Goal: Transaction & Acquisition: Purchase product/service

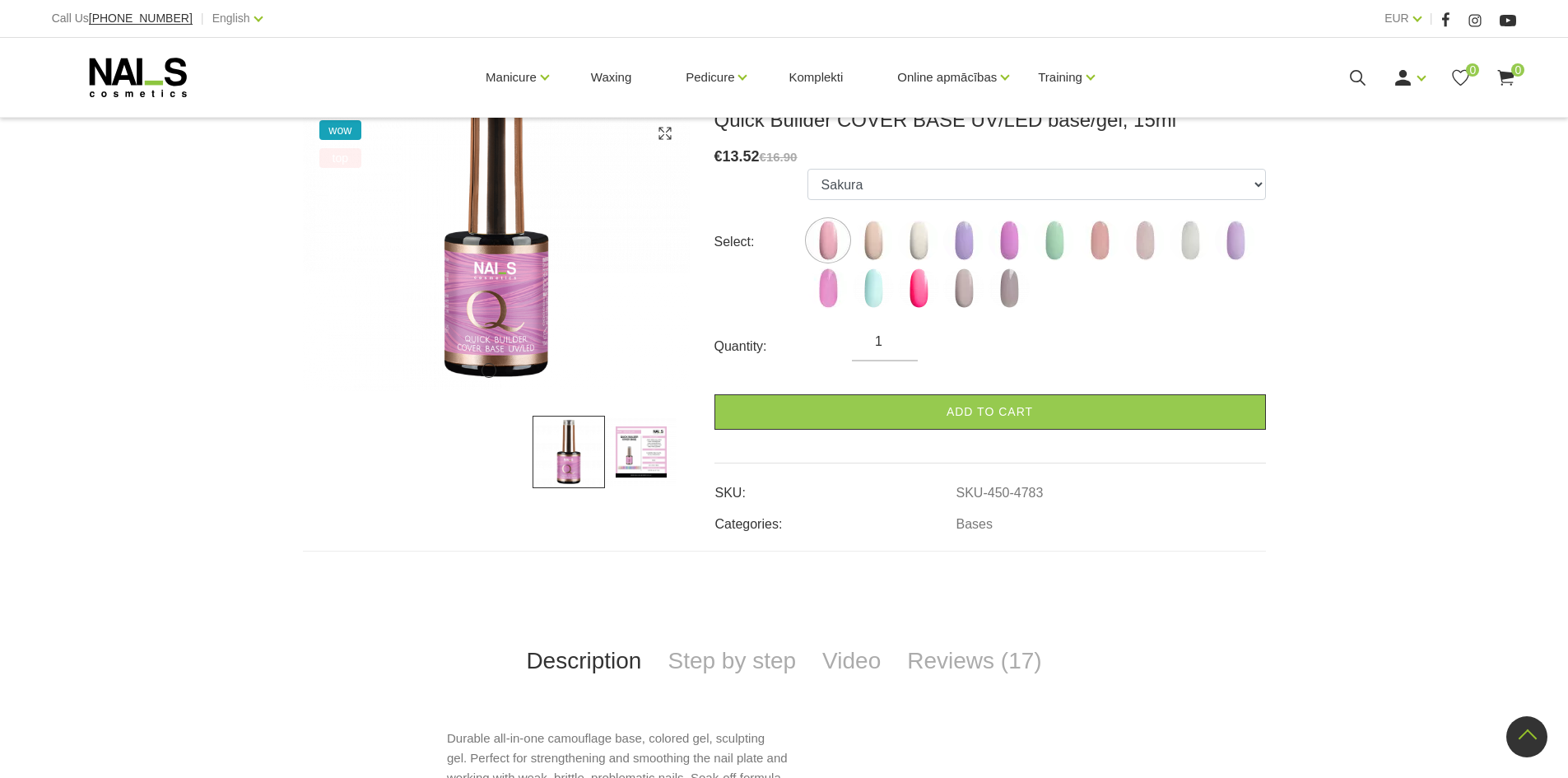
scroll to position [247, 0]
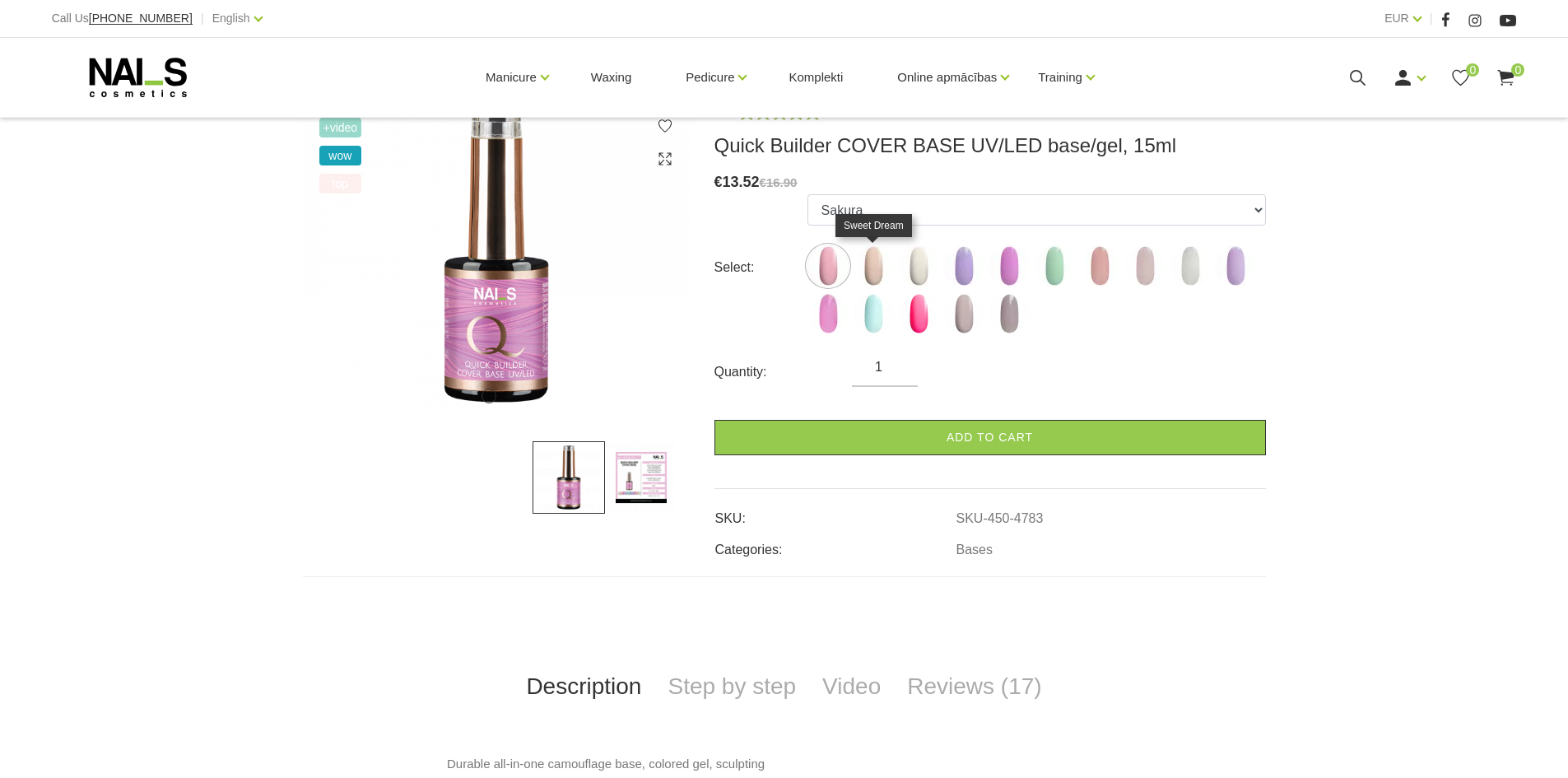
click at [876, 275] on img at bounding box center [873, 265] width 41 height 41
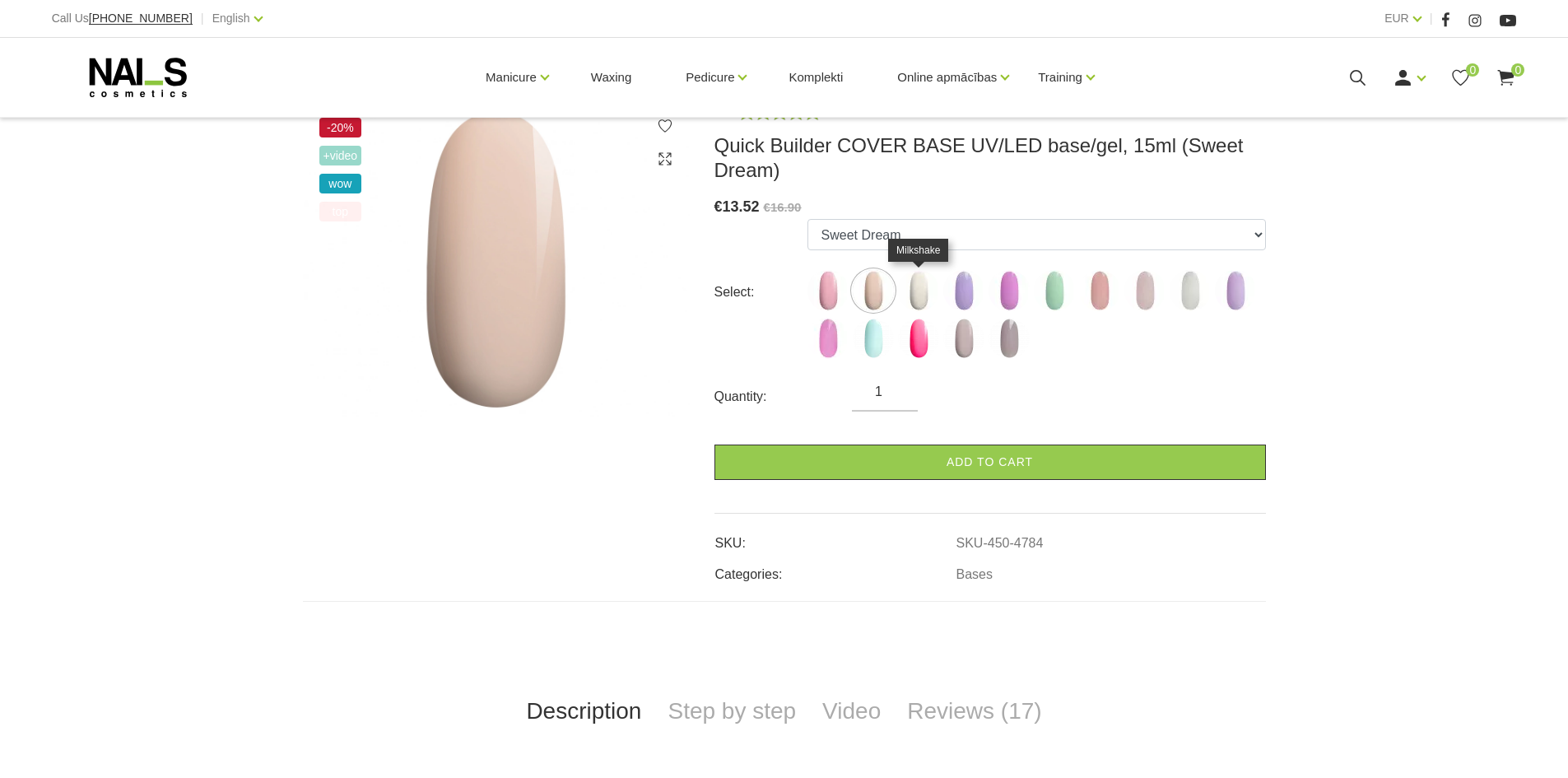
click at [917, 290] on img at bounding box center [918, 290] width 41 height 41
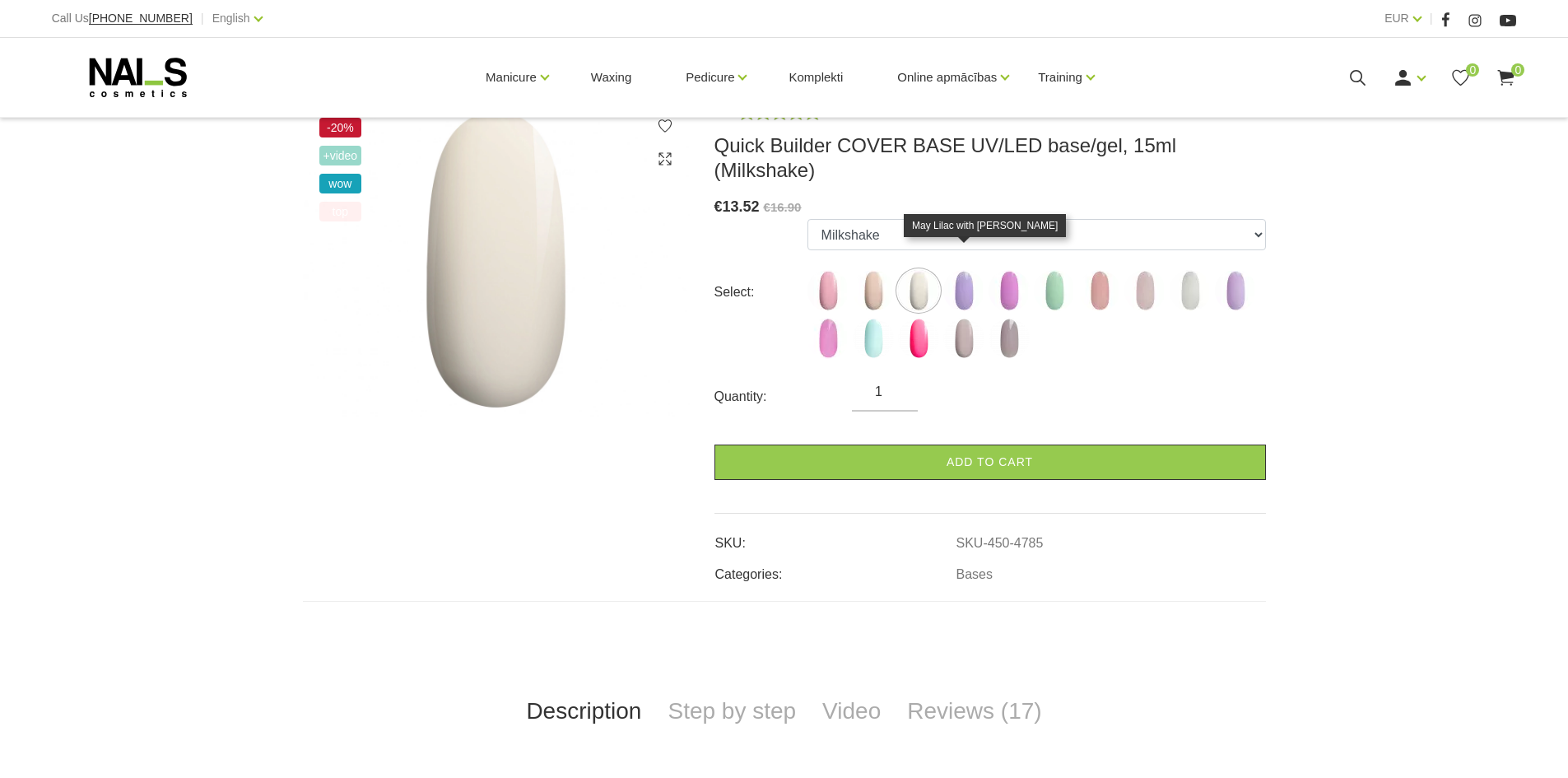
click at [963, 270] on img at bounding box center [963, 290] width 41 height 41
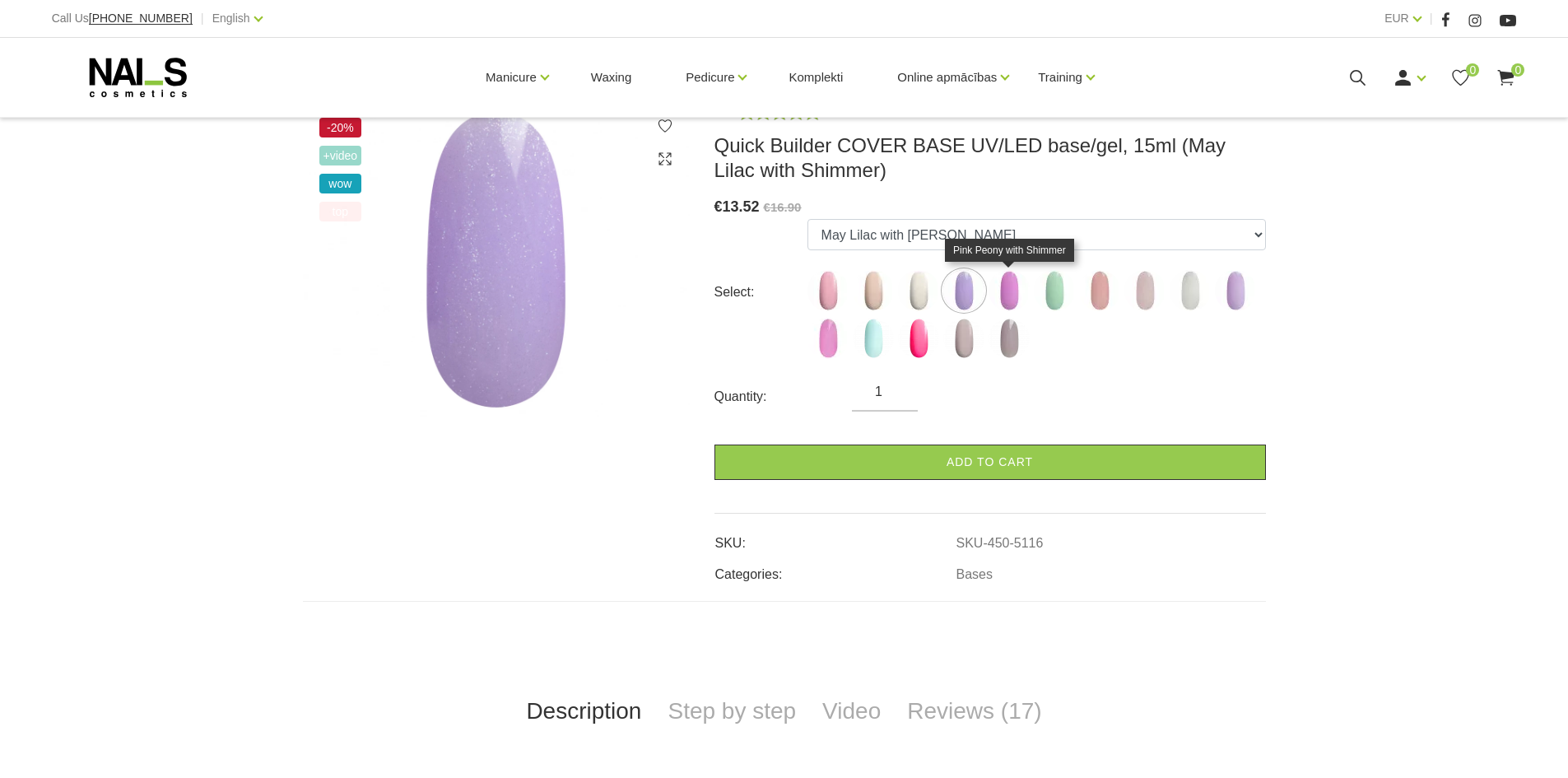
click at [1010, 277] on img at bounding box center [1009, 290] width 41 height 41
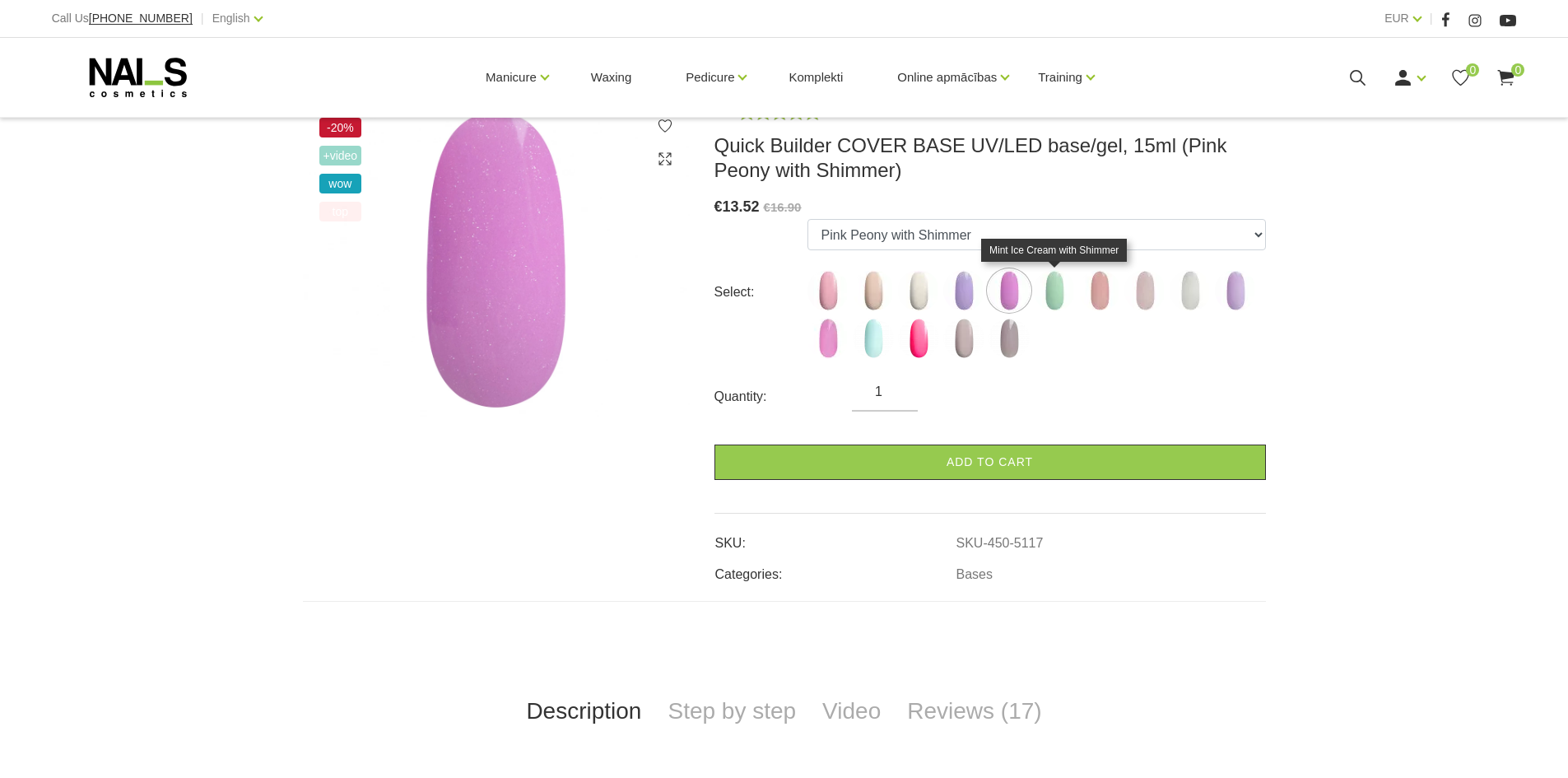
click at [1046, 284] on img at bounding box center [1054, 290] width 41 height 41
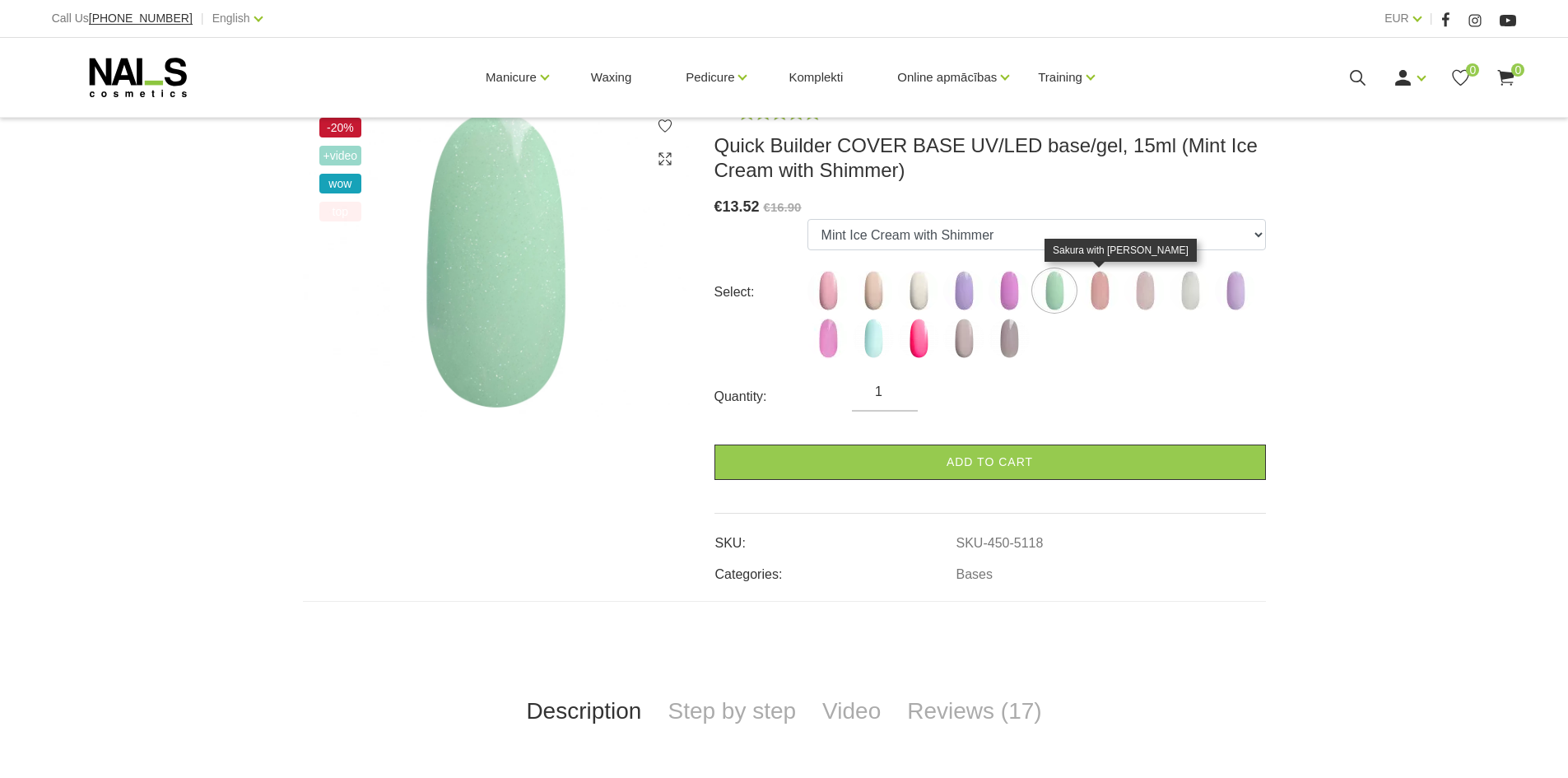
click at [1117, 295] on img at bounding box center [1099, 290] width 41 height 41
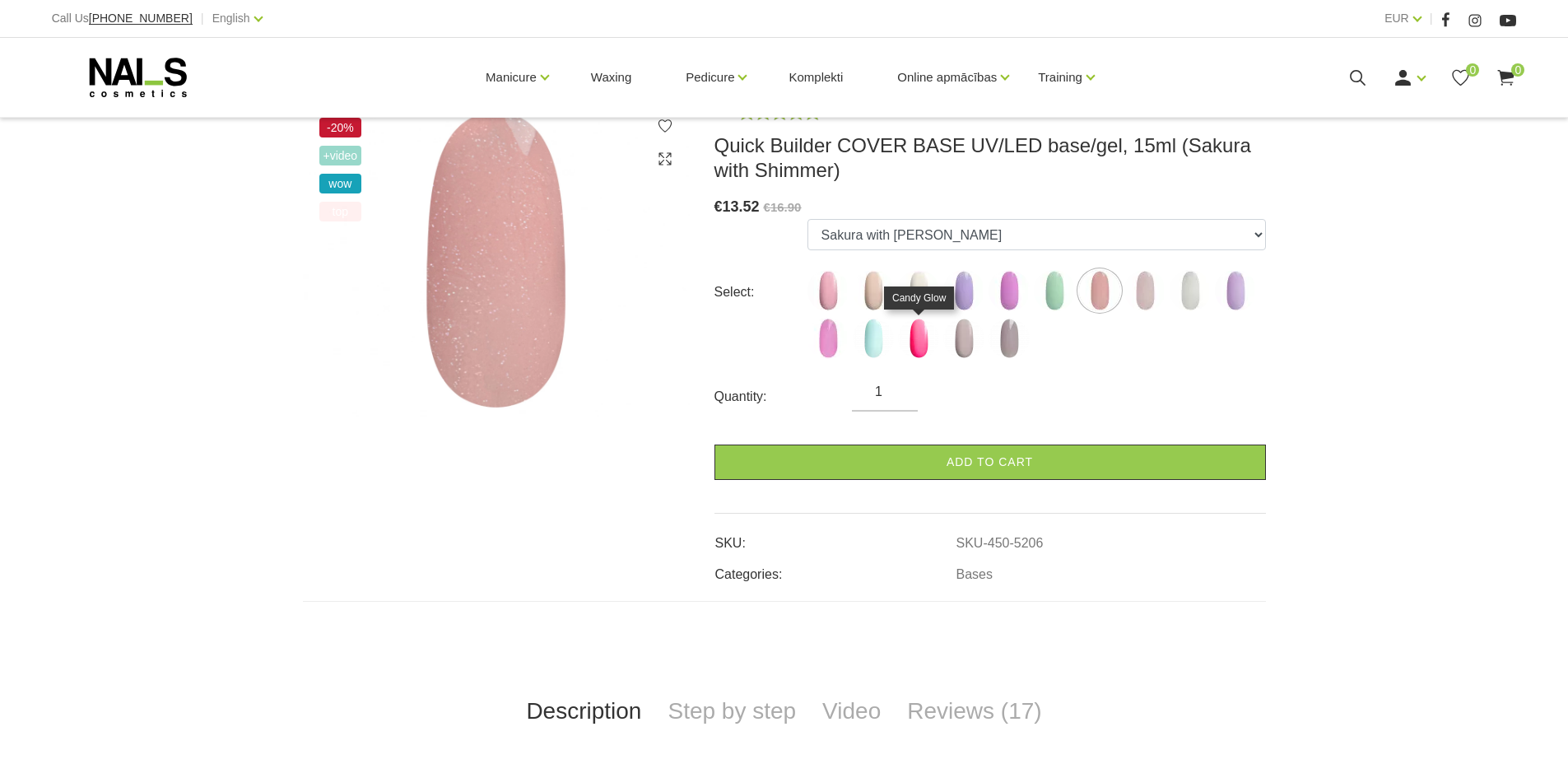
click at [917, 349] on img at bounding box center [918, 338] width 41 height 41
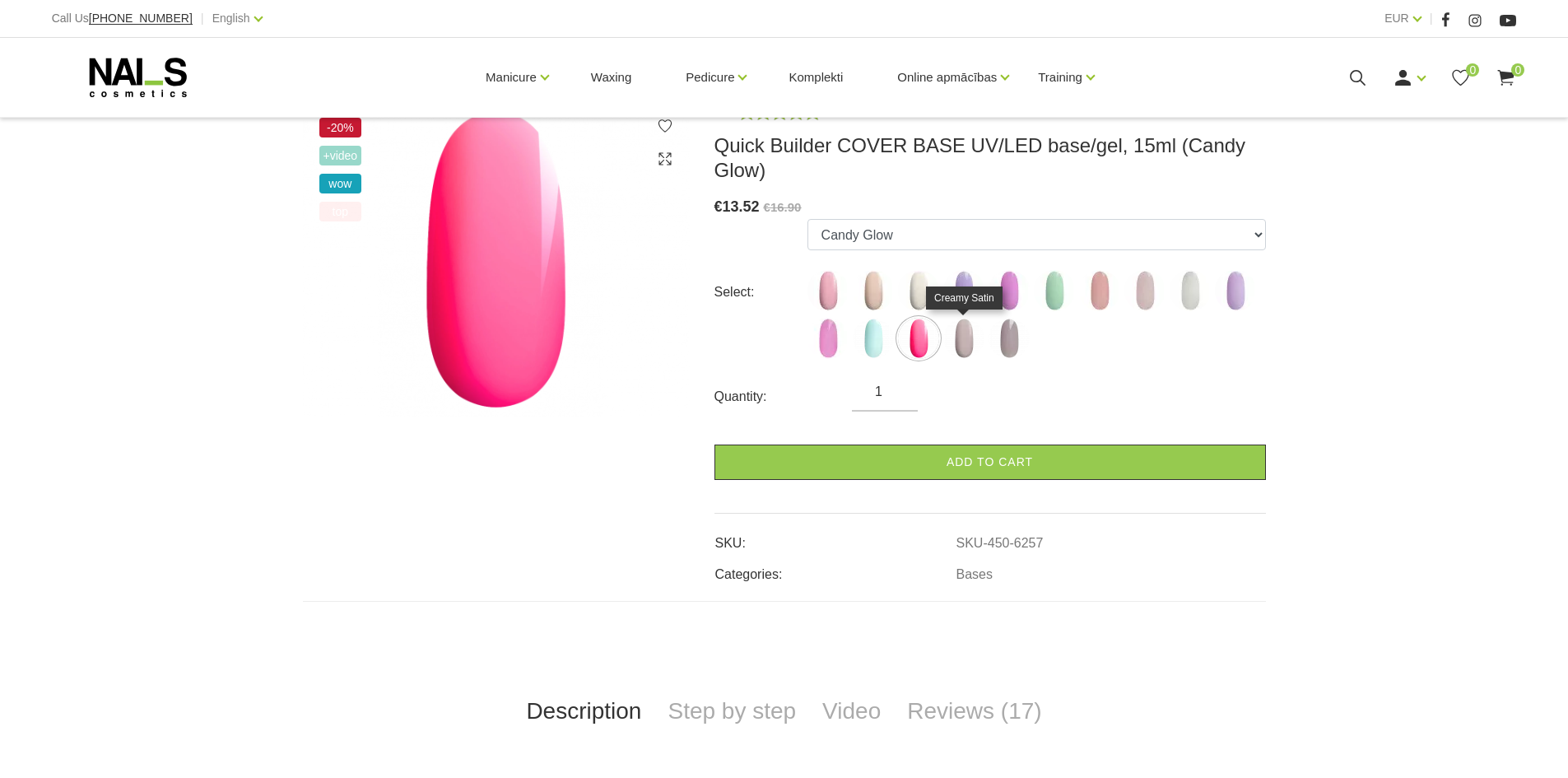
click at [949, 349] on img at bounding box center [963, 338] width 41 height 41
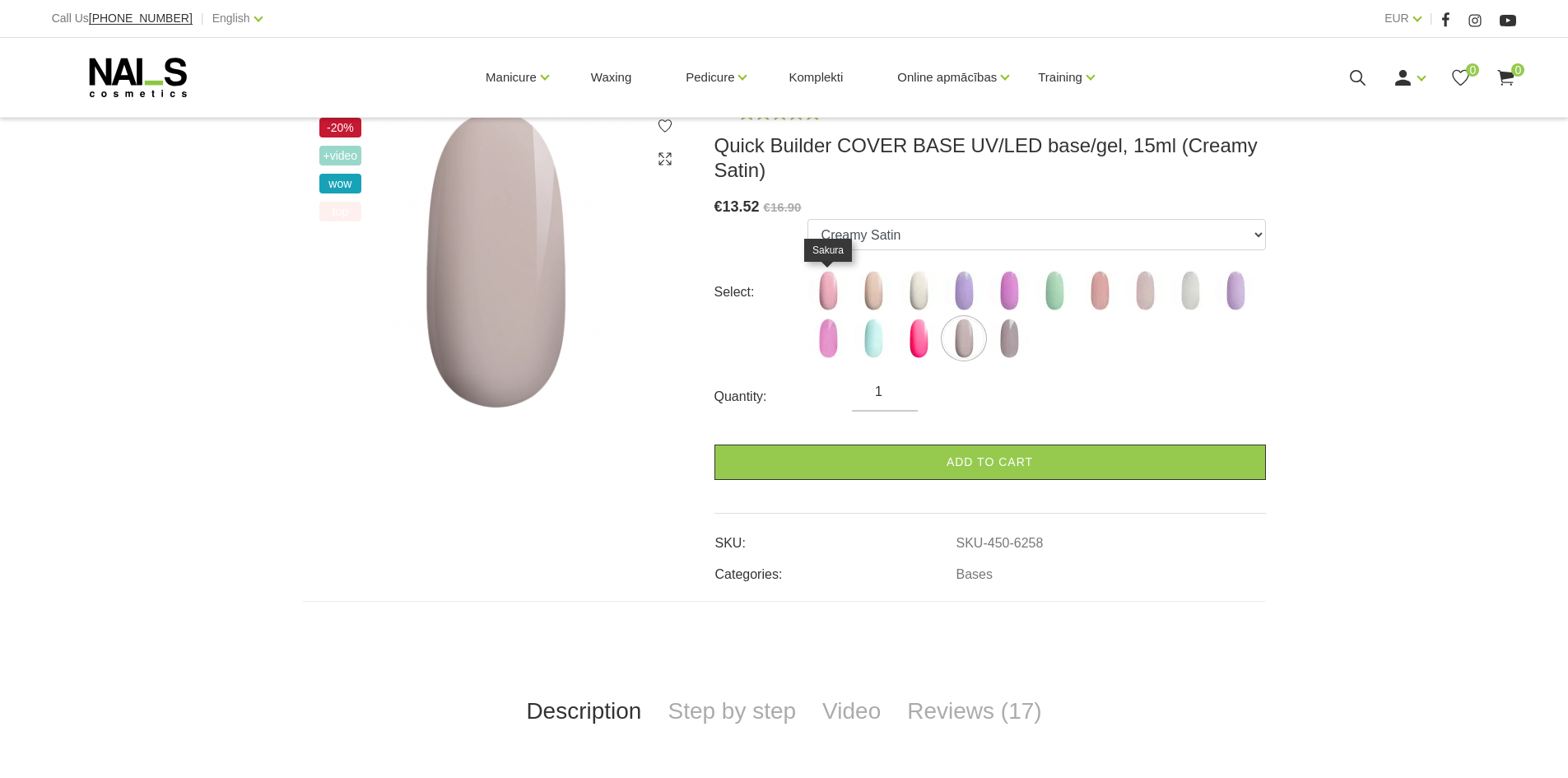
click at [823, 292] on img at bounding box center [827, 290] width 41 height 41
select select "4783"
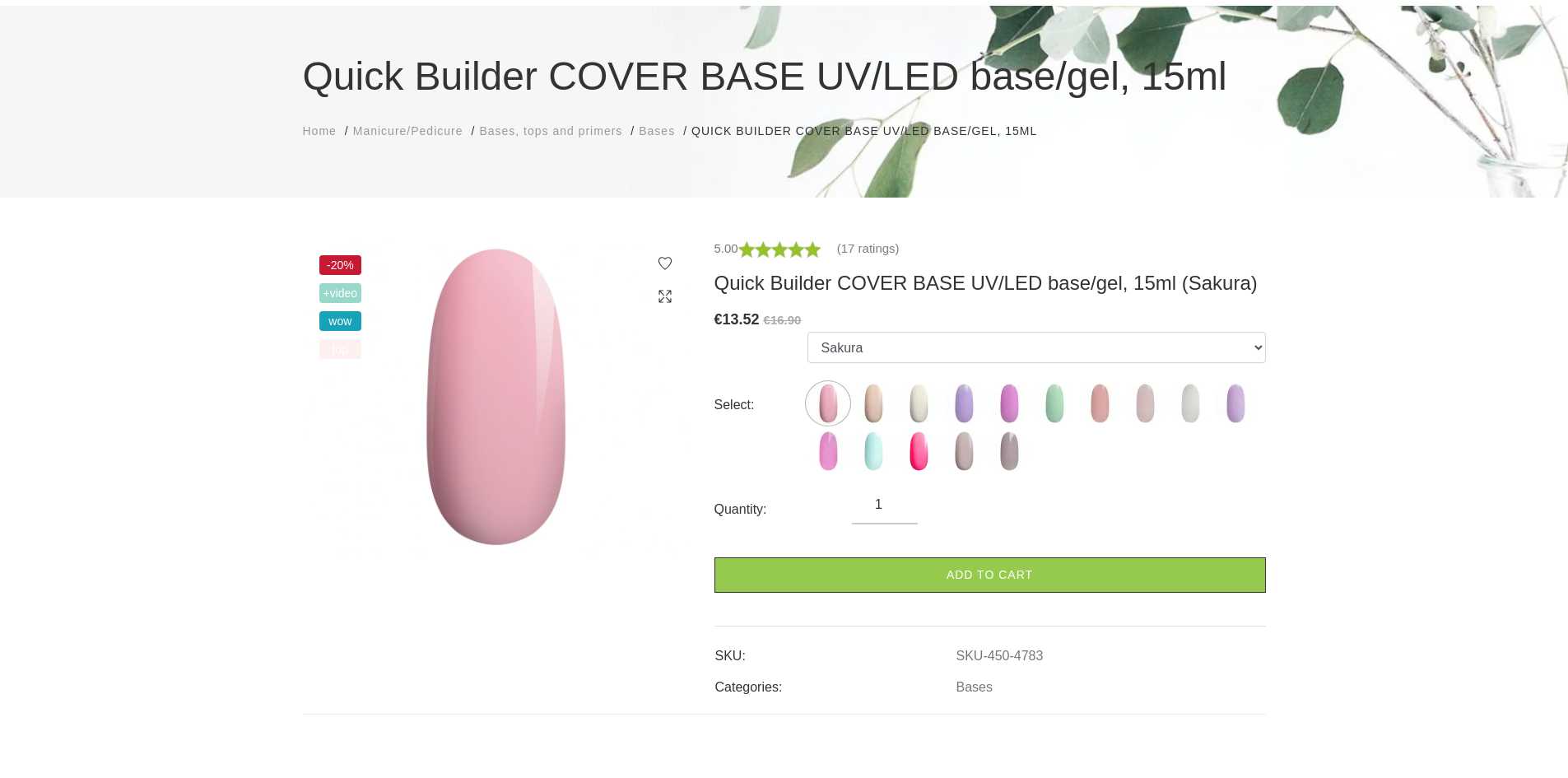
scroll to position [82, 0]
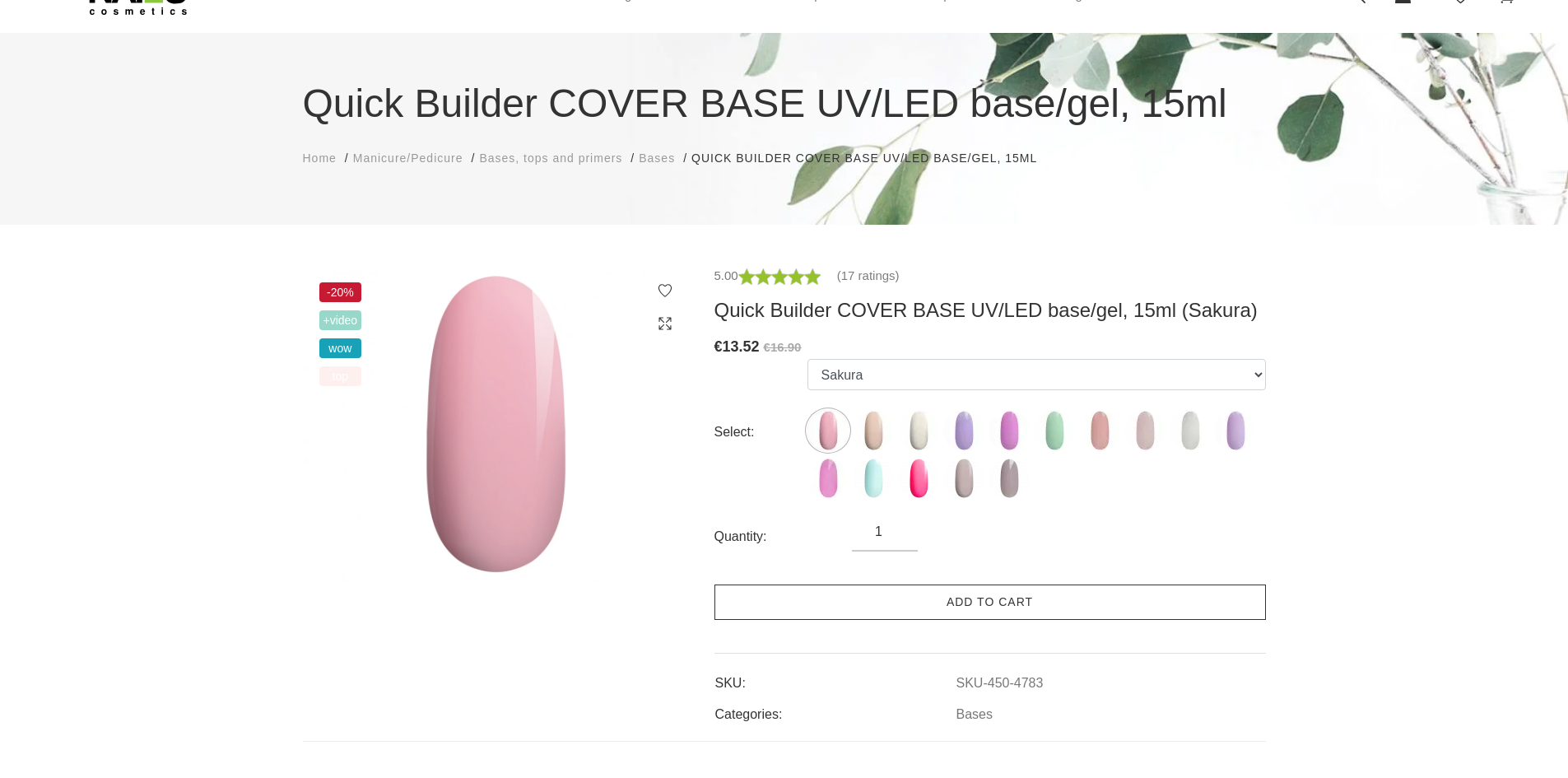
click at [1096, 613] on link "Add to cart" at bounding box center [989, 601] width 551 height 36
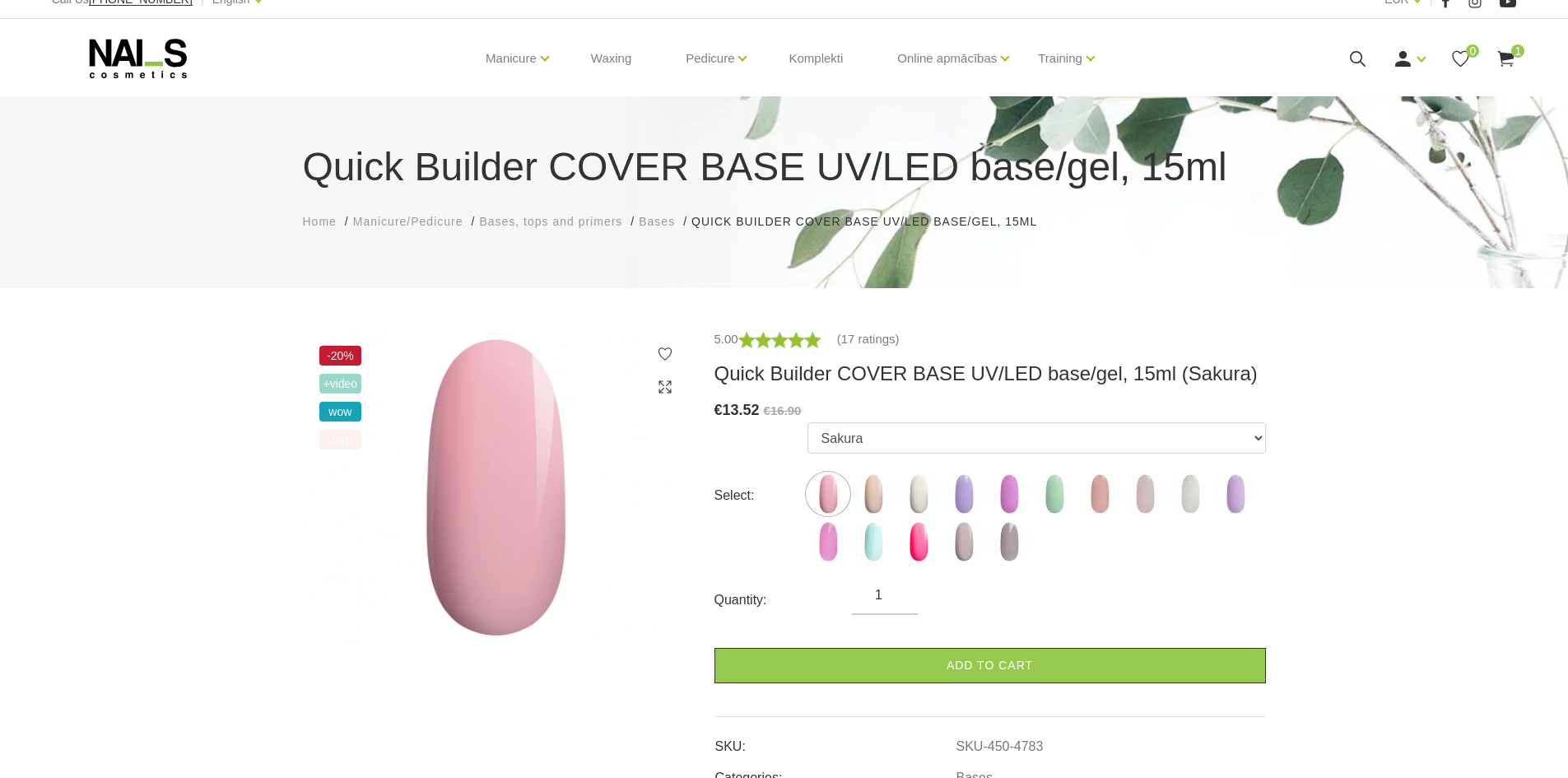
scroll to position [0, 0]
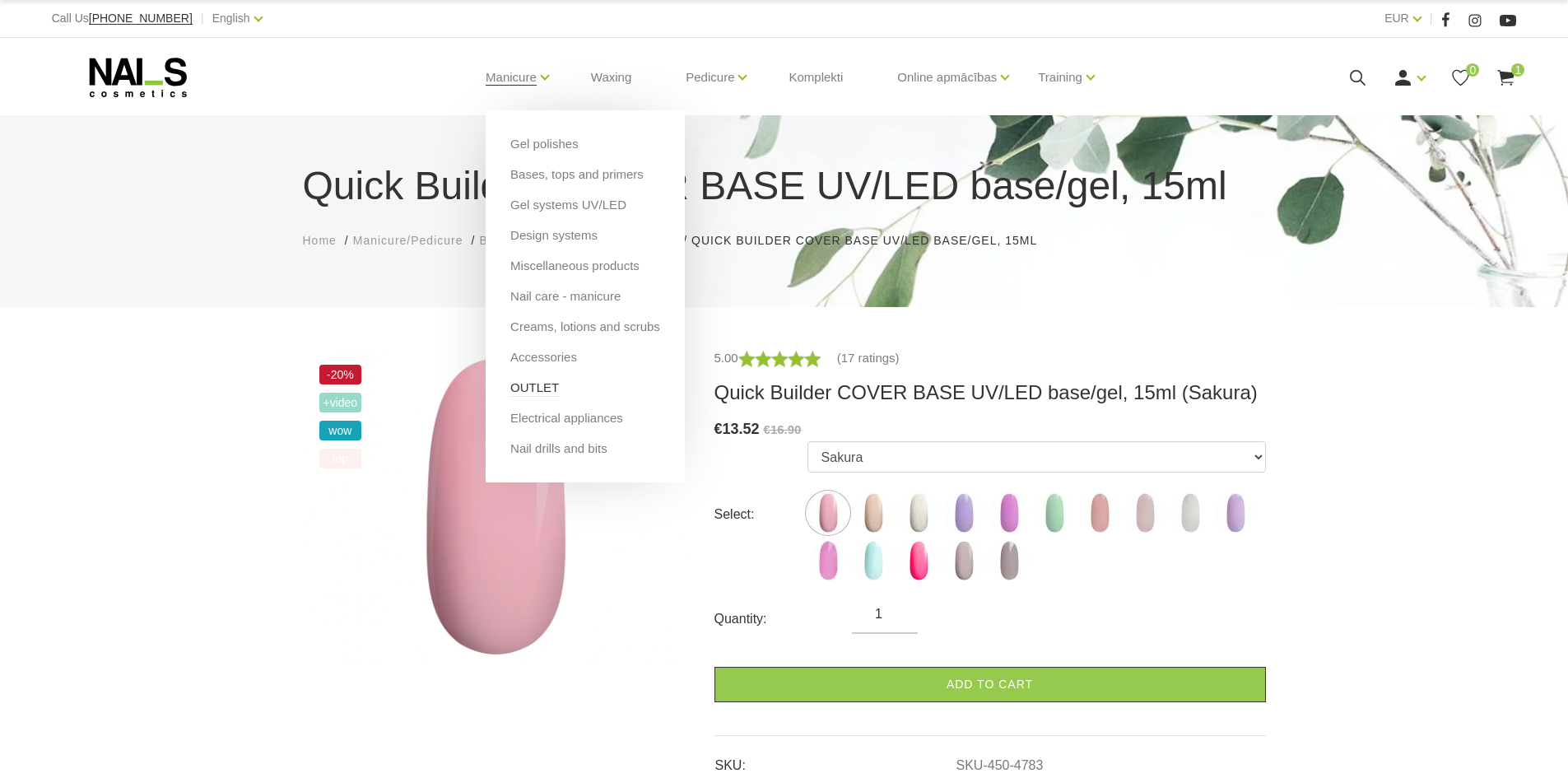
click at [544, 389] on link "OUTLET" at bounding box center [534, 388] width 48 height 18
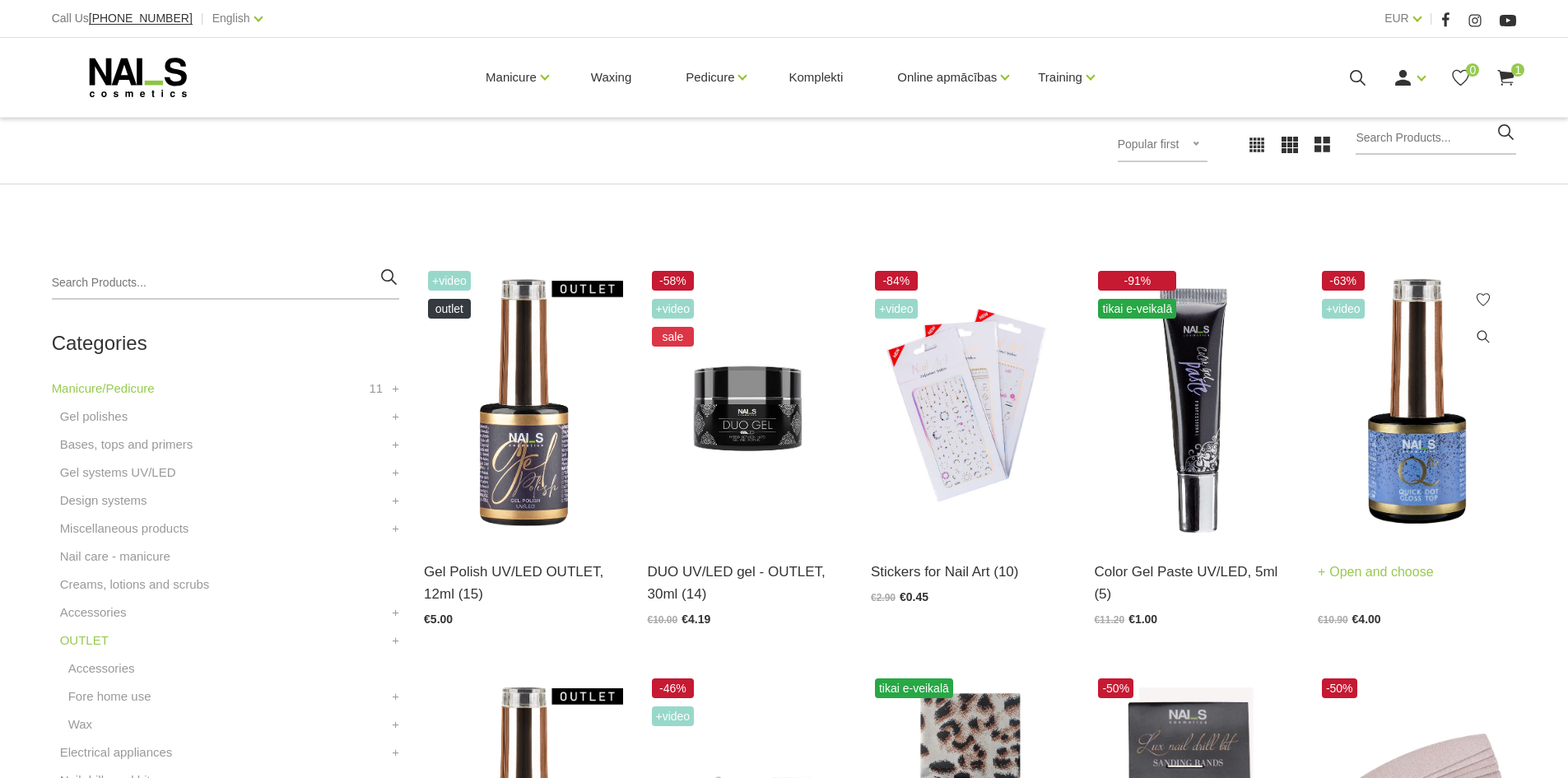
scroll to position [243, 0]
click at [1403, 392] on img at bounding box center [1417, 403] width 199 height 273
click at [561, 482] on img at bounding box center [523, 403] width 199 height 273
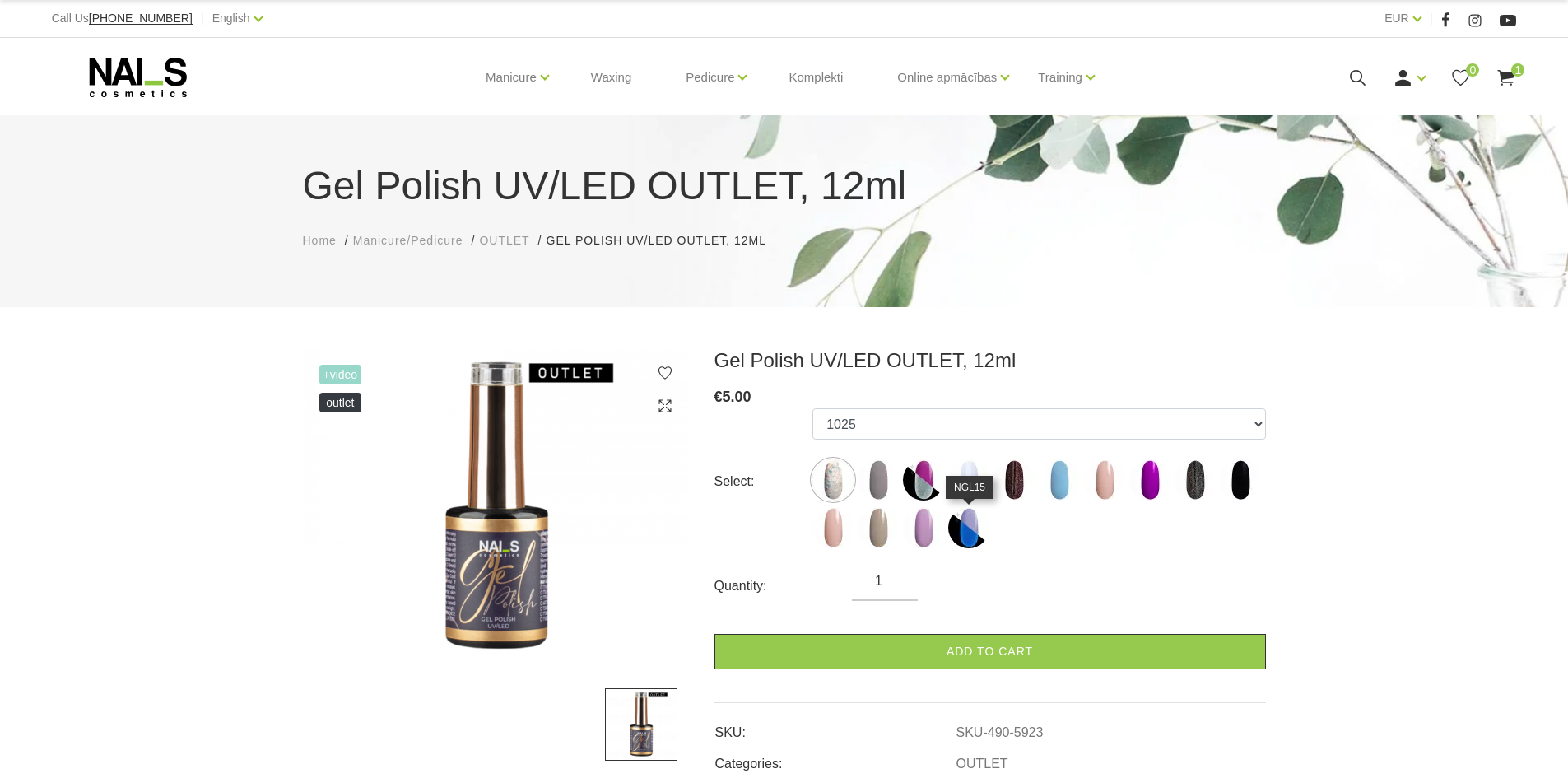
click at [968, 535] on img at bounding box center [968, 527] width 41 height 41
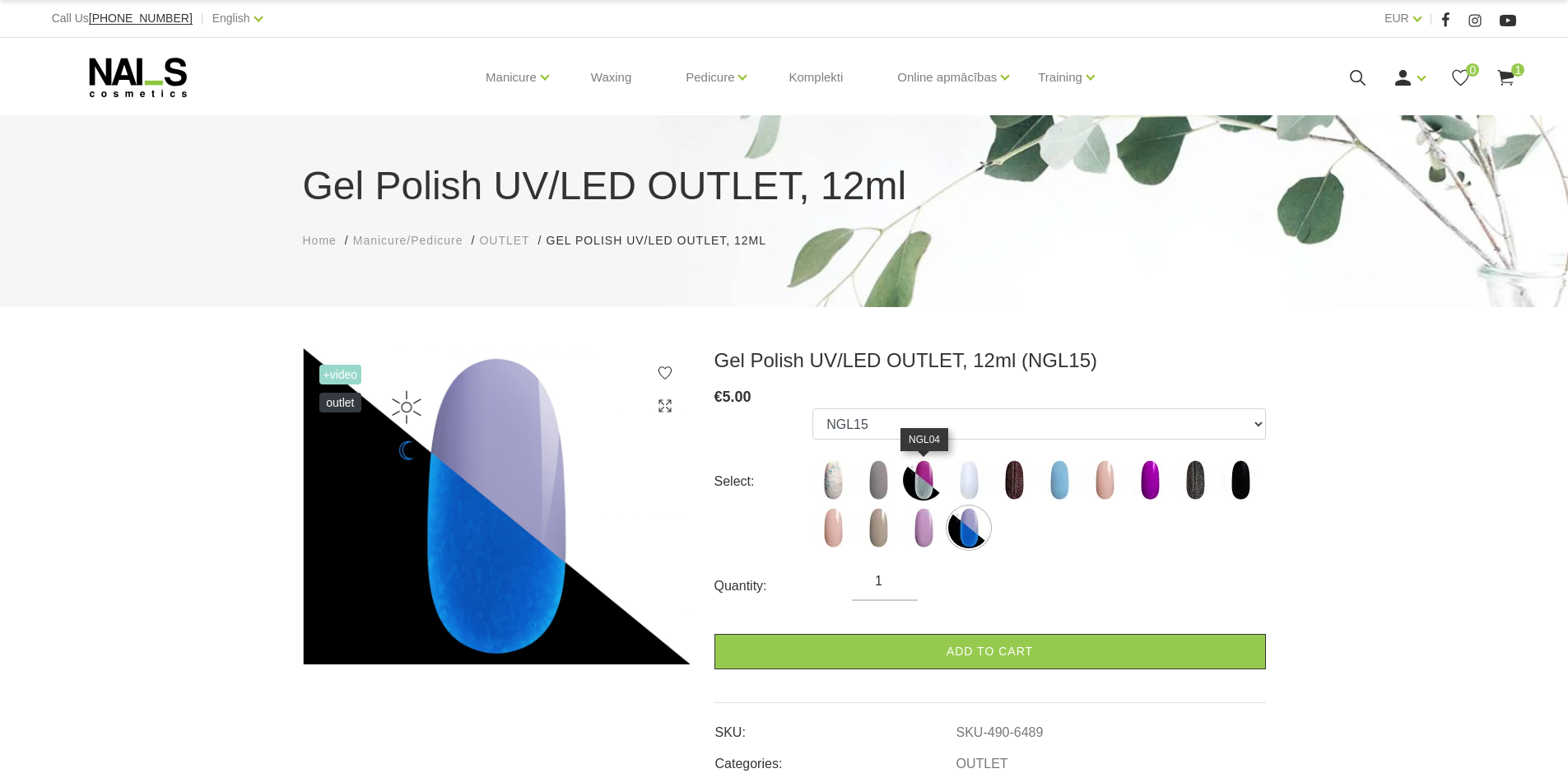
click at [928, 490] on img at bounding box center [923, 479] width 41 height 41
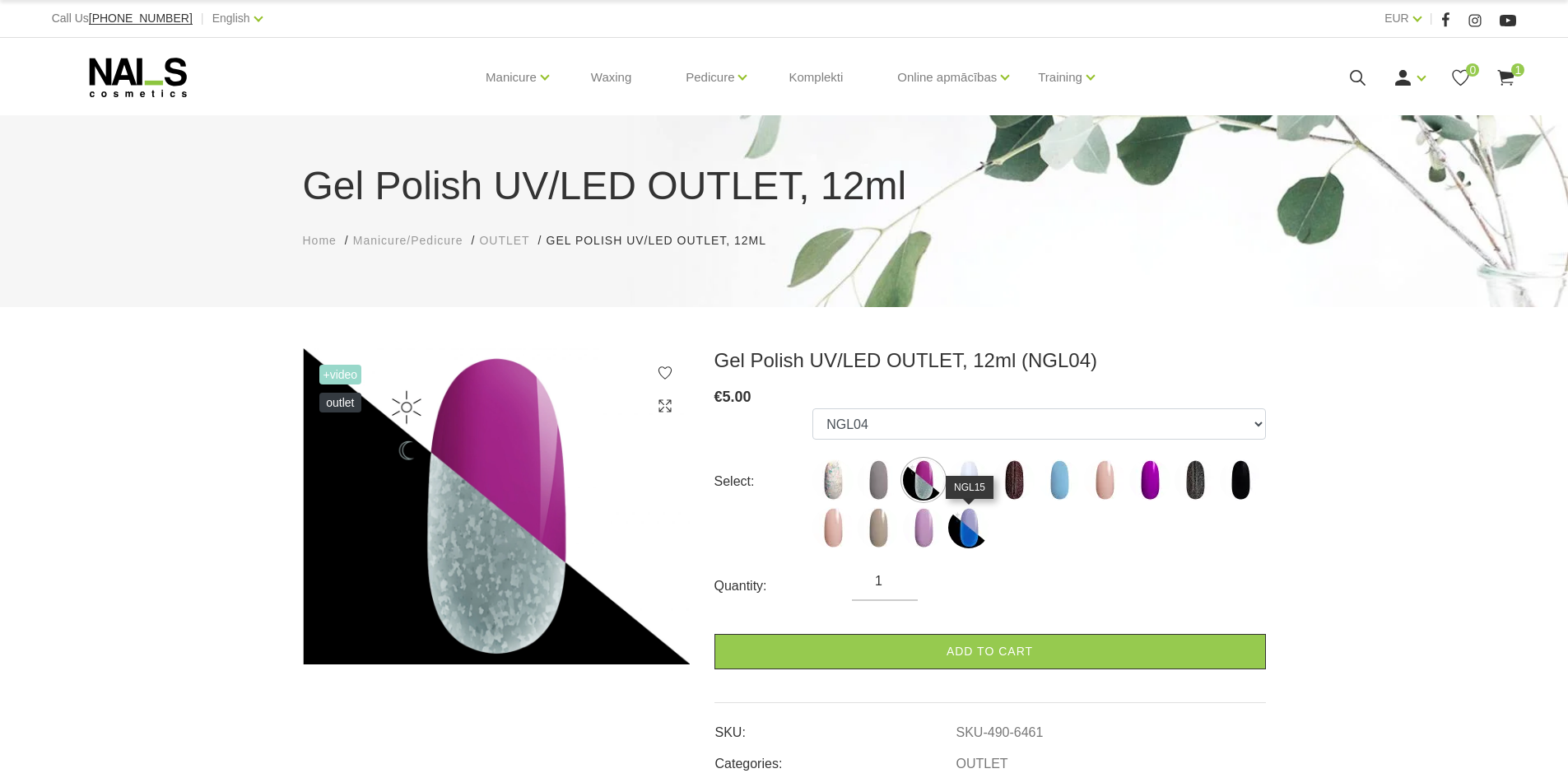
click at [976, 517] on img at bounding box center [968, 527] width 41 height 41
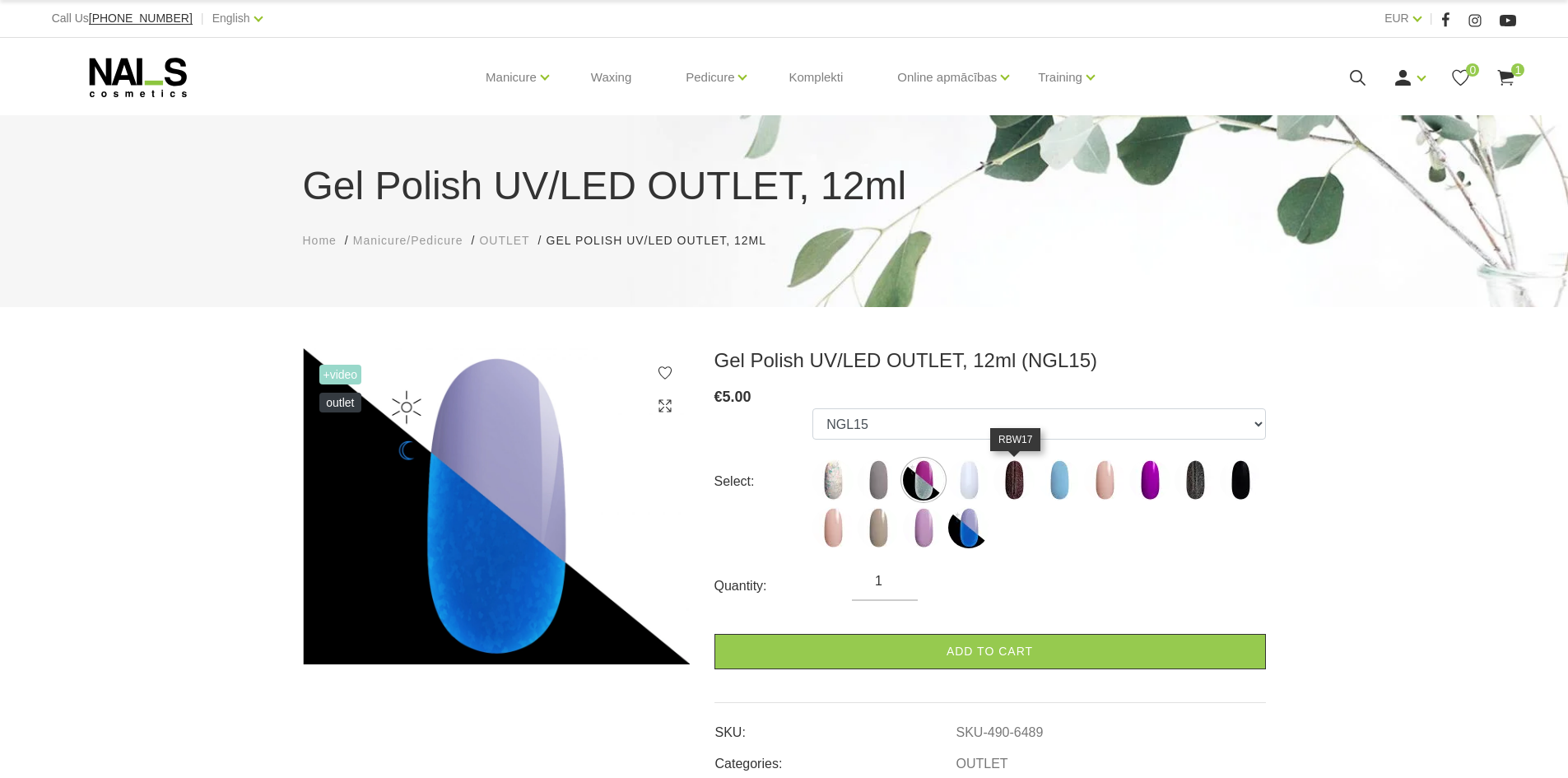
click at [1013, 476] on img at bounding box center [1013, 479] width 41 height 41
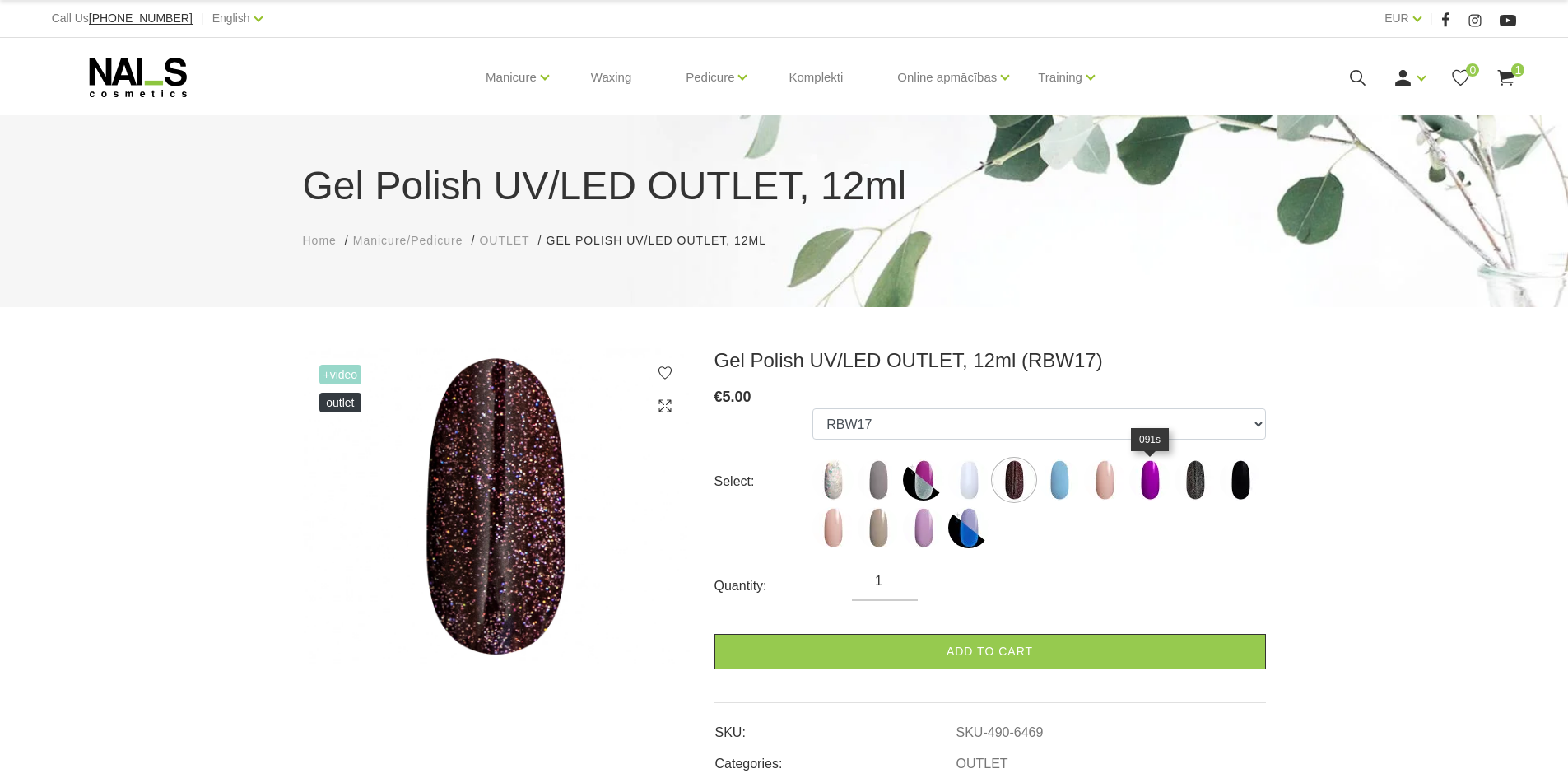
click at [1142, 482] on img at bounding box center [1150, 479] width 41 height 41
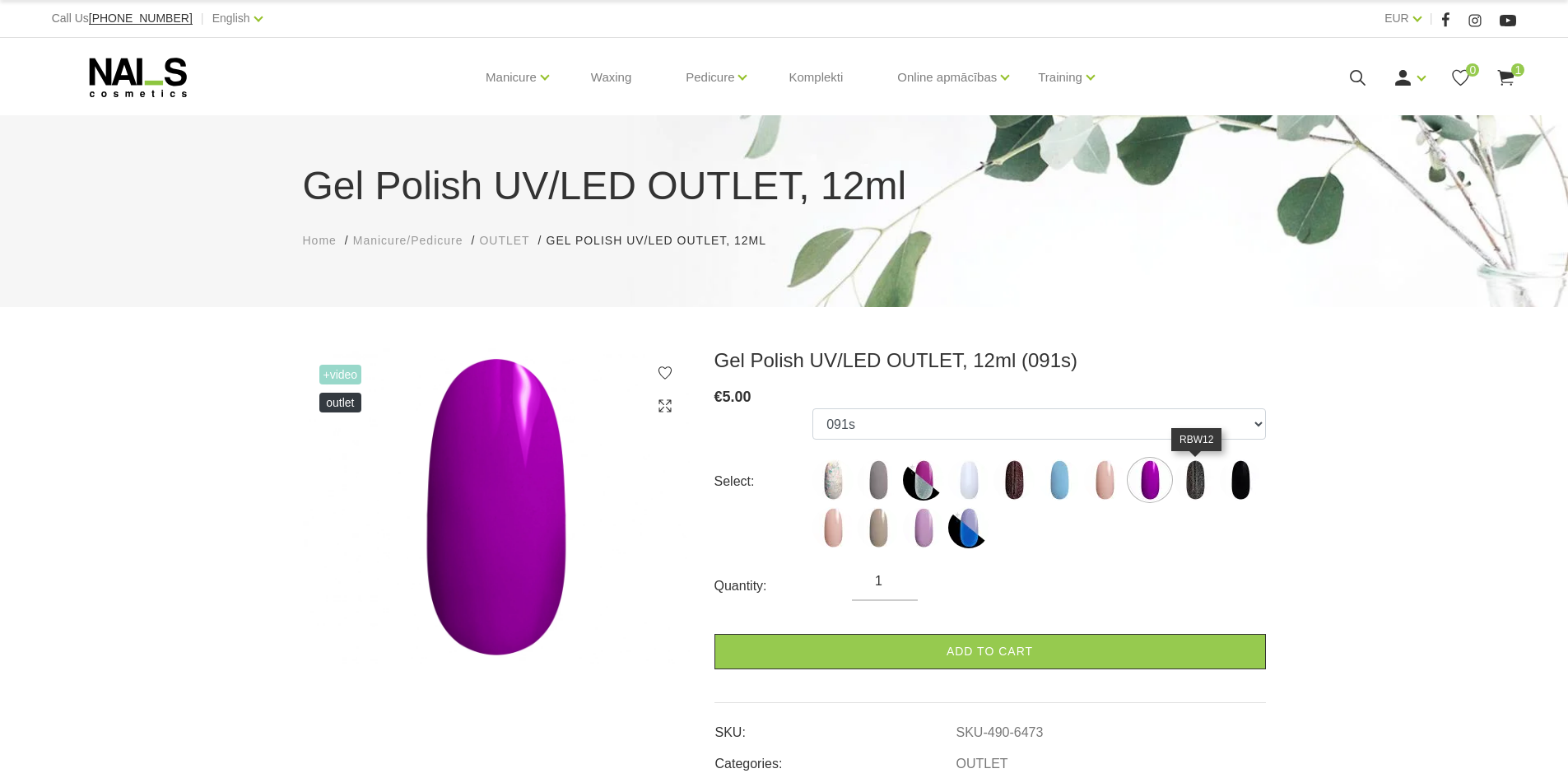
click at [1183, 482] on img at bounding box center [1194, 479] width 41 height 41
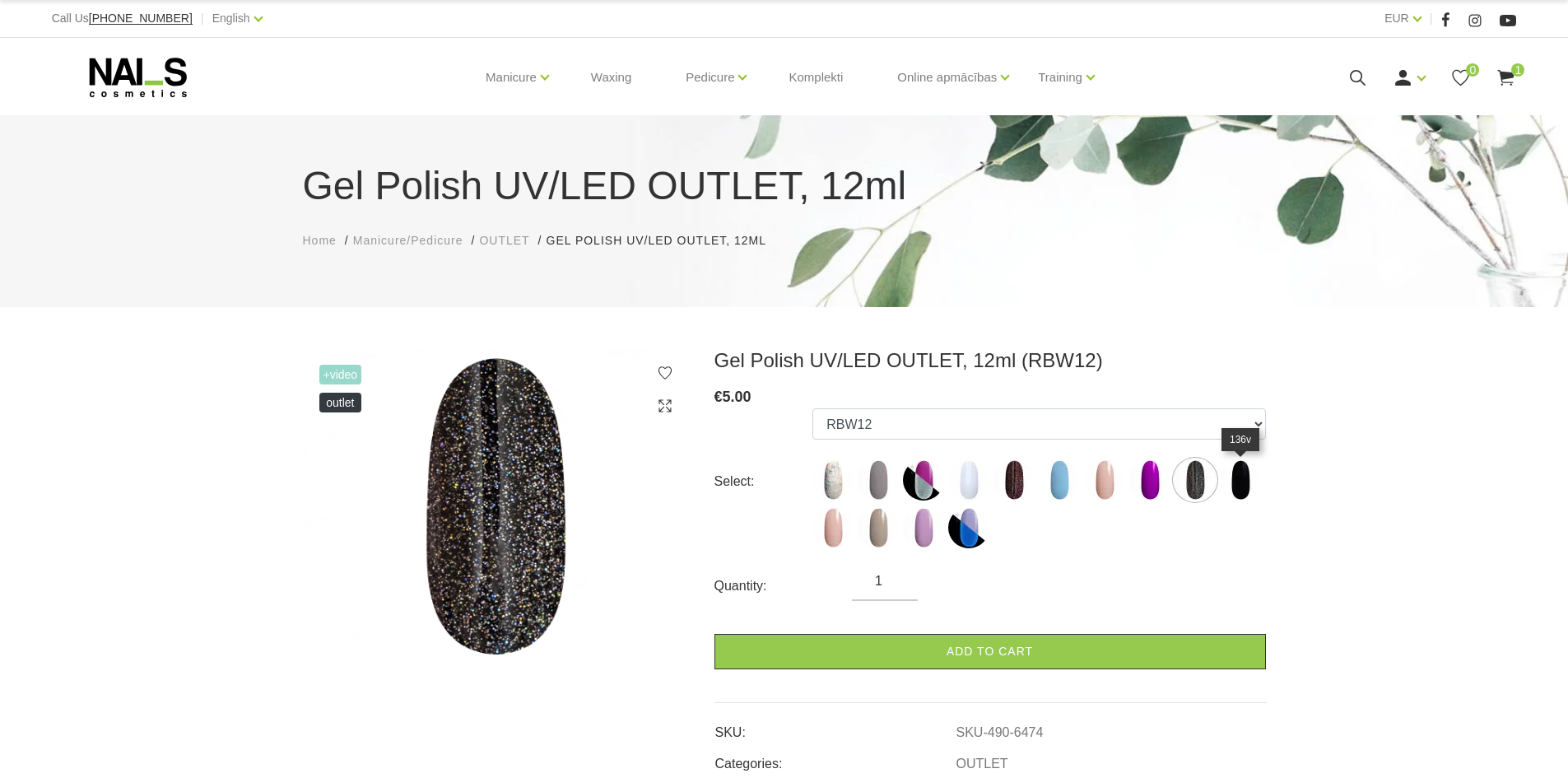
click at [1245, 487] on img at bounding box center [1240, 479] width 41 height 41
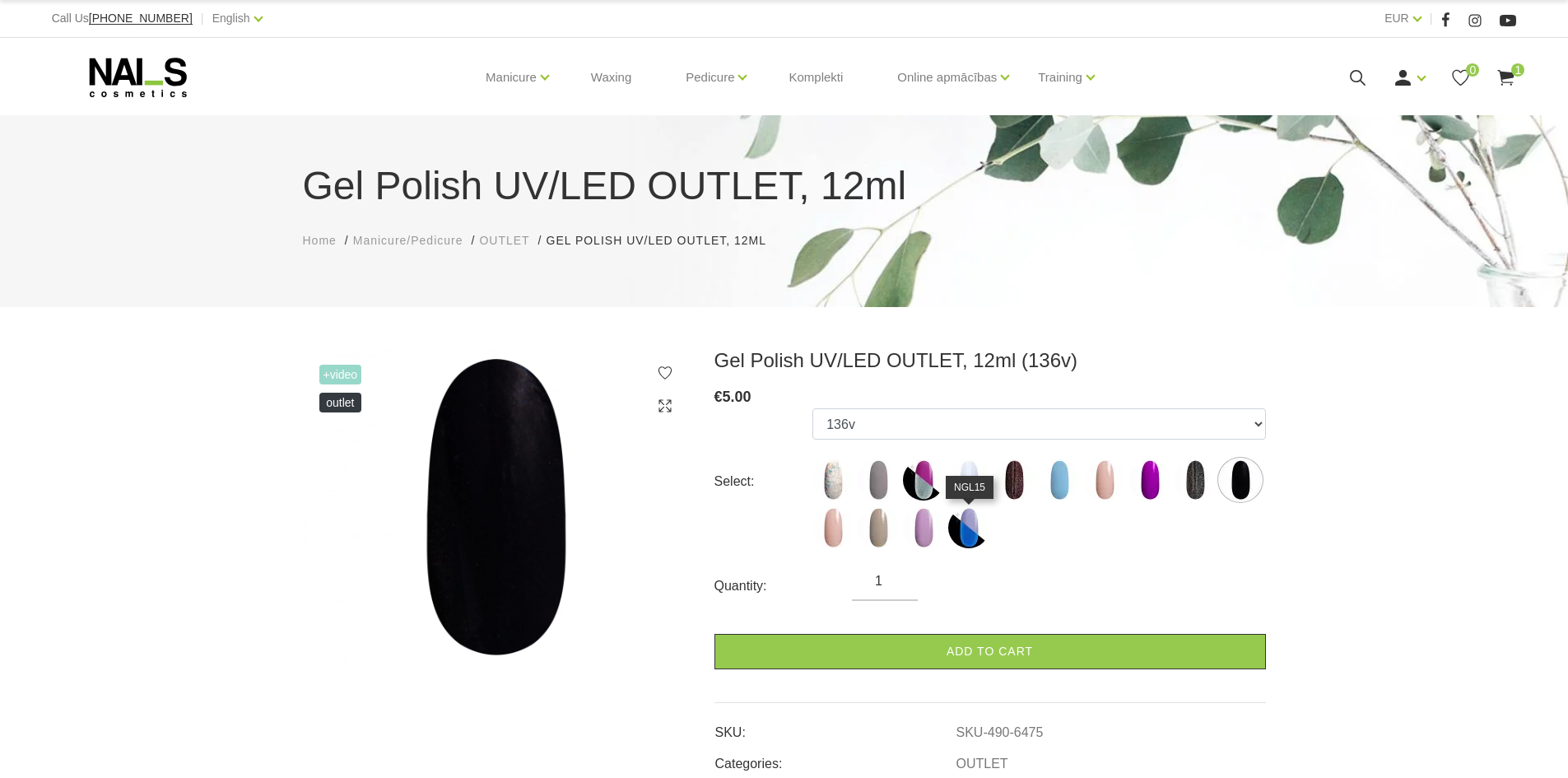
click at [982, 537] on img at bounding box center [968, 527] width 41 height 41
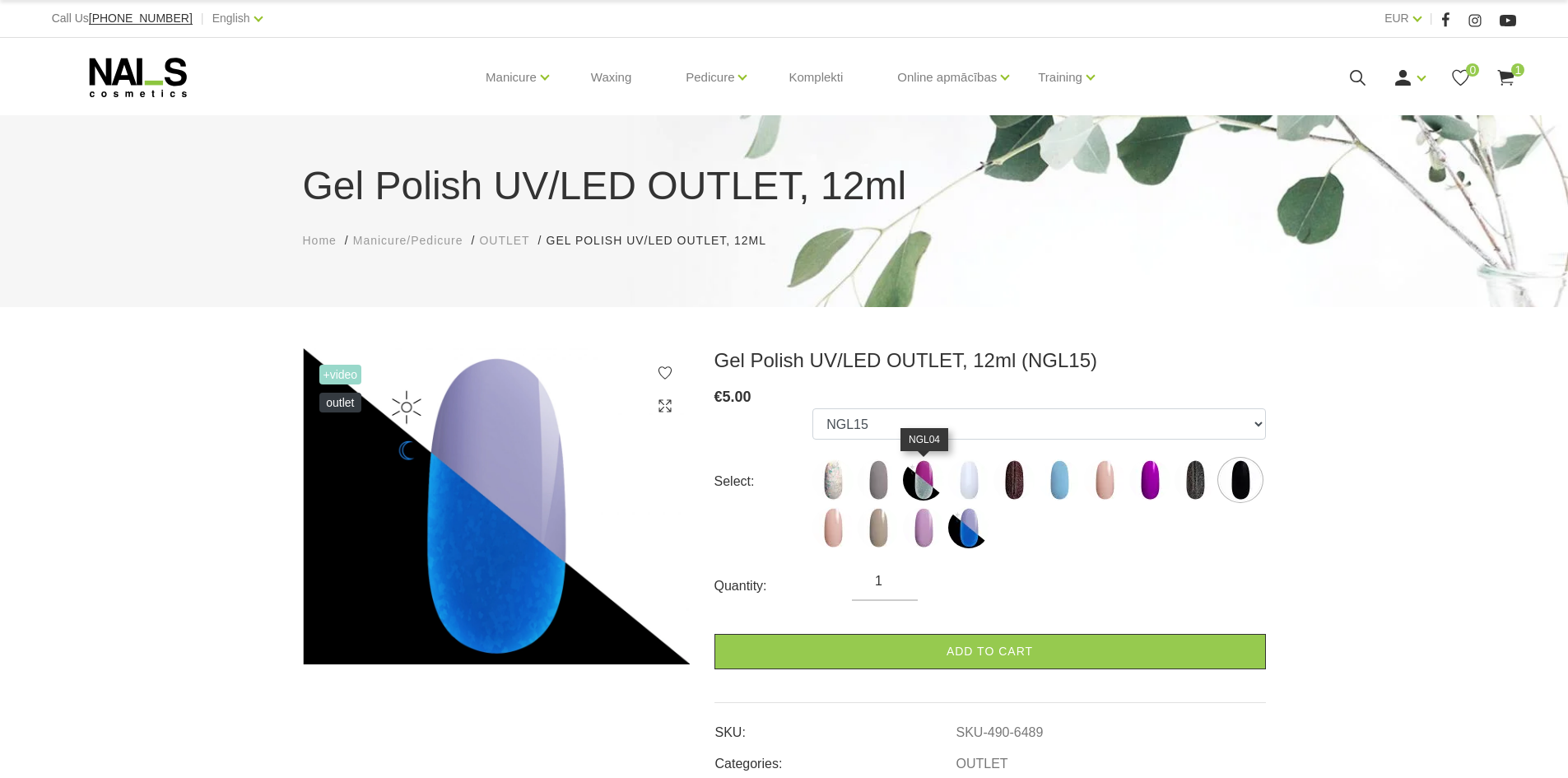
click at [921, 483] on img at bounding box center [923, 479] width 41 height 41
select select "6461"
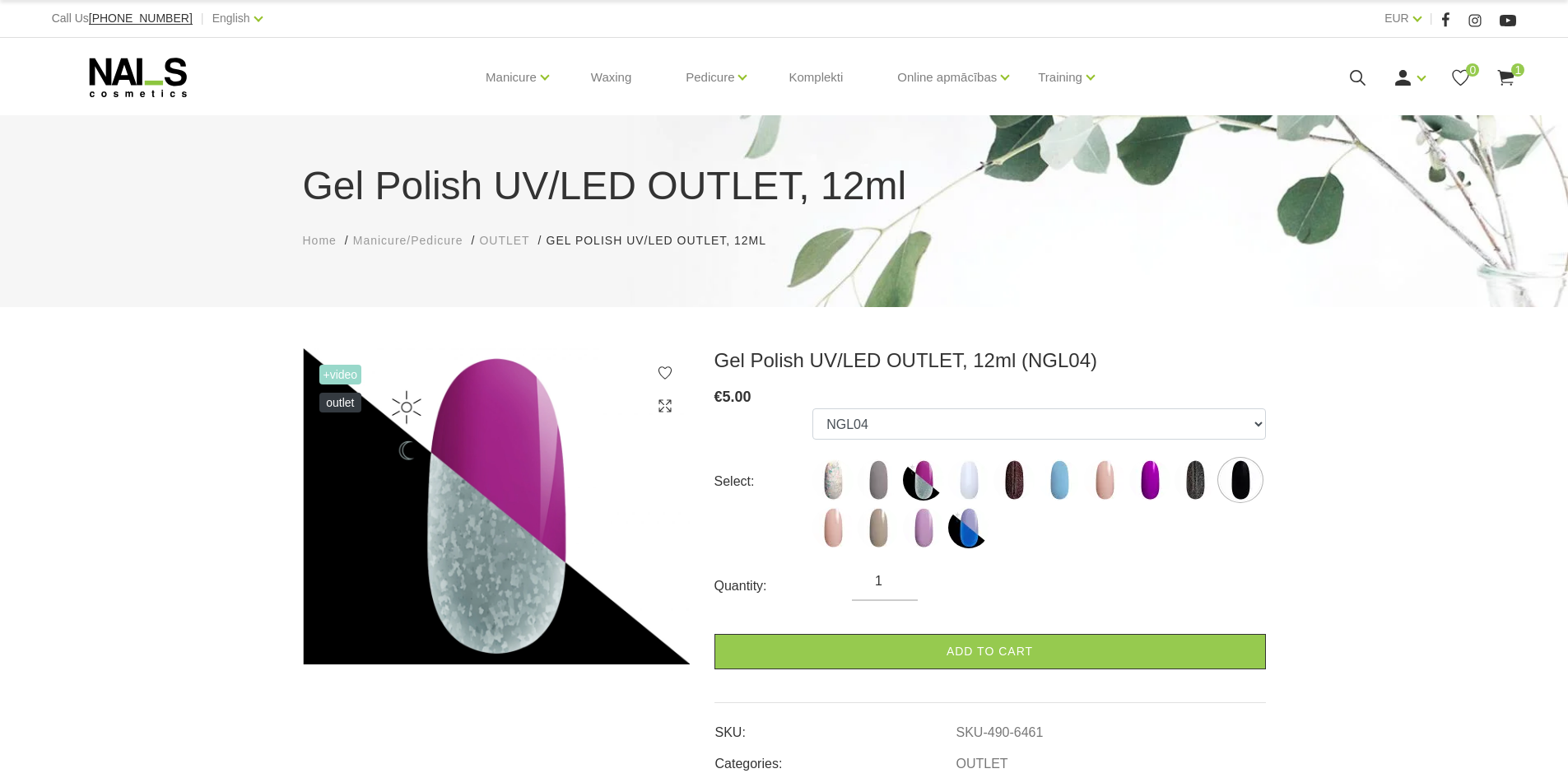
click at [334, 375] on span "+Video" at bounding box center [341, 374] width 43 height 20
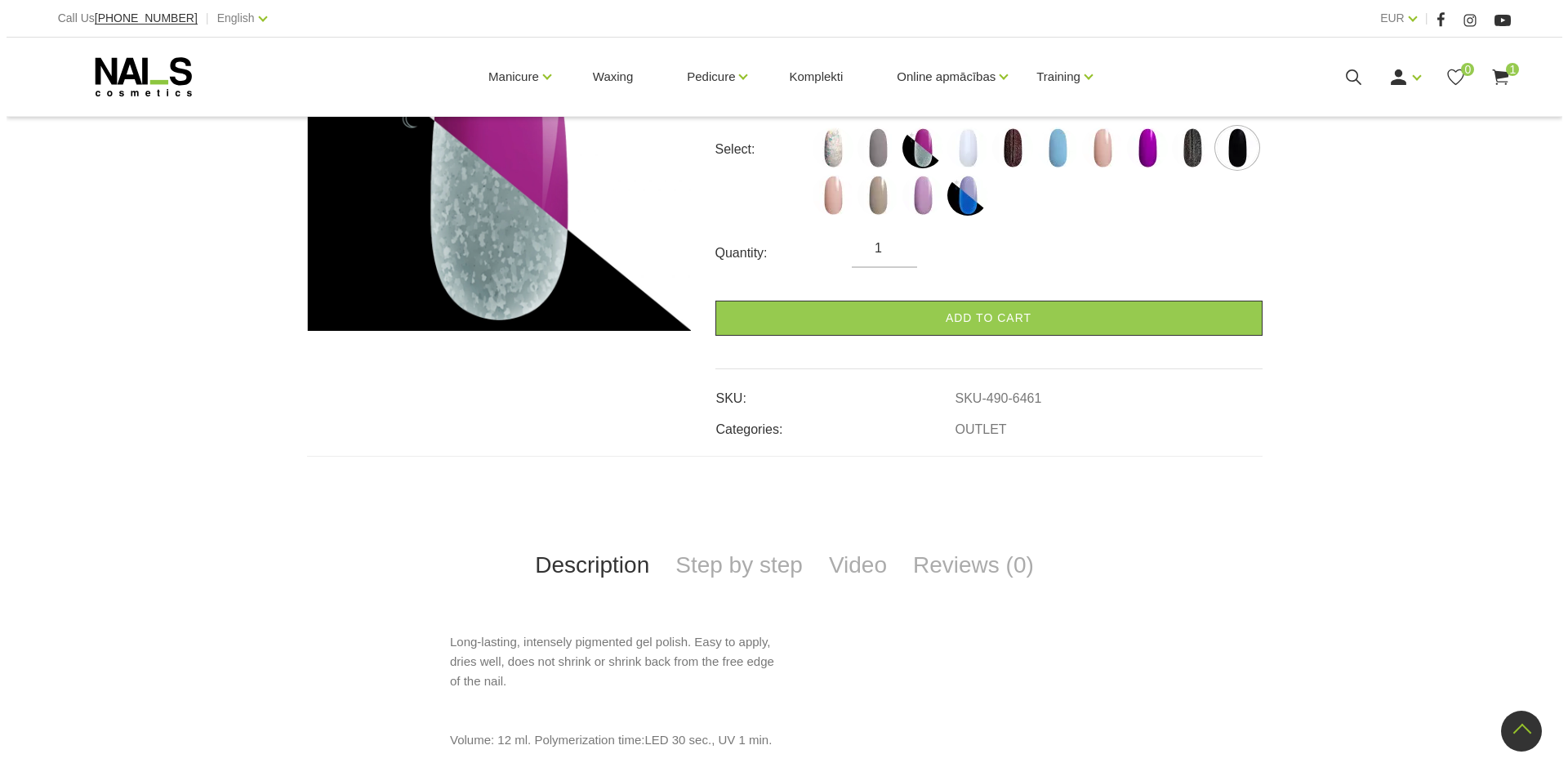
scroll to position [326, 0]
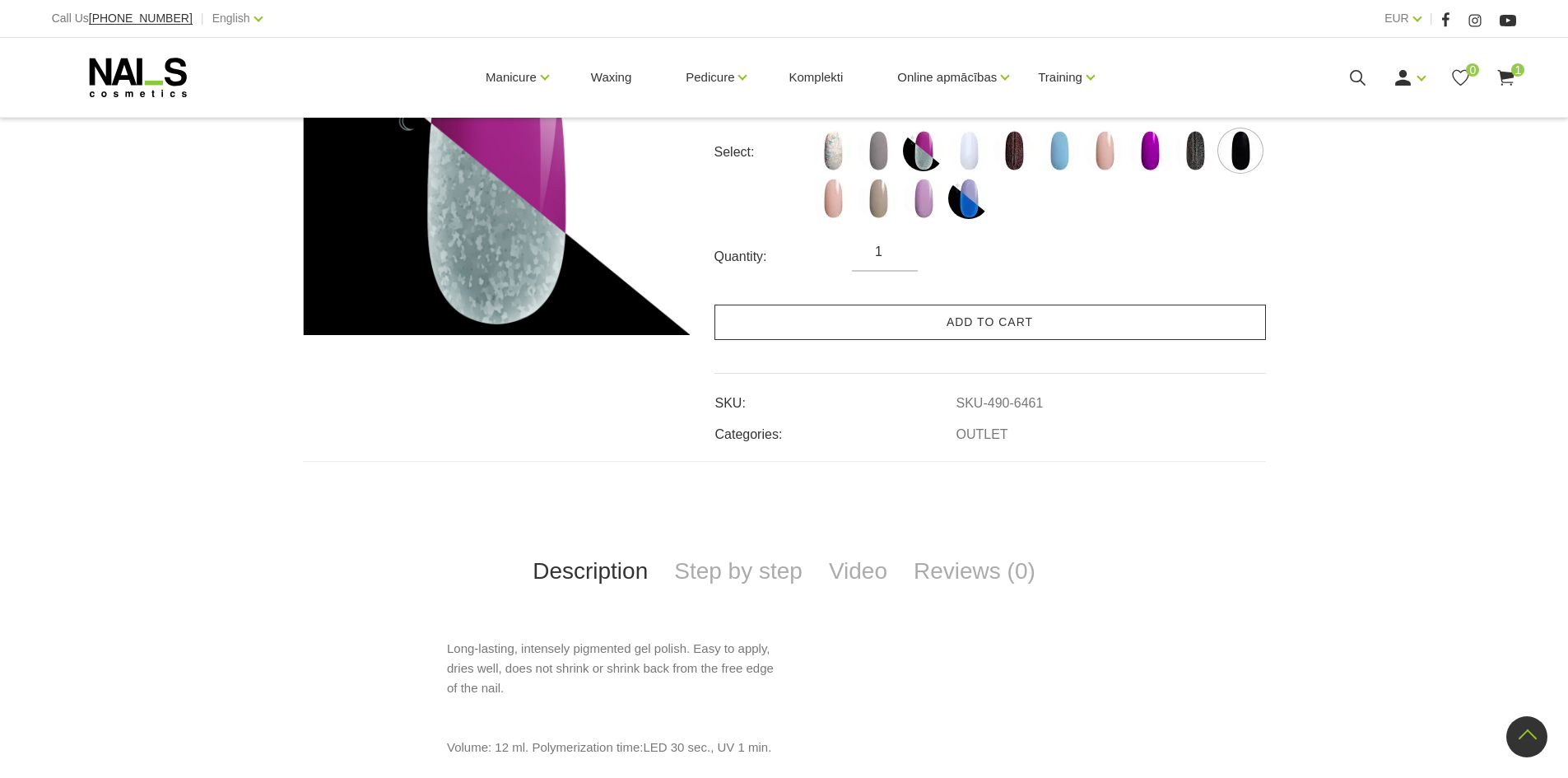
click at [978, 328] on link "Add to cart" at bounding box center [989, 322] width 551 height 36
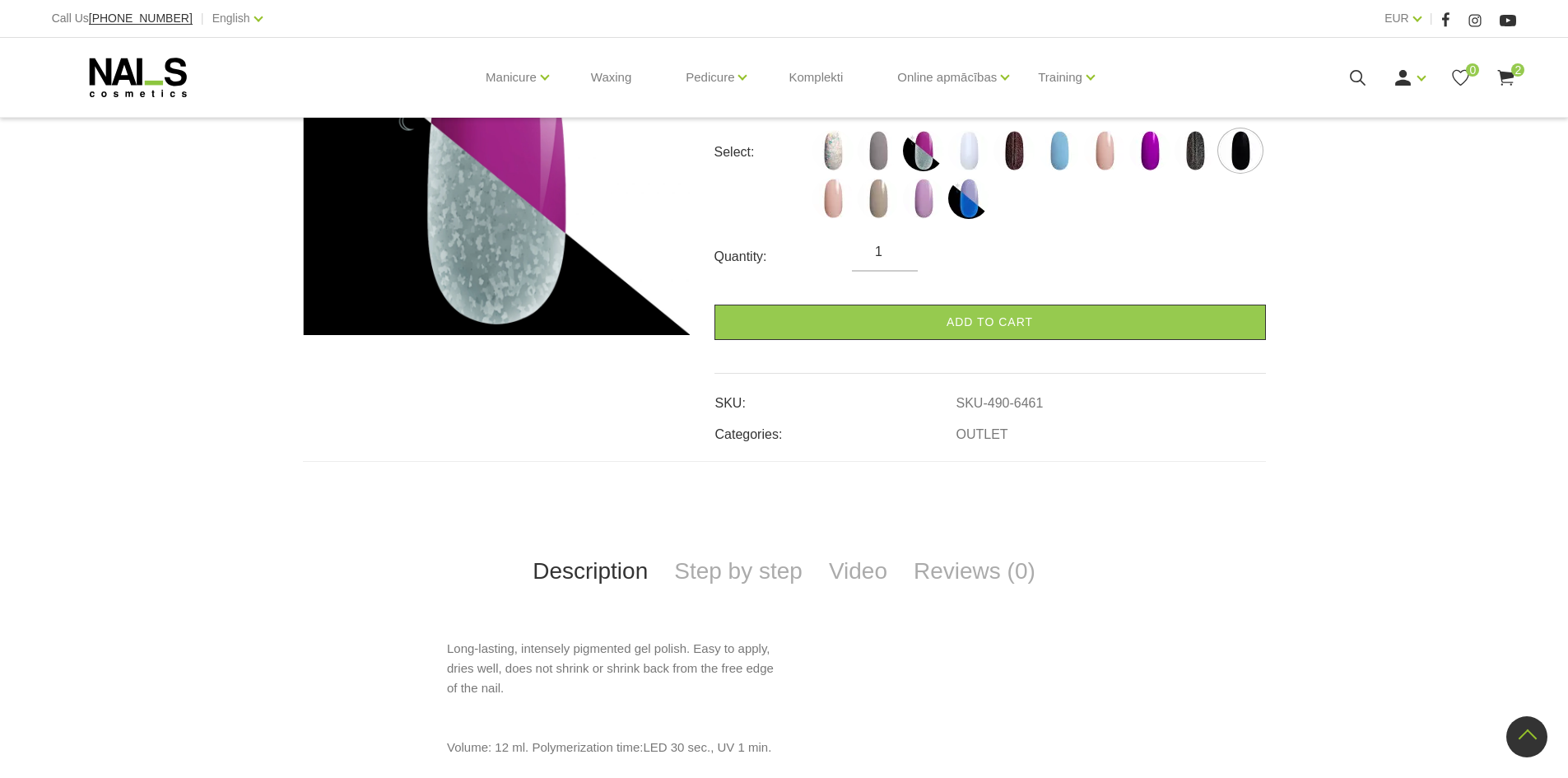
click at [1509, 80] on icon at bounding box center [1506, 77] width 21 height 21
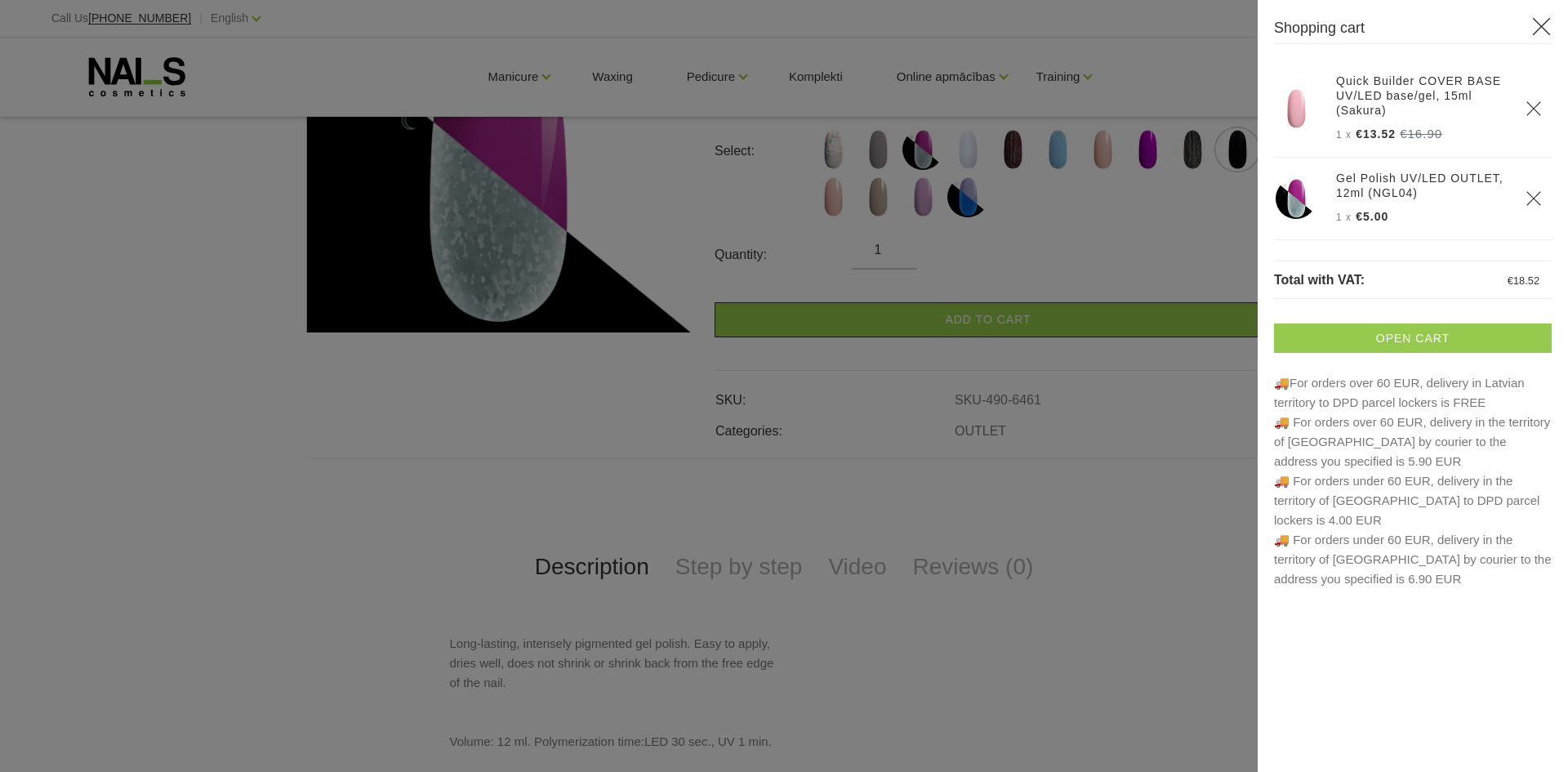
click at [1461, 340] on link "Open cart" at bounding box center [1412, 338] width 277 height 30
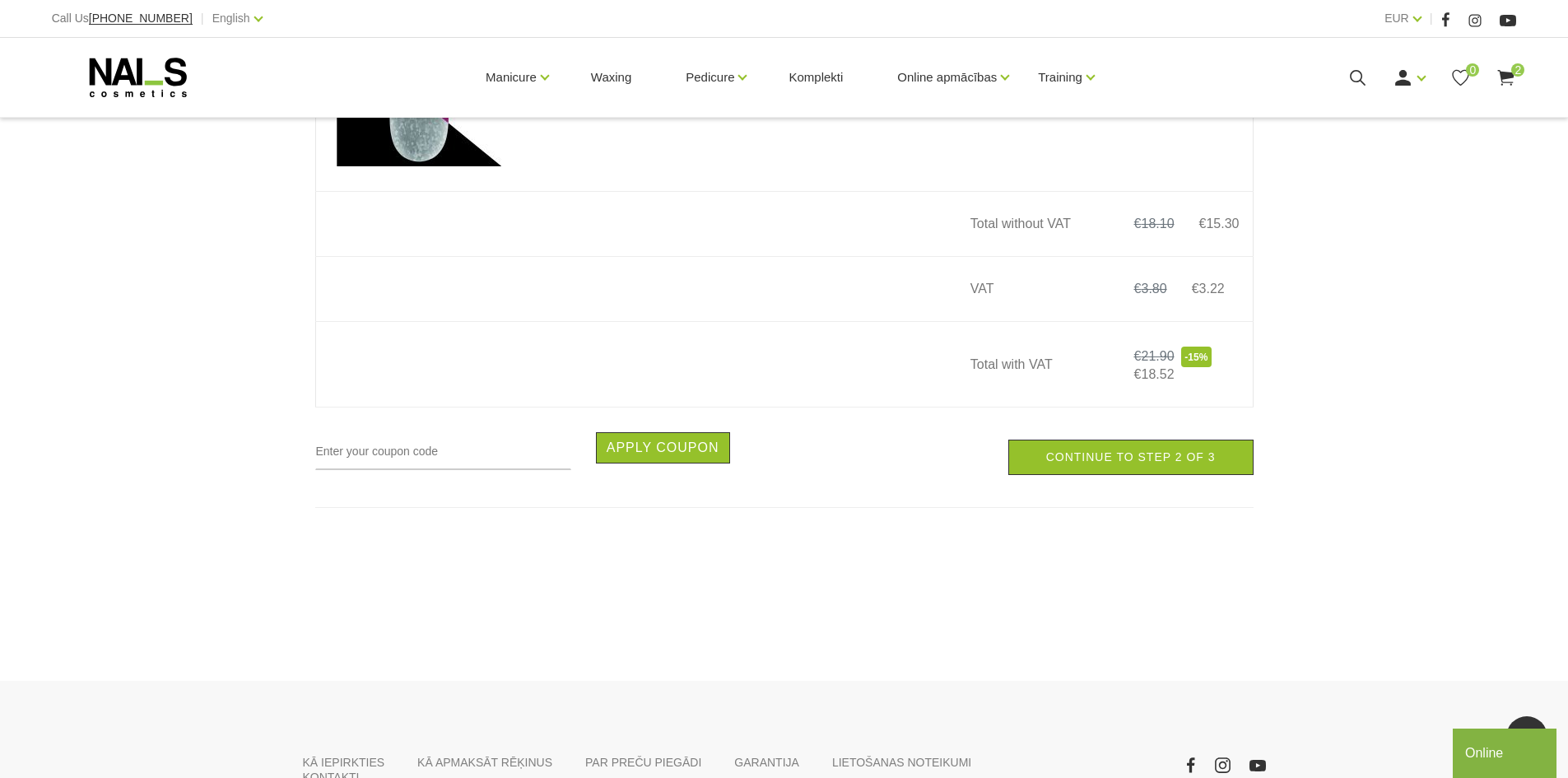
scroll to position [576, 0]
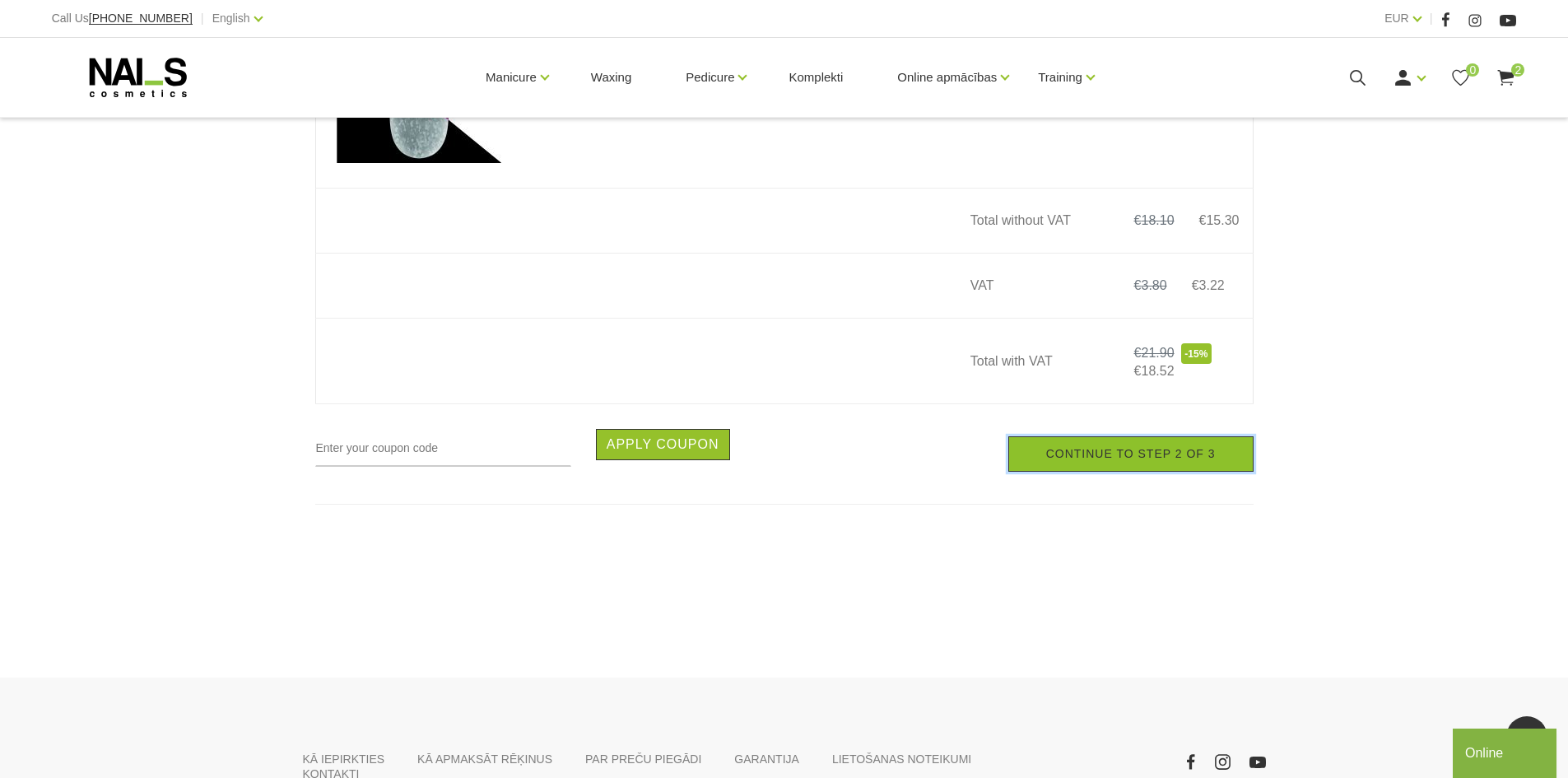
click at [1188, 457] on link "Continue to step 2 of 3" at bounding box center [1131, 454] width 245 height 36
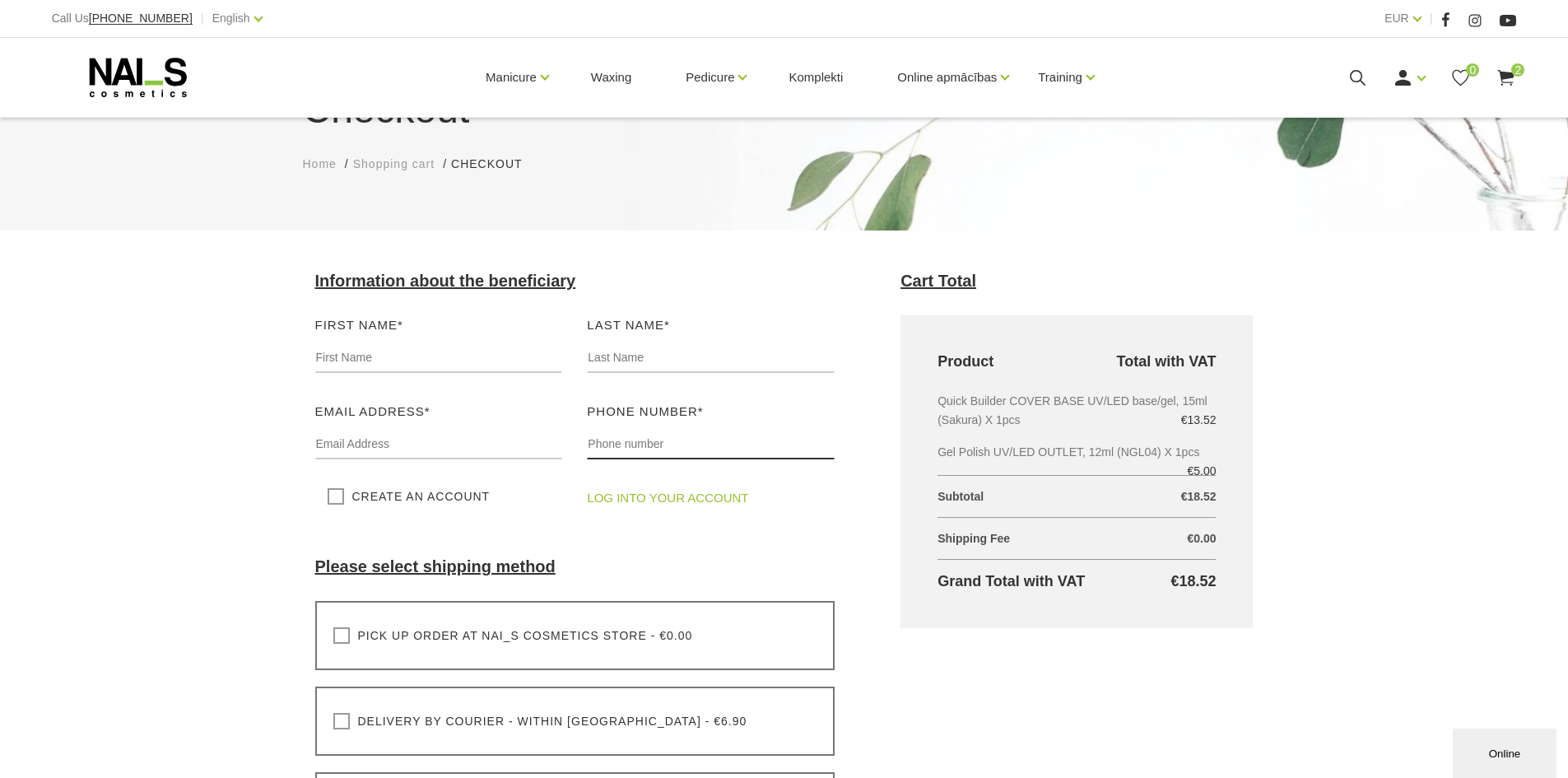
scroll to position [165, 0]
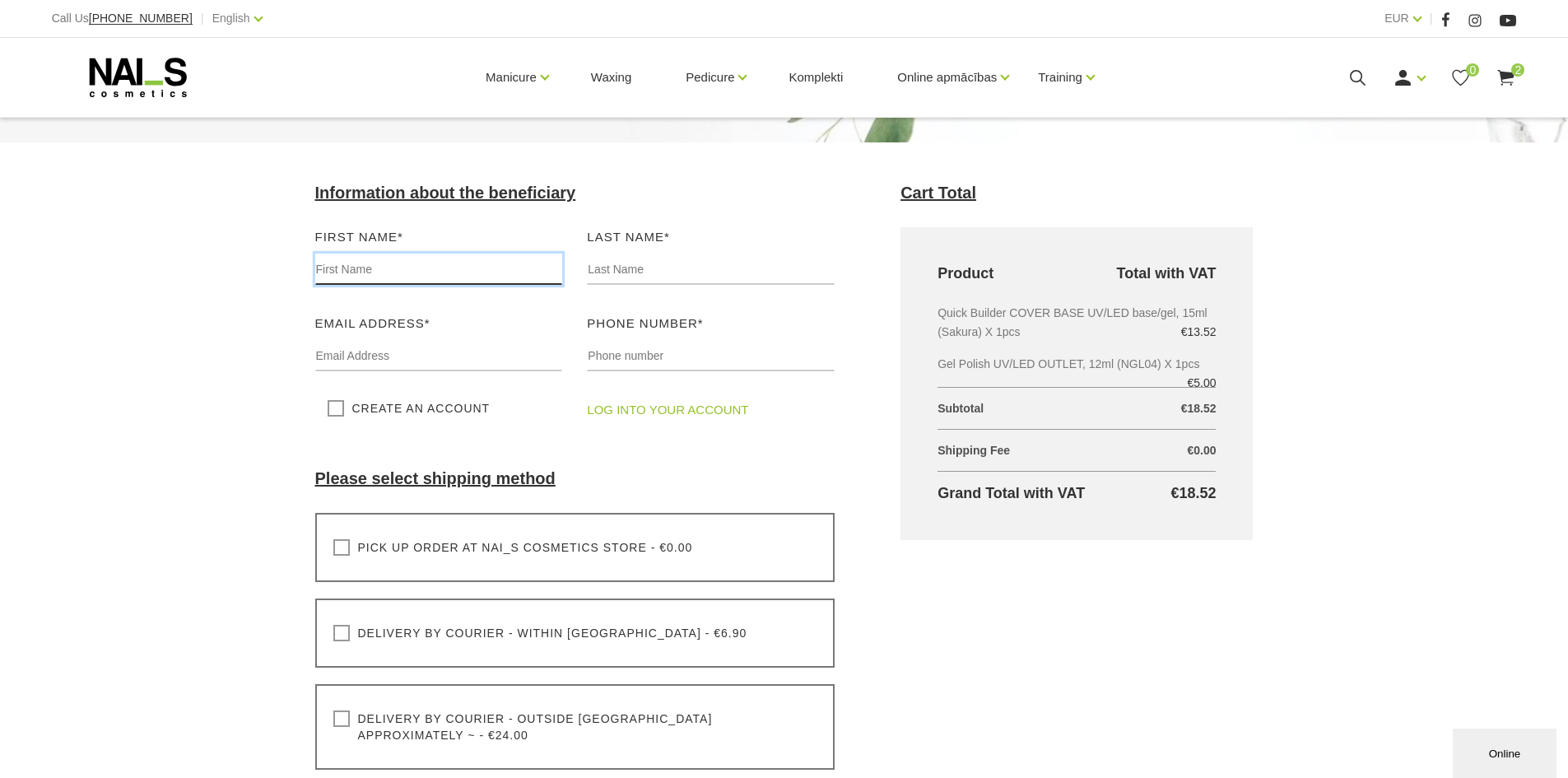
click at [417, 264] on input "text" at bounding box center [439, 269] width 248 height 31
type input "[PERSON_NAME]"
click at [632, 264] on input "text" at bounding box center [711, 269] width 248 height 31
type input "Šķēle"
click at [405, 353] on input "text" at bounding box center [439, 355] width 248 height 31
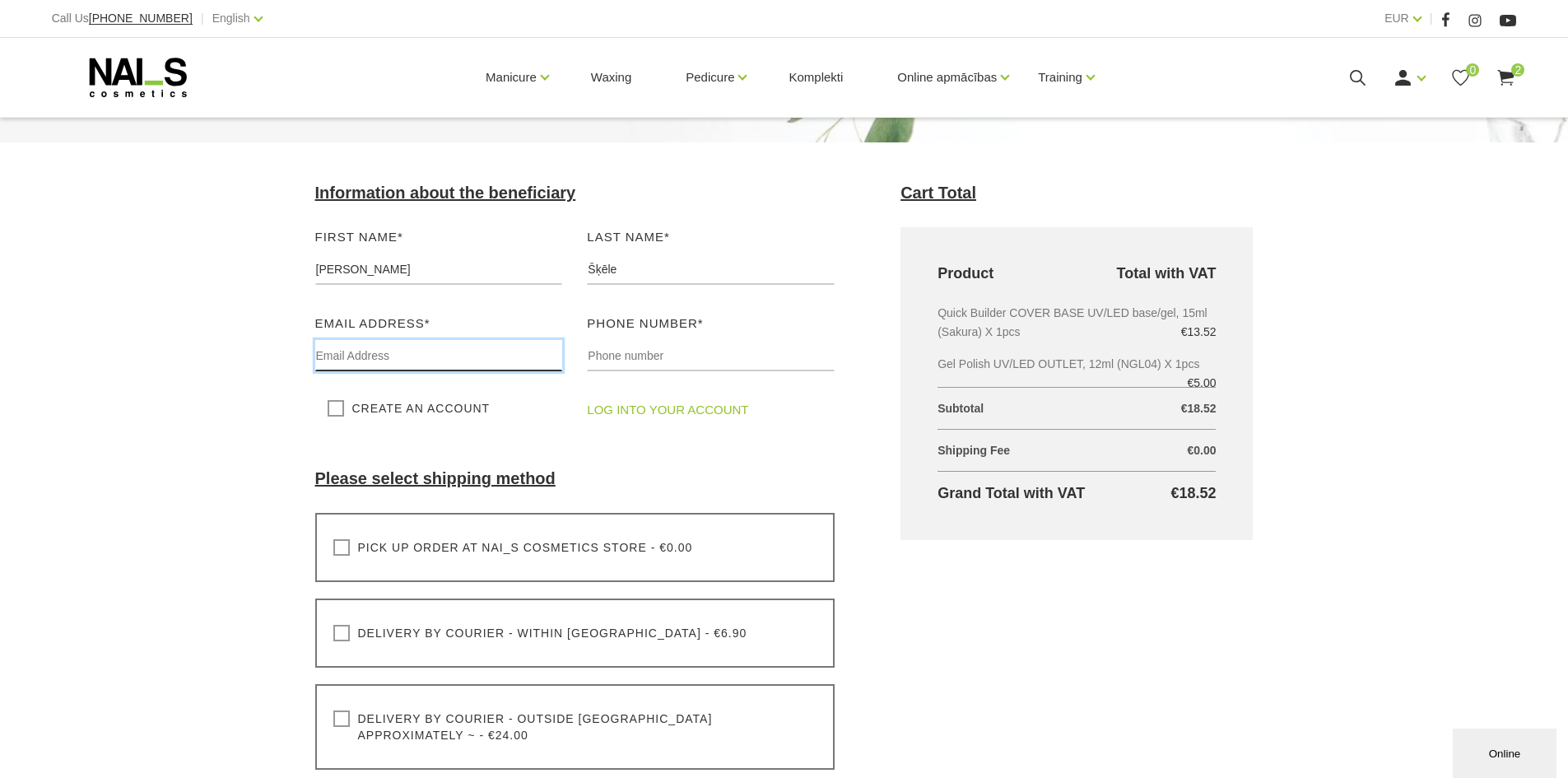
type input "[PERSON_NAME][EMAIL_ADDRESS][DOMAIN_NAME]"
click at [641, 355] on input "text" at bounding box center [711, 355] width 248 height 31
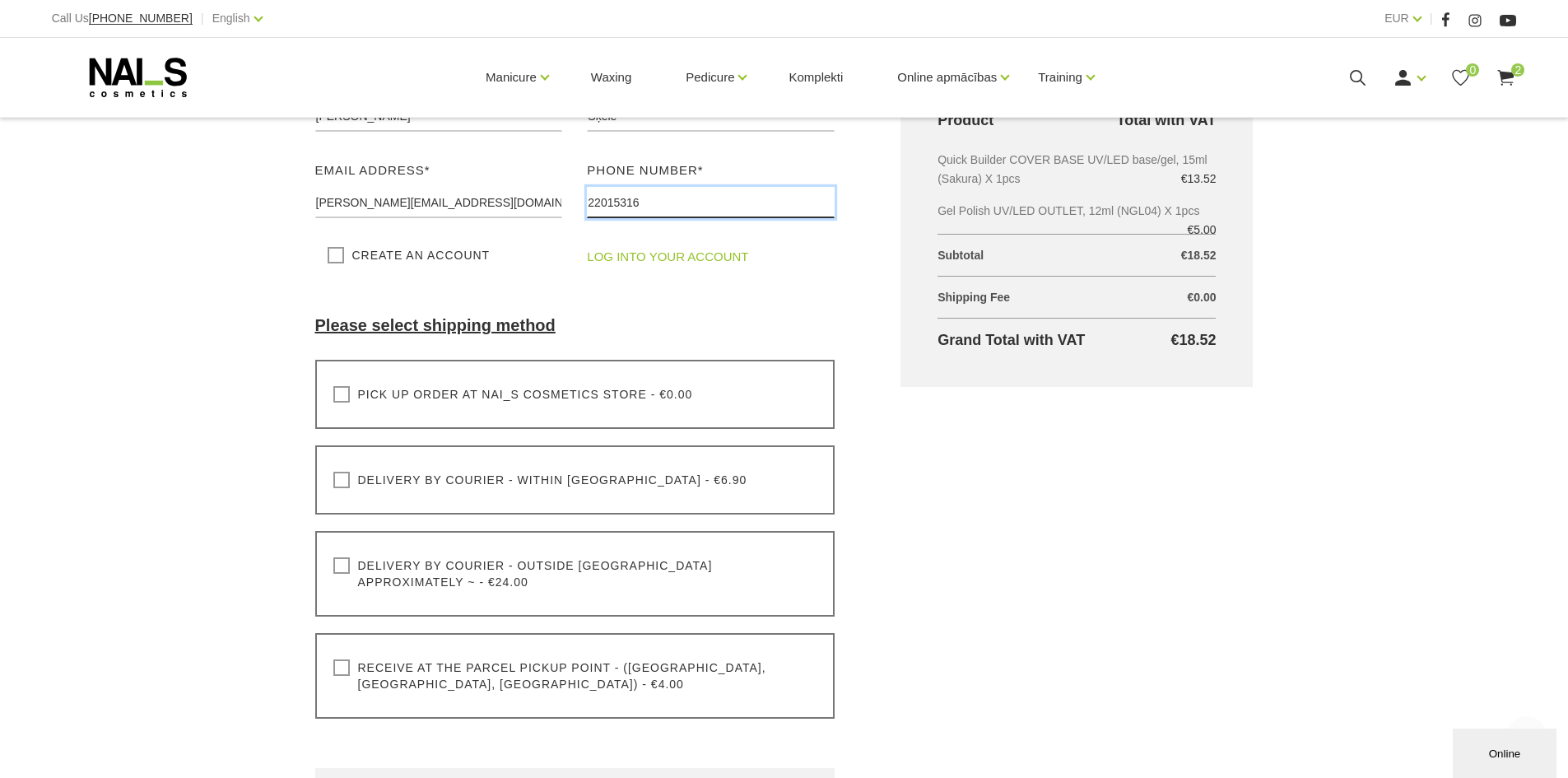
scroll to position [329, 0]
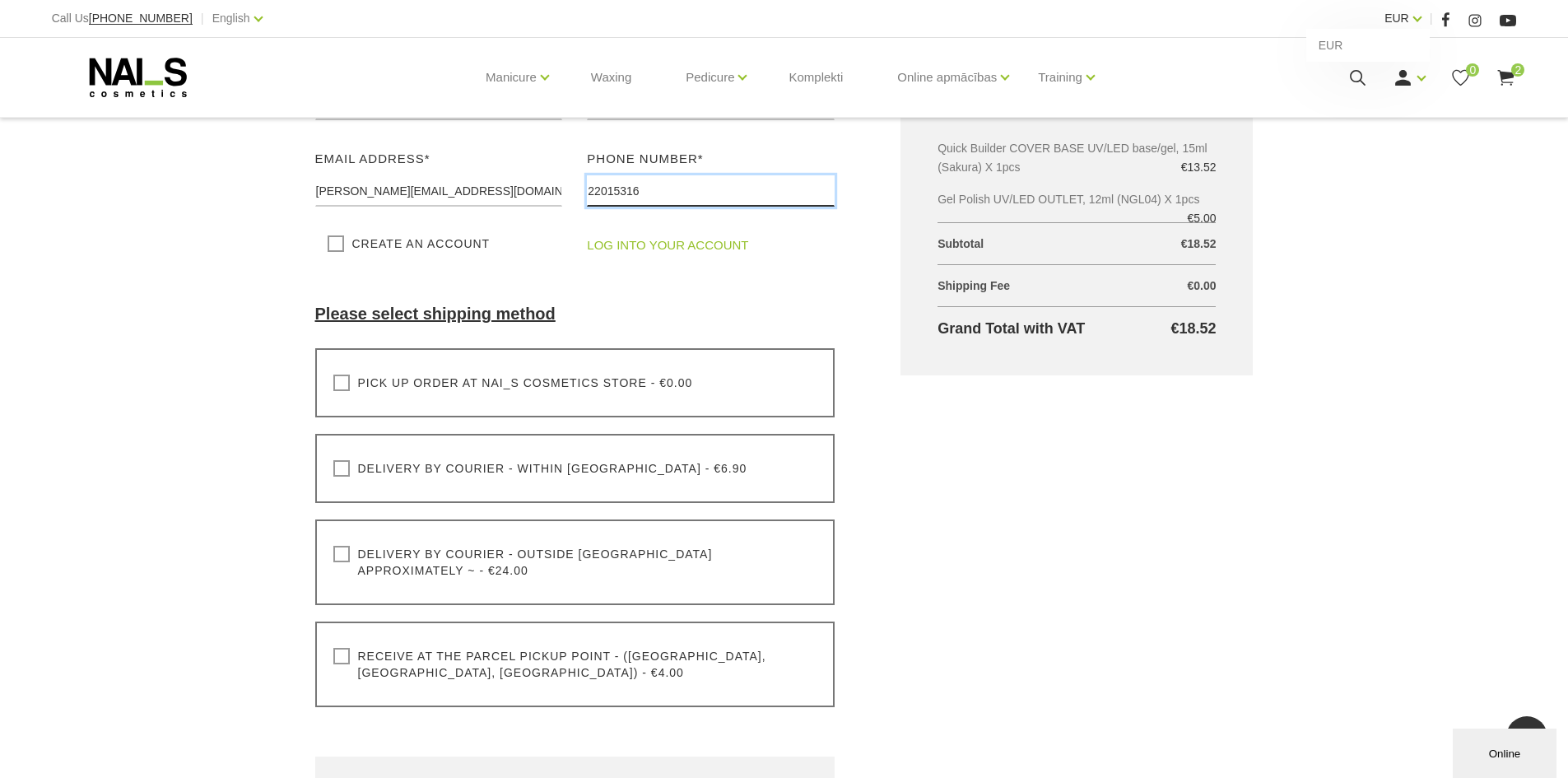
type input "22015316"
click at [1409, 15] on link "EUR" at bounding box center [1397, 18] width 25 height 20
click at [1416, 22] on div "EUR EUR" at bounding box center [1403, 18] width 37 height 21
click at [1409, 16] on link "EUR" at bounding box center [1397, 18] width 25 height 20
click at [337, 648] on label "Receive at the parcel pickup point - (Latvia, Lithuania, Estonia) - €4.00" at bounding box center [575, 664] width 484 height 33
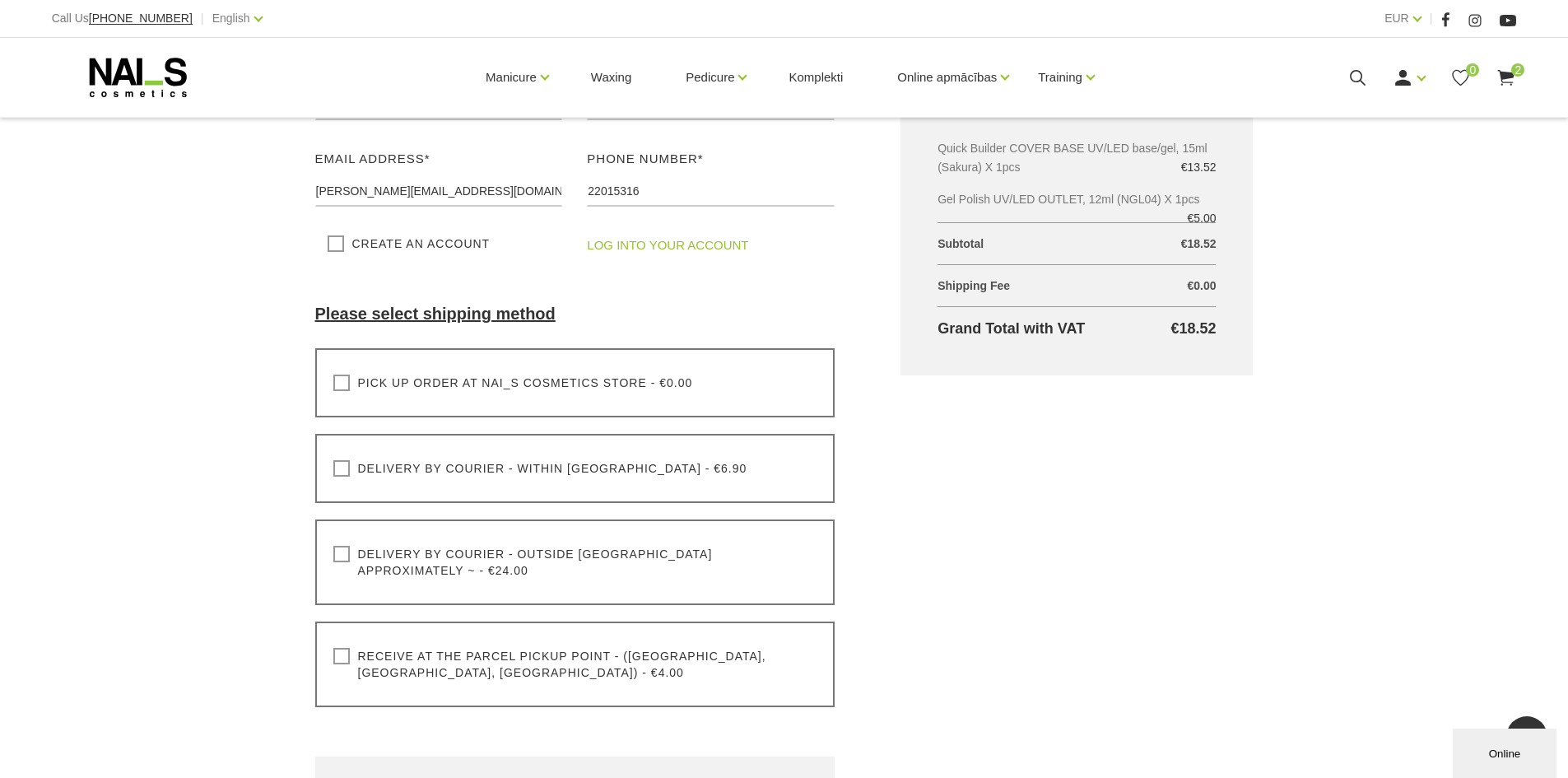
click at [0, 0] on input "Receive at the parcel pickup point - (Latvia, Lithuania, Estonia) - €4.00" at bounding box center [0, 0] width 0 height 0
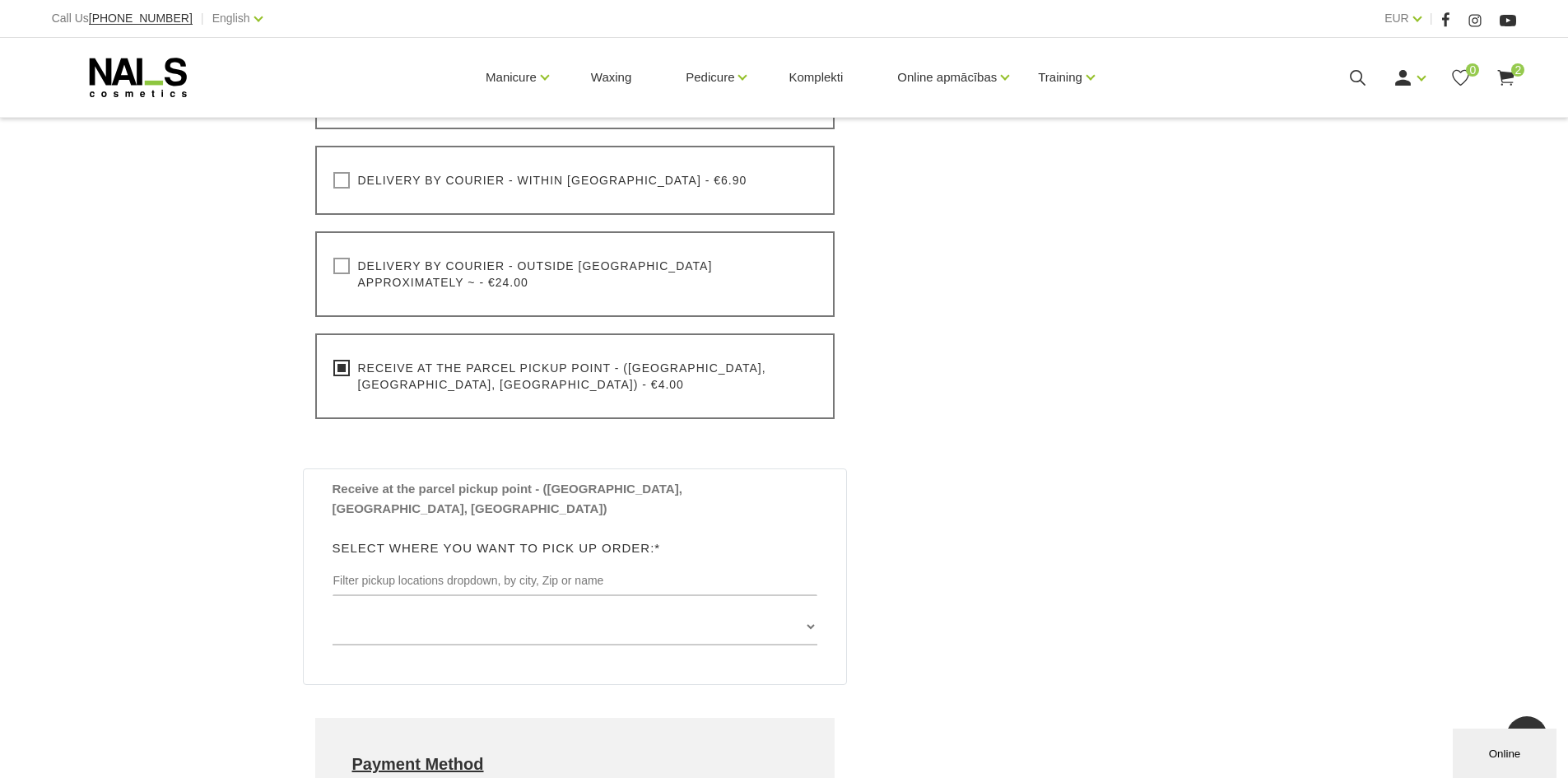
scroll to position [659, 0]
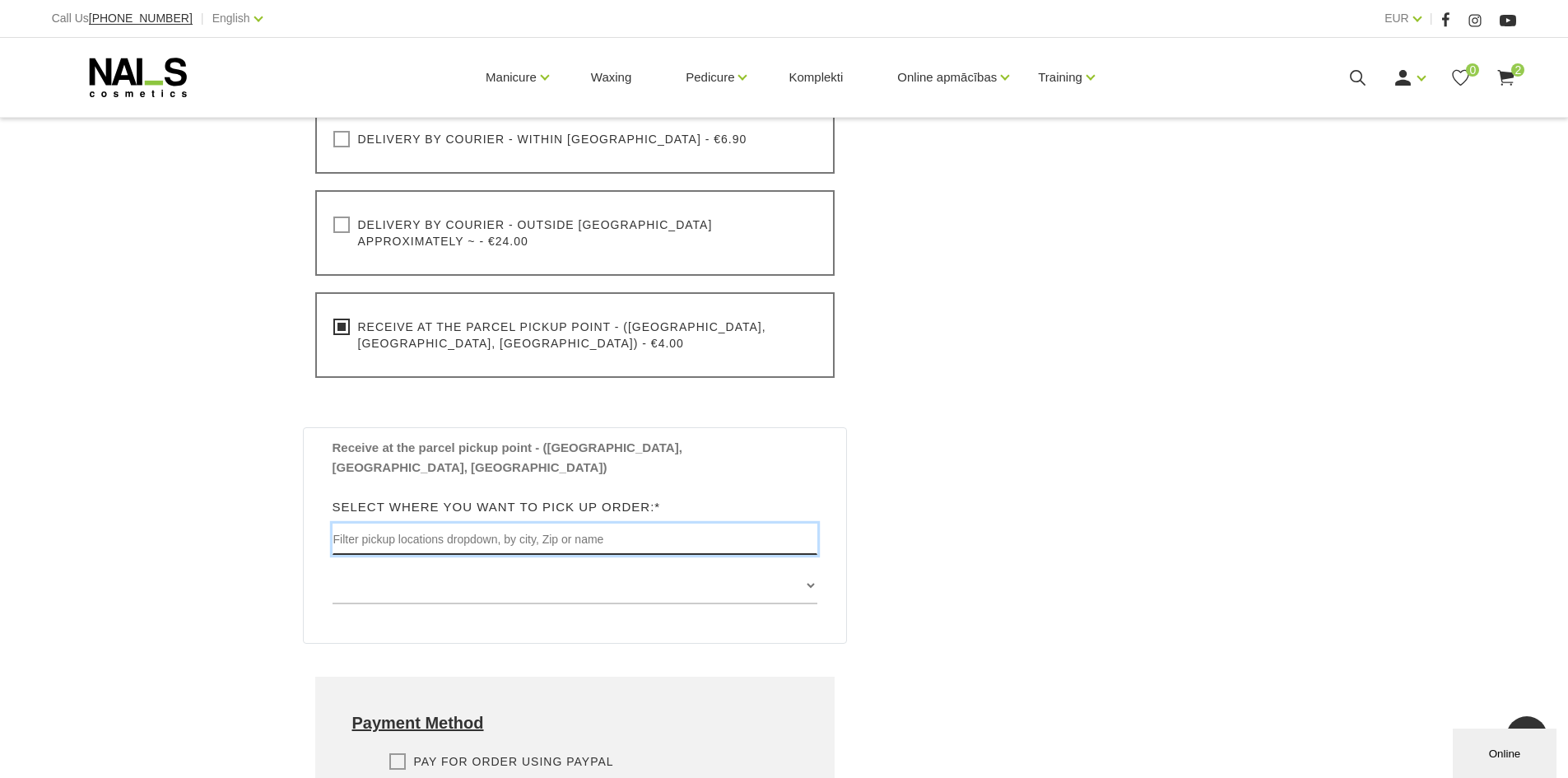
click at [571, 524] on input "text" at bounding box center [575, 539] width 486 height 31
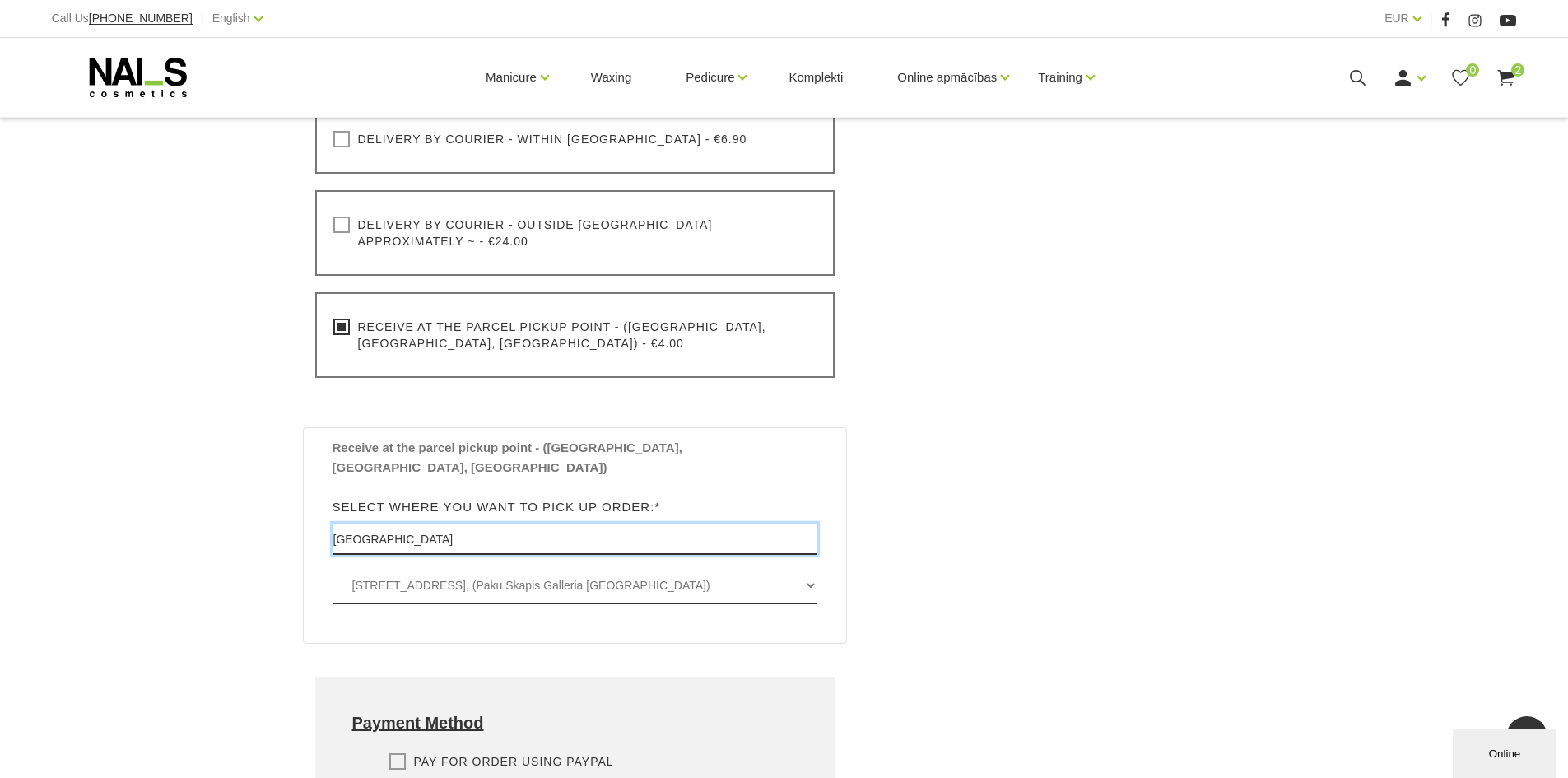
type input "riga"
click at [813, 567] on select "Dzirnavu iela 67 , RĪGA, LV1011, (Paku Skapis Galleria Riga) Mūkusalas iela 71 …" at bounding box center [575, 585] width 486 height 37
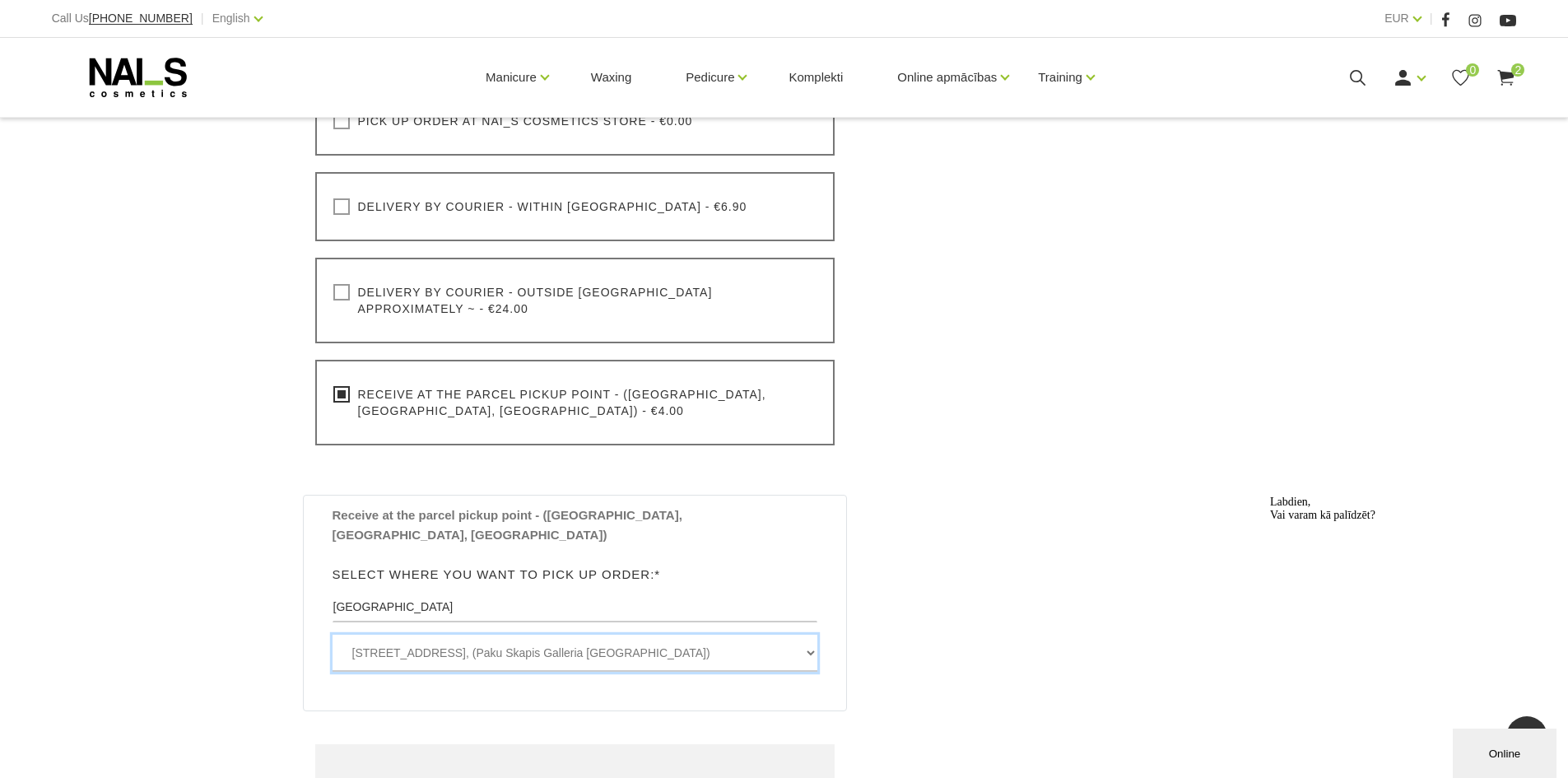
scroll to position [412, 0]
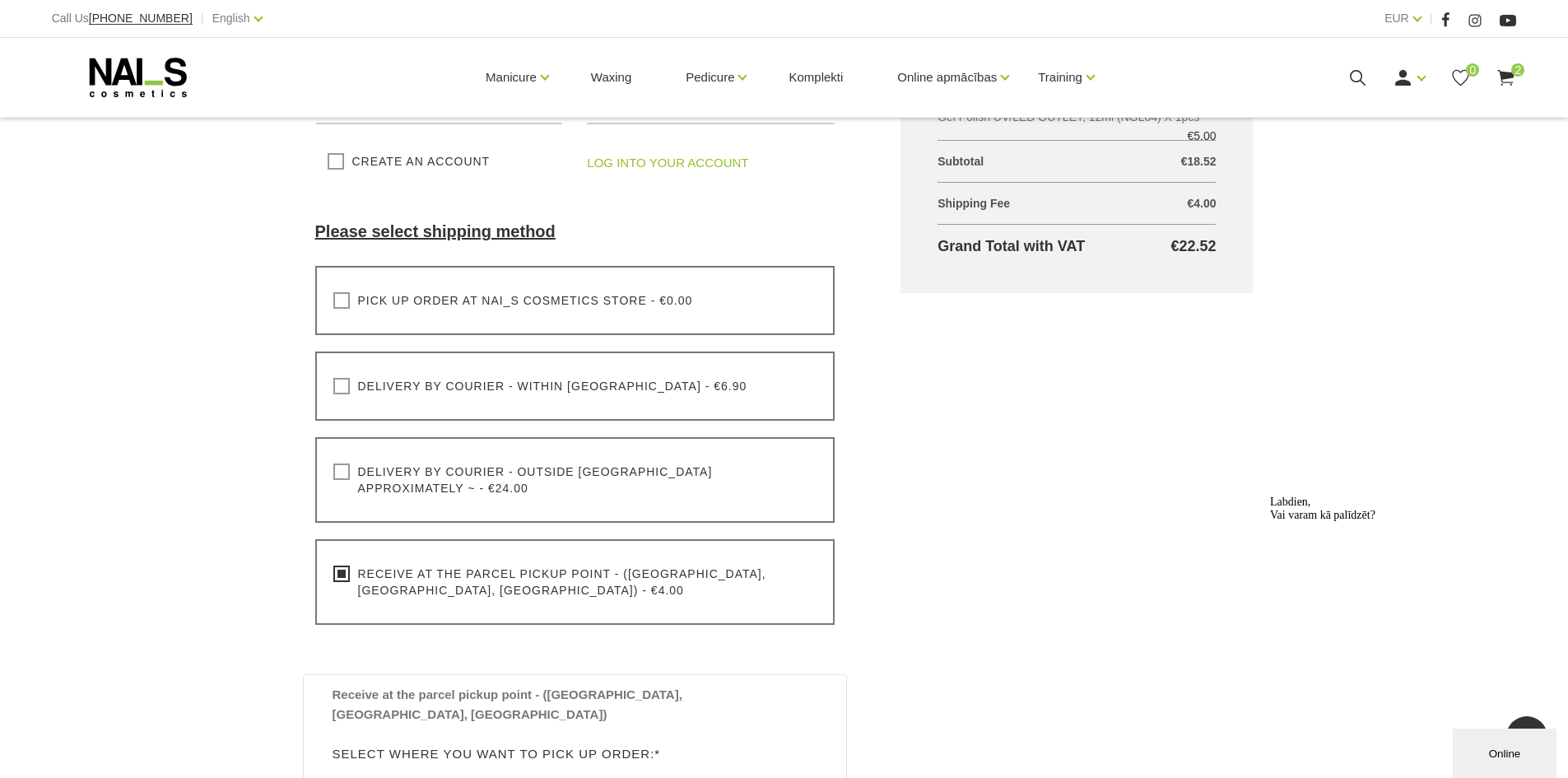
click at [337, 387] on label "Delivery by courier - within Latvia - €6.90" at bounding box center [540, 386] width 414 height 16
click at [0, 0] on input "Delivery by courier - within Latvia - €6.90" at bounding box center [0, 0] width 0 height 0
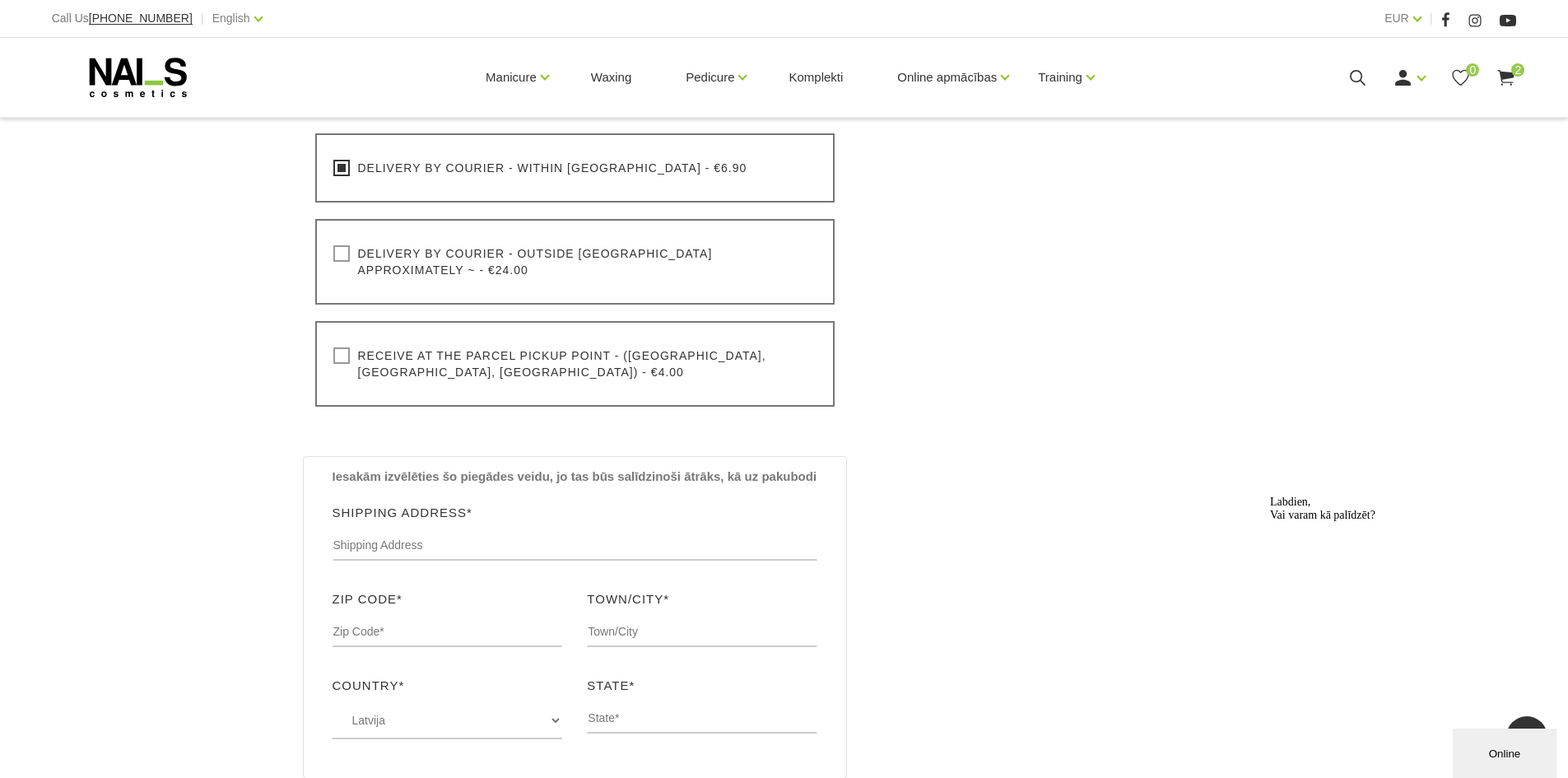
scroll to position [659, 0]
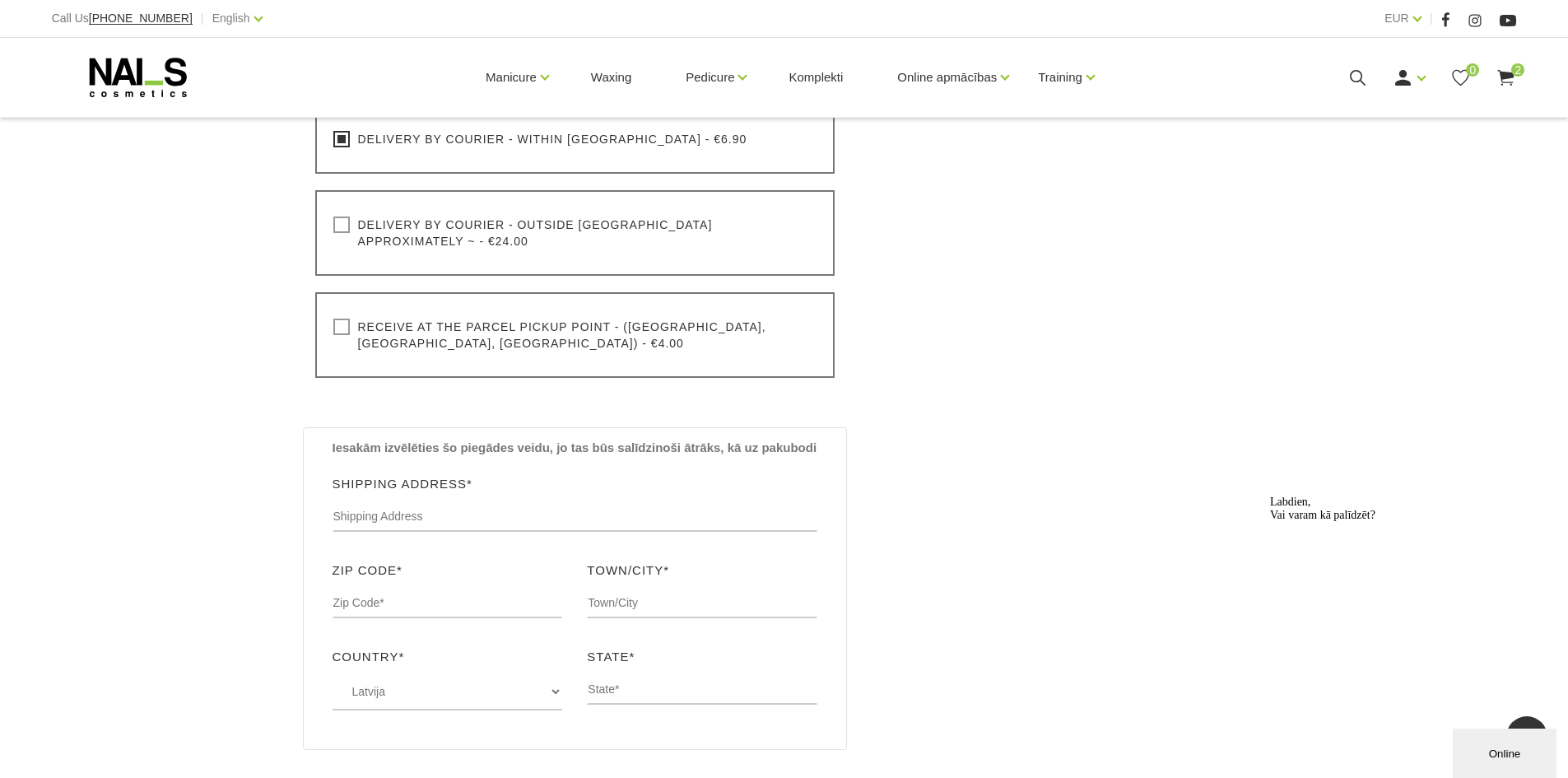
click at [433, 319] on label "Receive at the parcel pickup point - (Latvia, Lithuania, Estonia) - €4.00" at bounding box center [575, 335] width 484 height 33
click at [0, 0] on input "Receive at the parcel pickup point - (Latvia, Lithuania, Estonia) - €4.00" at bounding box center [0, 0] width 0 height 0
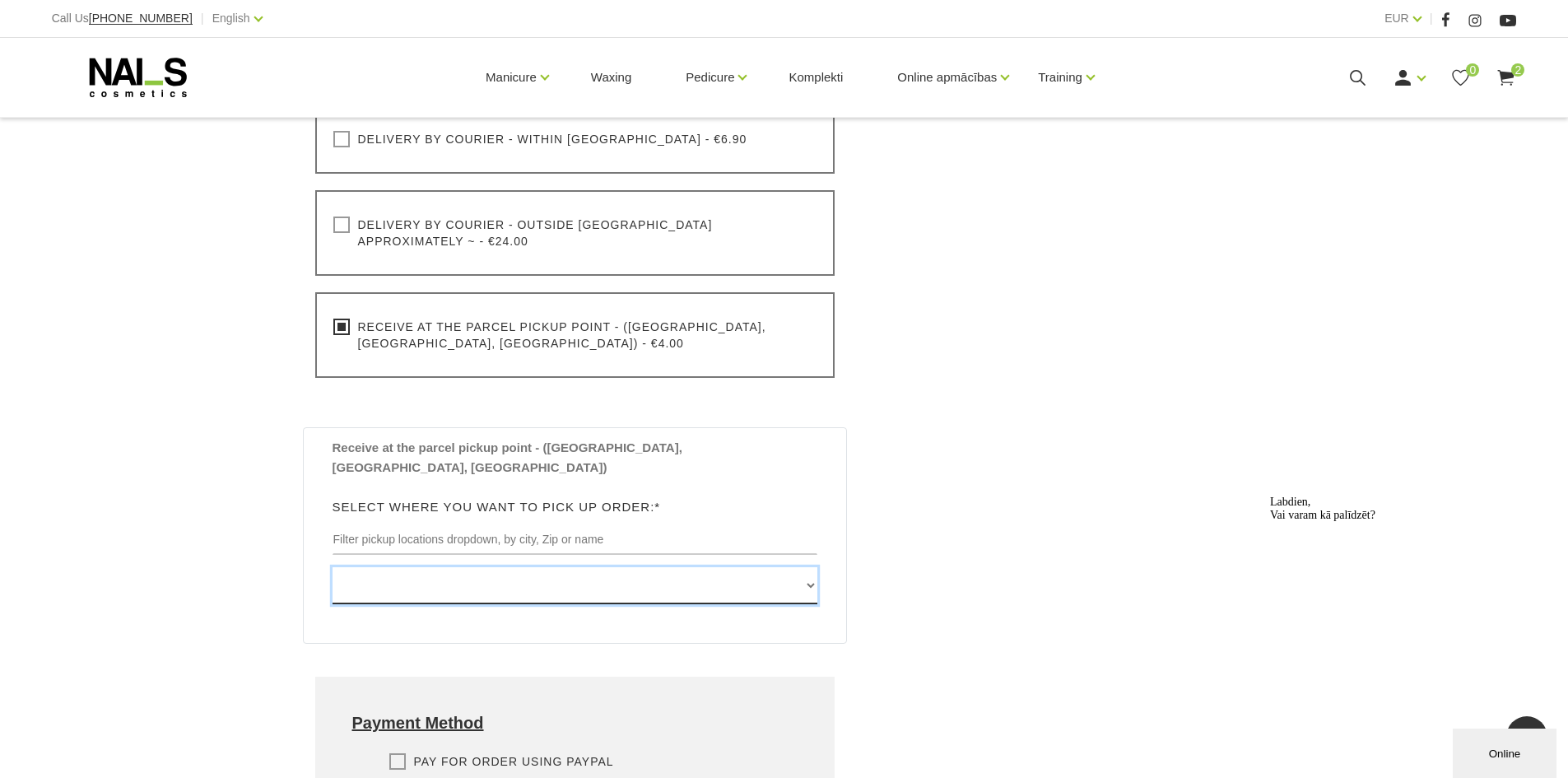
click at [808, 567] on select "Edvarta Virzas iela 2 , IECAVA, LV3913, (Paku Skapis TOP Iecava) Rīgas iela 27 …" at bounding box center [575, 585] width 486 height 37
select select "Nīcgales iela 2 , RĪGA, LV1035, (Paku Skapis Rimi Purvciems)"
click at [333, 567] on select "Edvarta Virzas iela 2 , IECAVA, LV3913, (Paku Skapis TOP Iecava) Rīgas iela 27 …" at bounding box center [575, 585] width 486 height 37
click at [1029, 458] on div "Cart Total Product Total with VAT Quick Builder COVER BASE UV/LED base/gel, 15m…" at bounding box center [1076, 345] width 418 height 1312
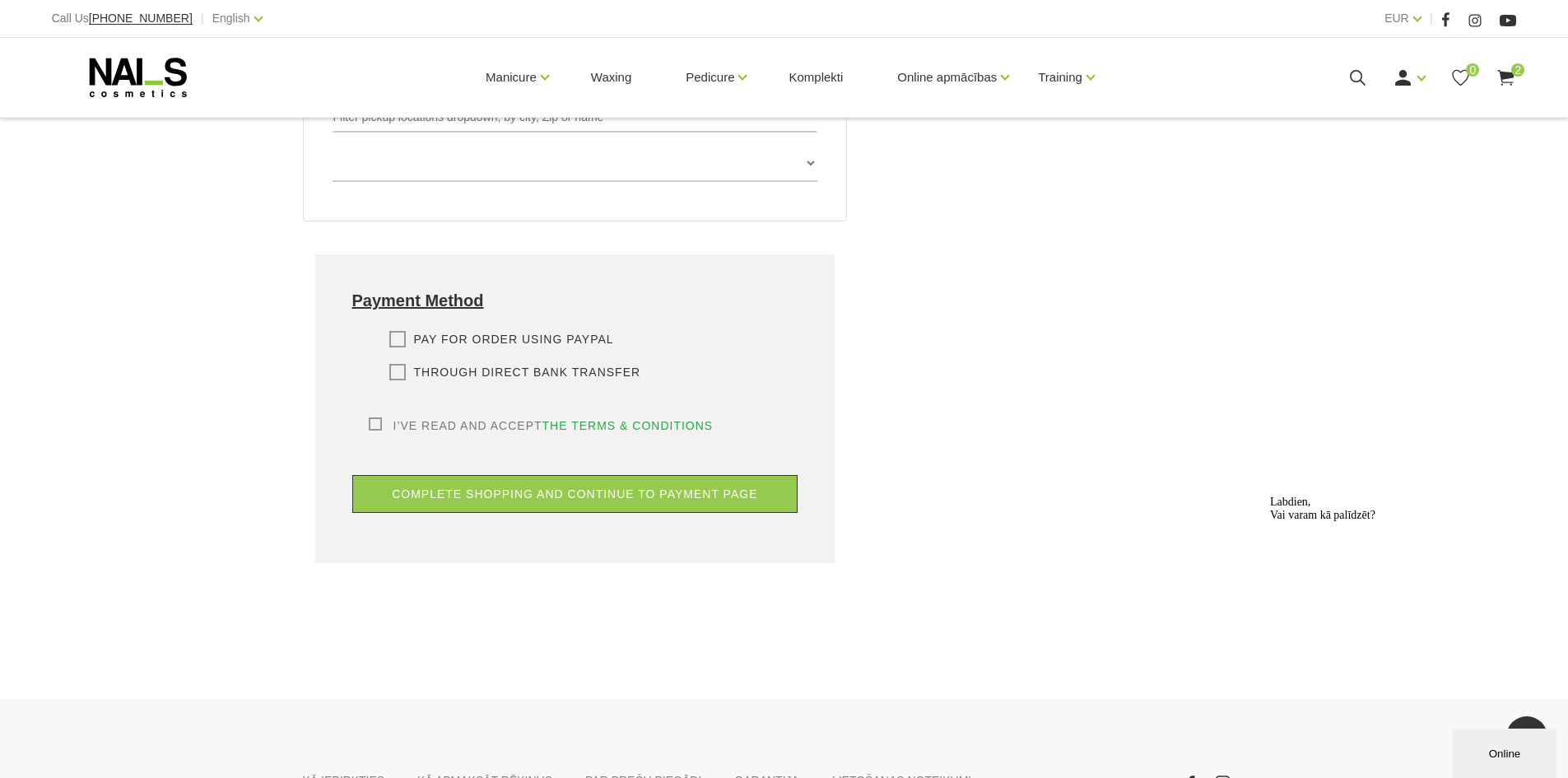
scroll to position [1211, 0]
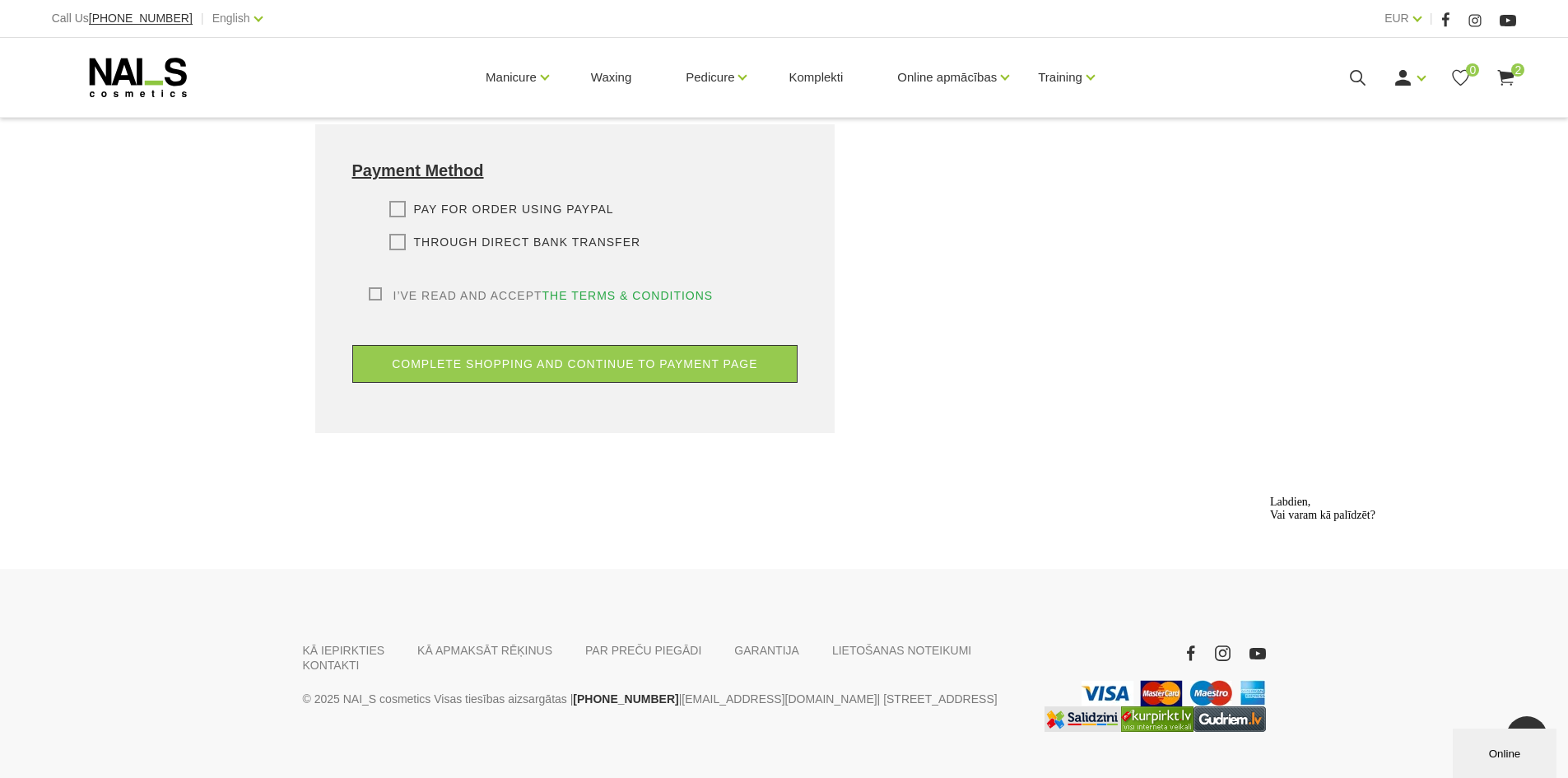
click at [394, 234] on label "Through direct Bank transfer" at bounding box center [515, 242] width 251 height 16
click at [0, 0] on input "Through direct Bank transfer" at bounding box center [0, 0] width 0 height 0
click at [373, 287] on label "I’ve read and accept the terms & conditions" at bounding box center [541, 295] width 345 height 16
click at [0, 0] on input "I’ve read and accept the terms & conditions" at bounding box center [0, 0] width 0 height 0
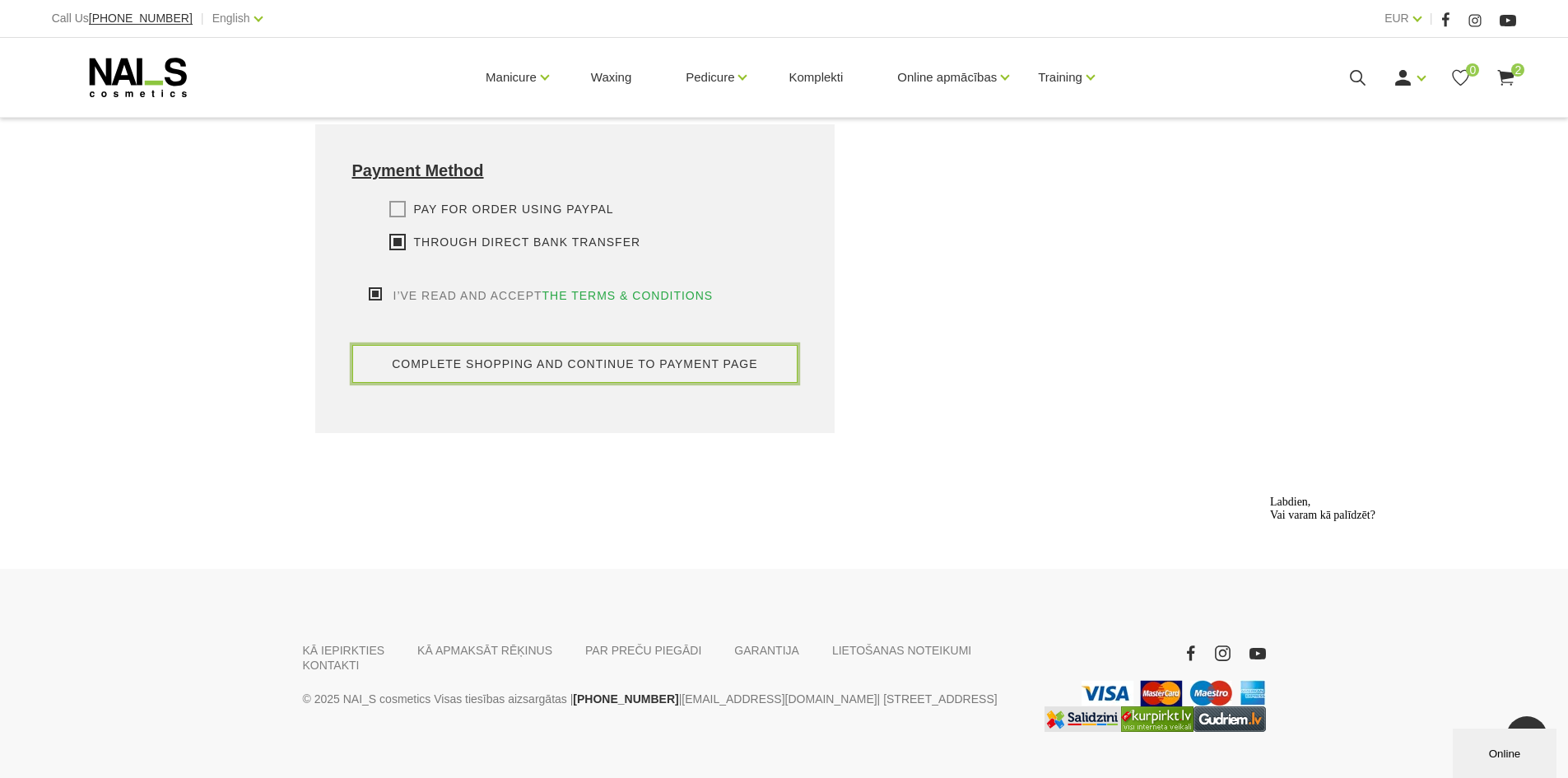
click at [528, 345] on button "complete shopping and continue to payment page" at bounding box center [576, 364] width 446 height 38
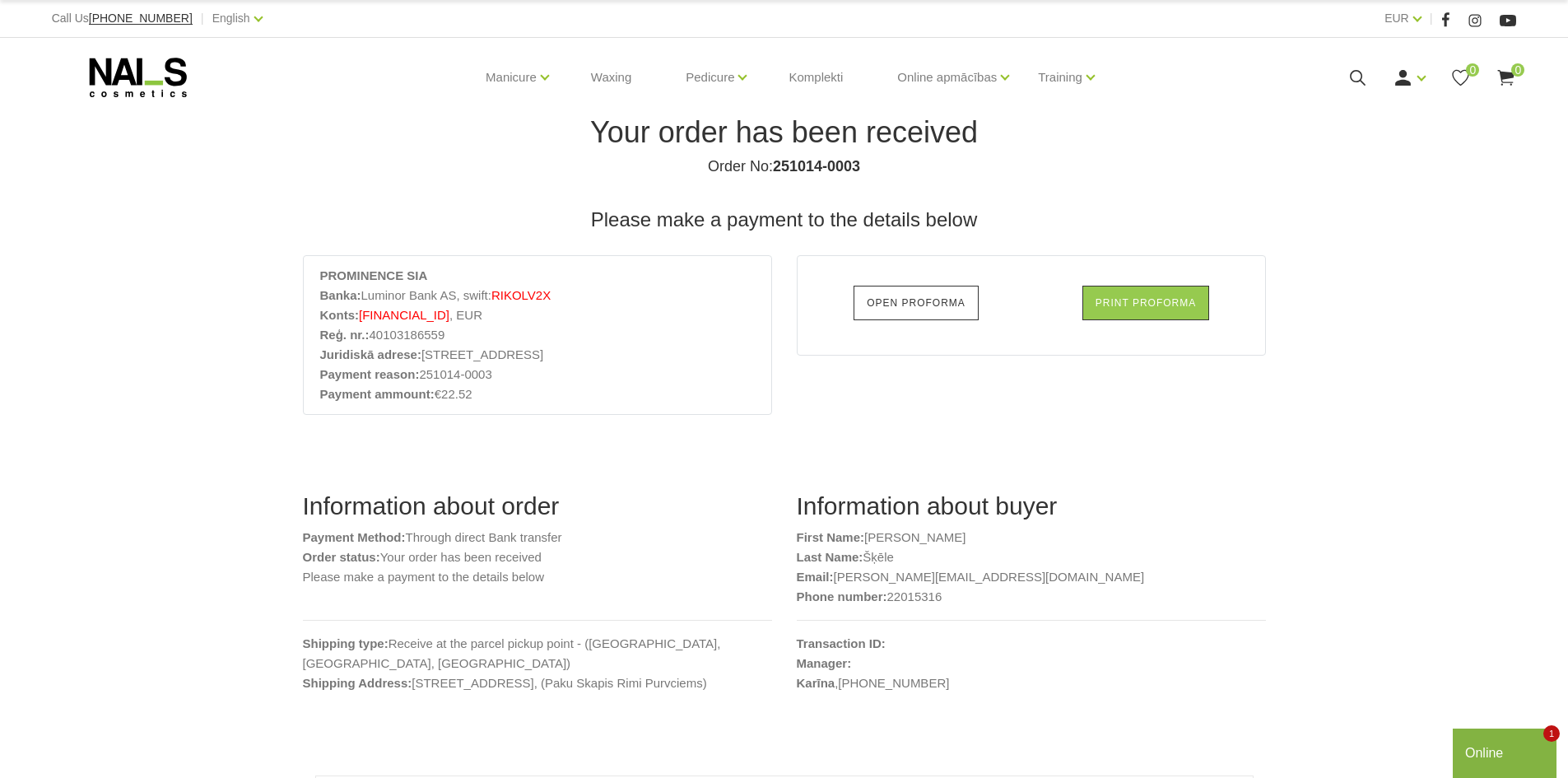
click at [925, 310] on link "Open Proforma" at bounding box center [916, 302] width 125 height 35
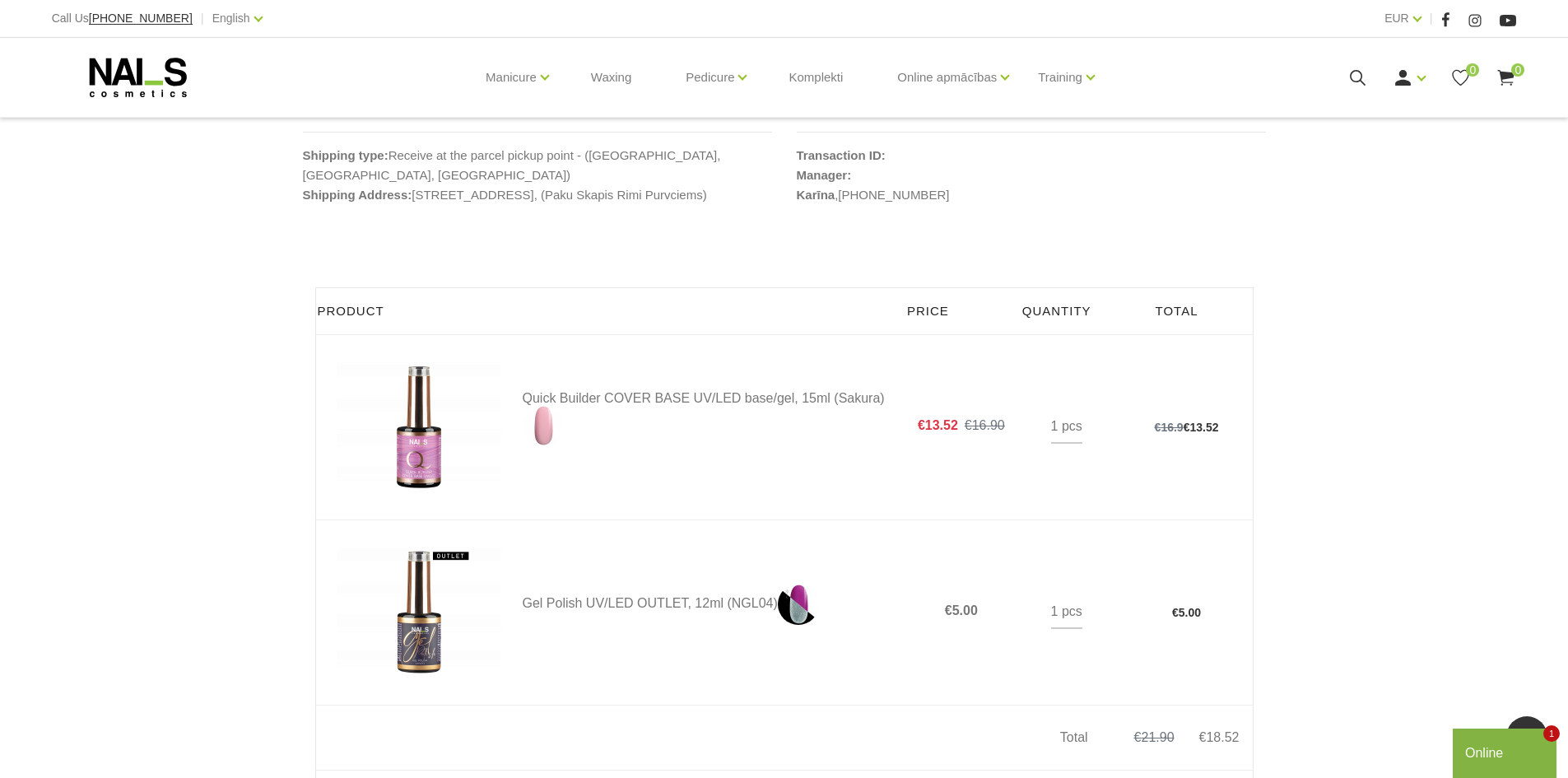
scroll to position [231, 0]
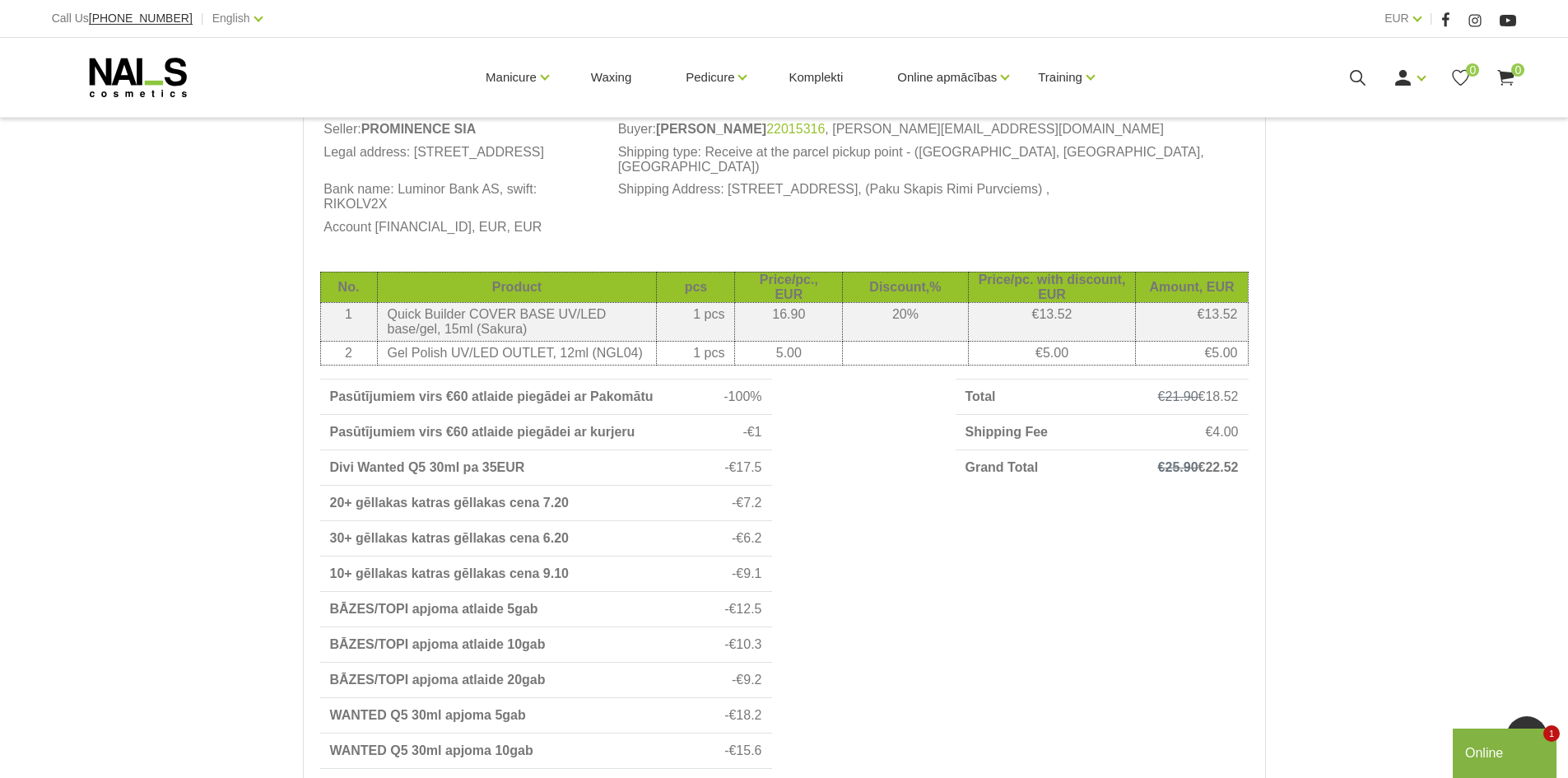
scroll to position [494, 0]
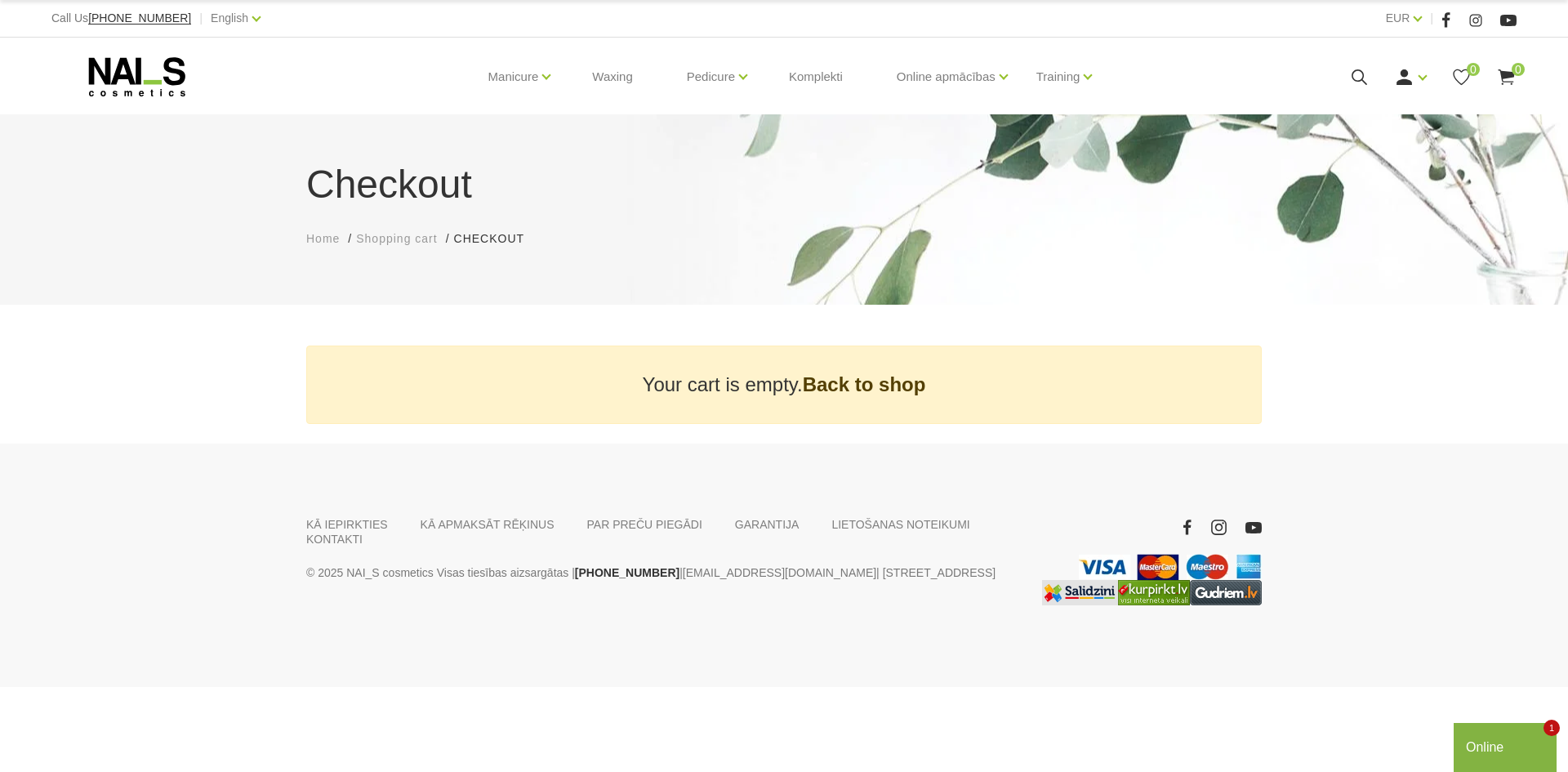
click at [864, 392] on link "Back to shop" at bounding box center [864, 384] width 123 height 24
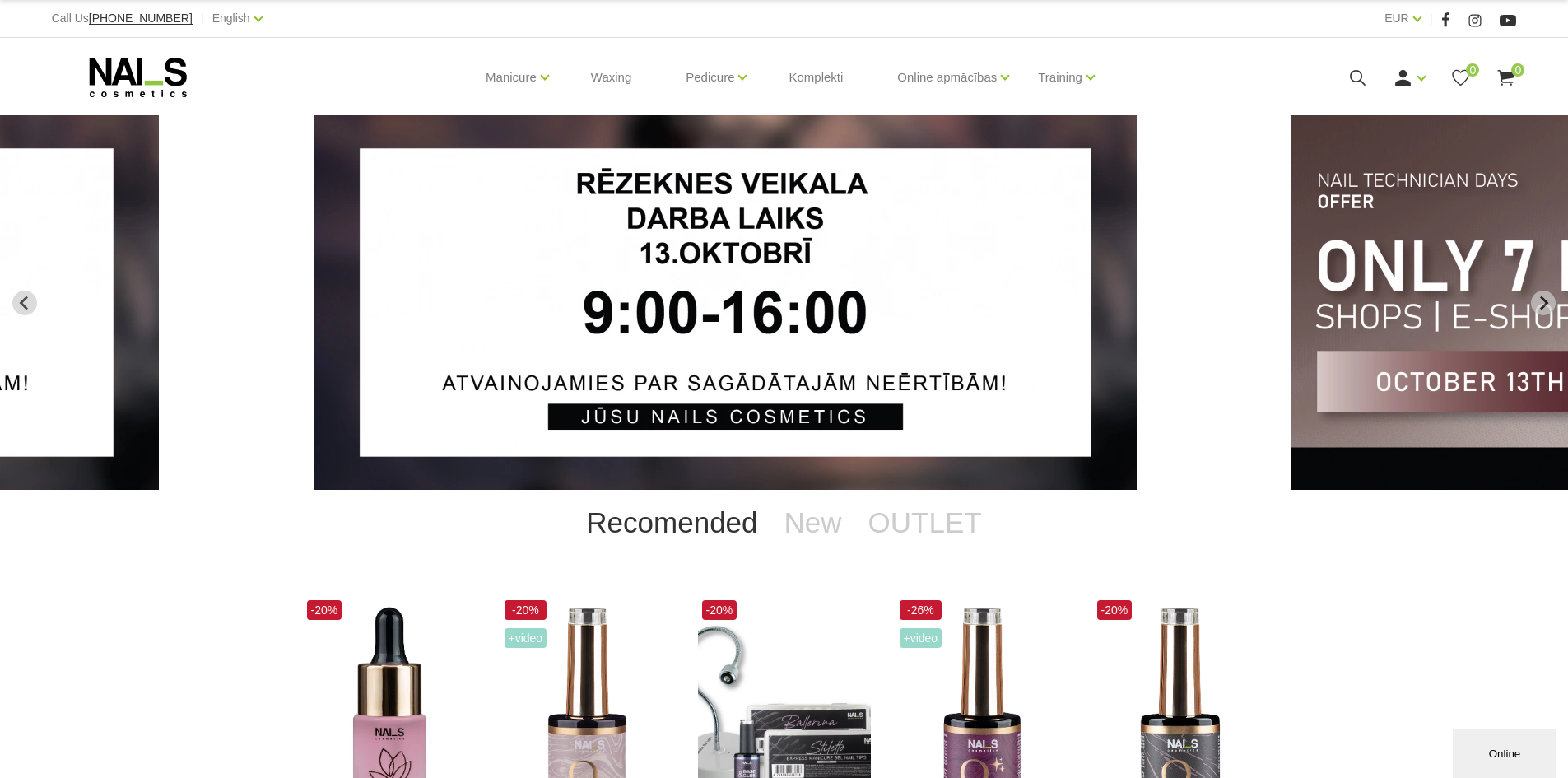
click at [1513, 84] on icon at bounding box center [1506, 77] width 21 height 21
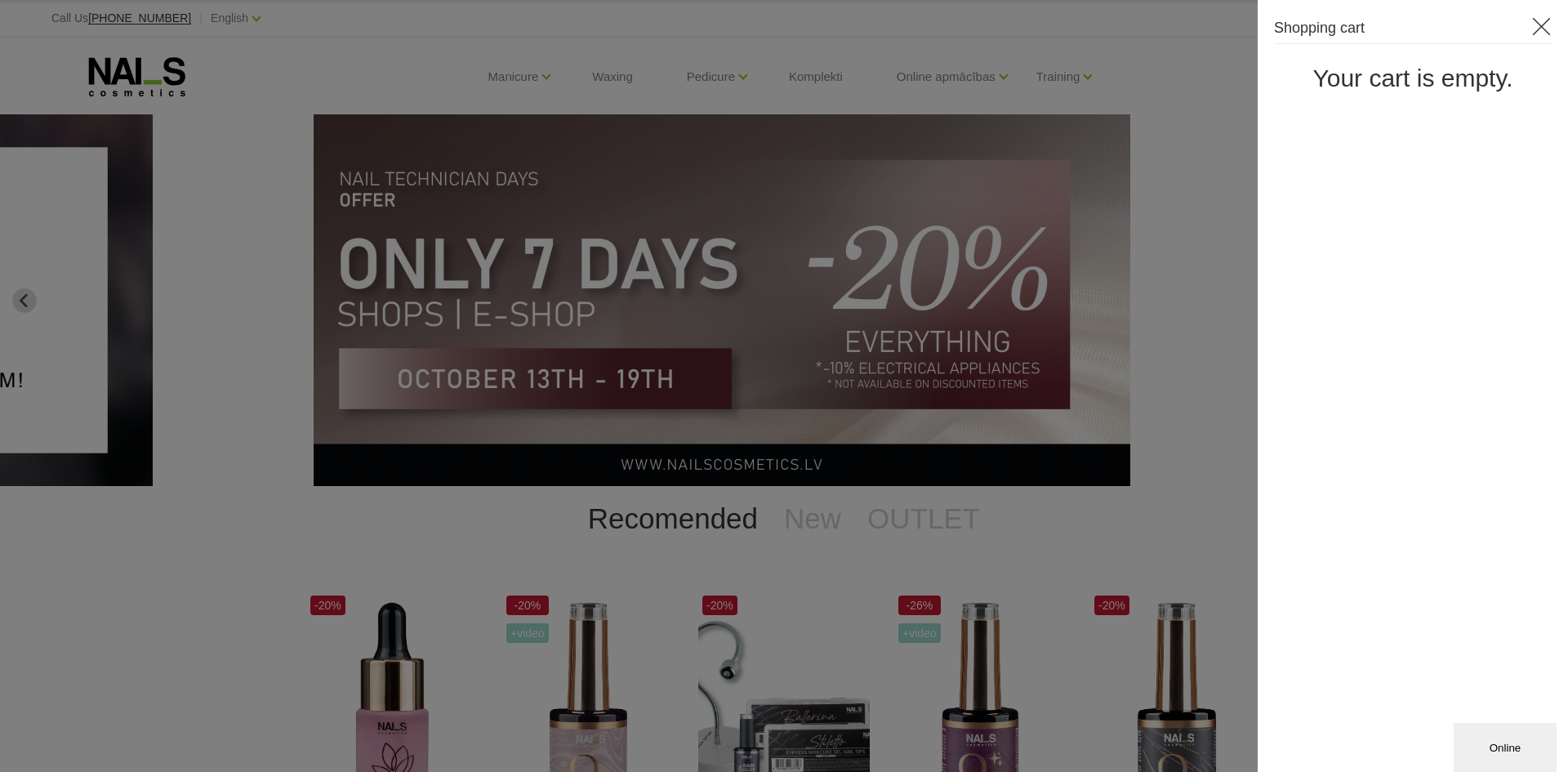
click at [1535, 29] on icon at bounding box center [1541, 26] width 21 height 21
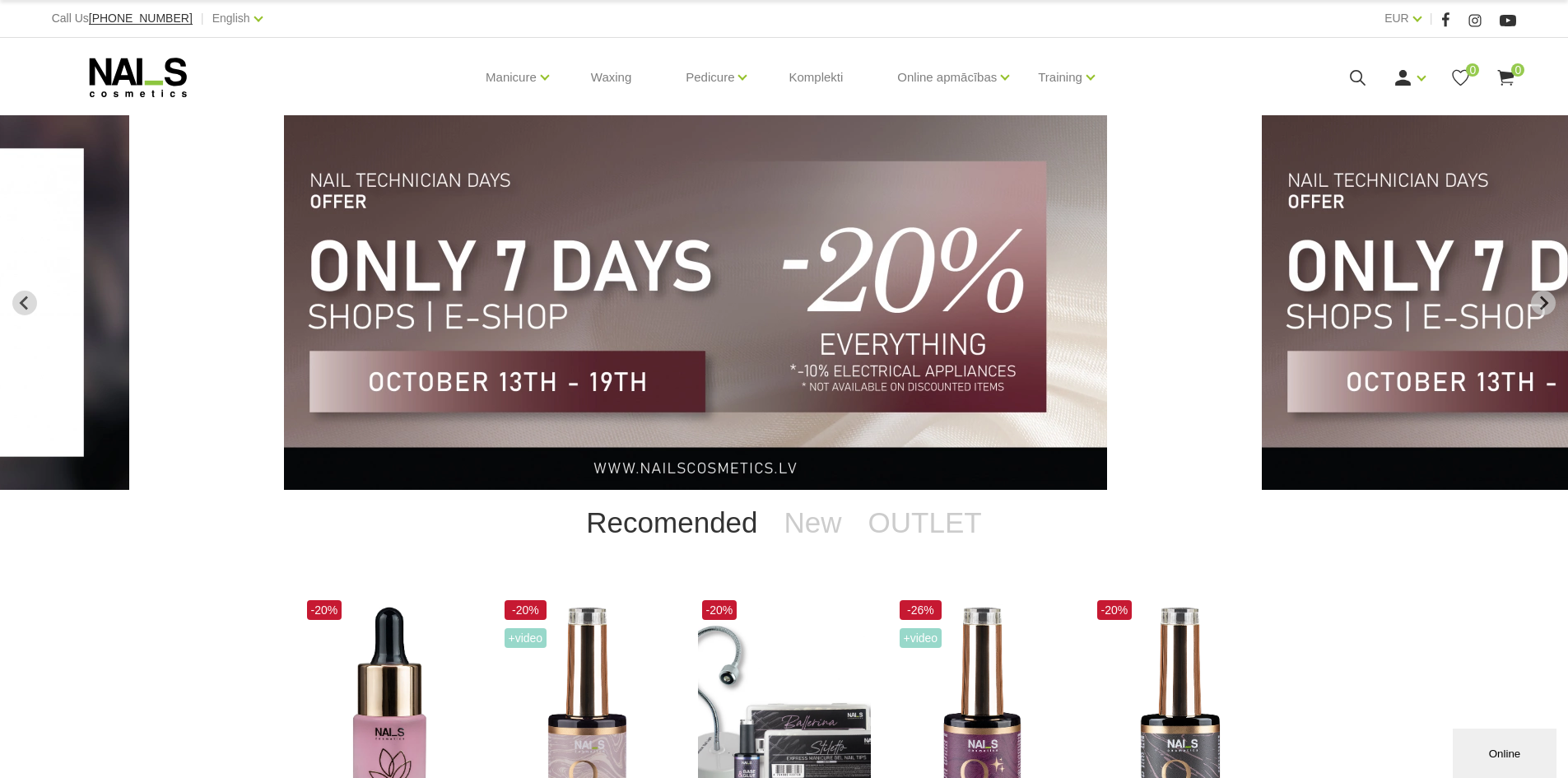
click at [1352, 78] on icon at bounding box center [1358, 77] width 21 height 21
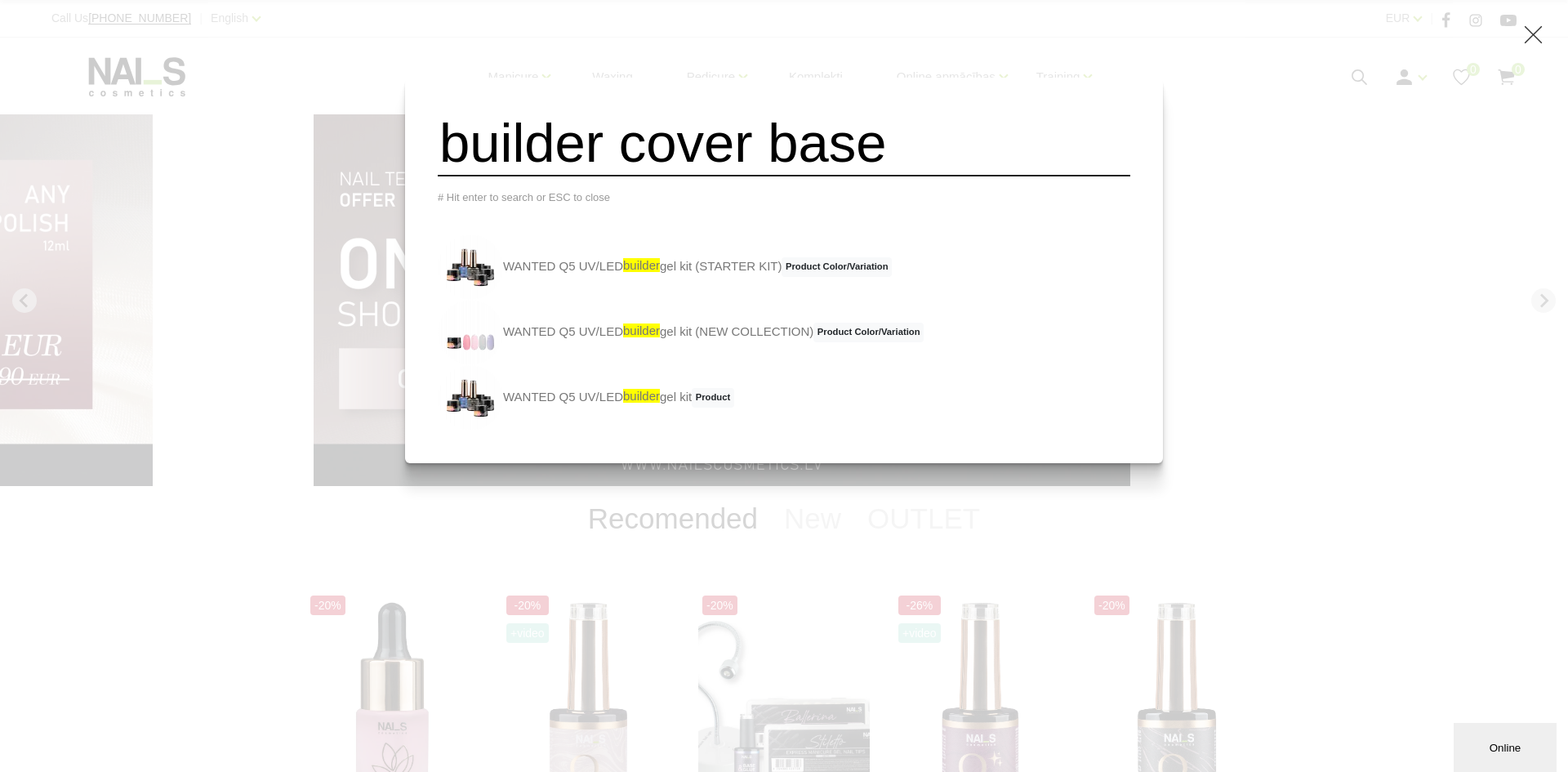
type input "builder cover base"
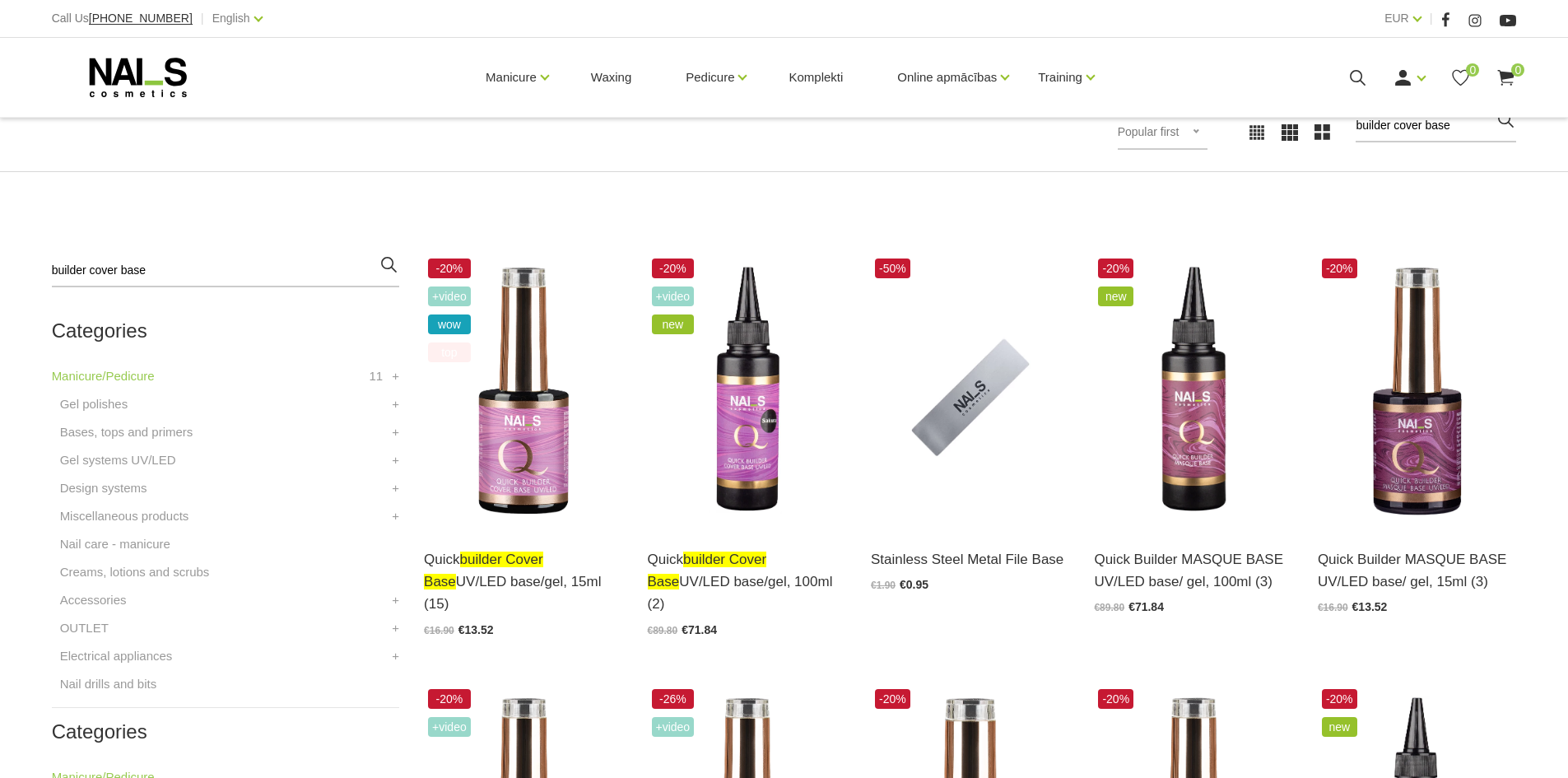
scroll to position [329, 0]
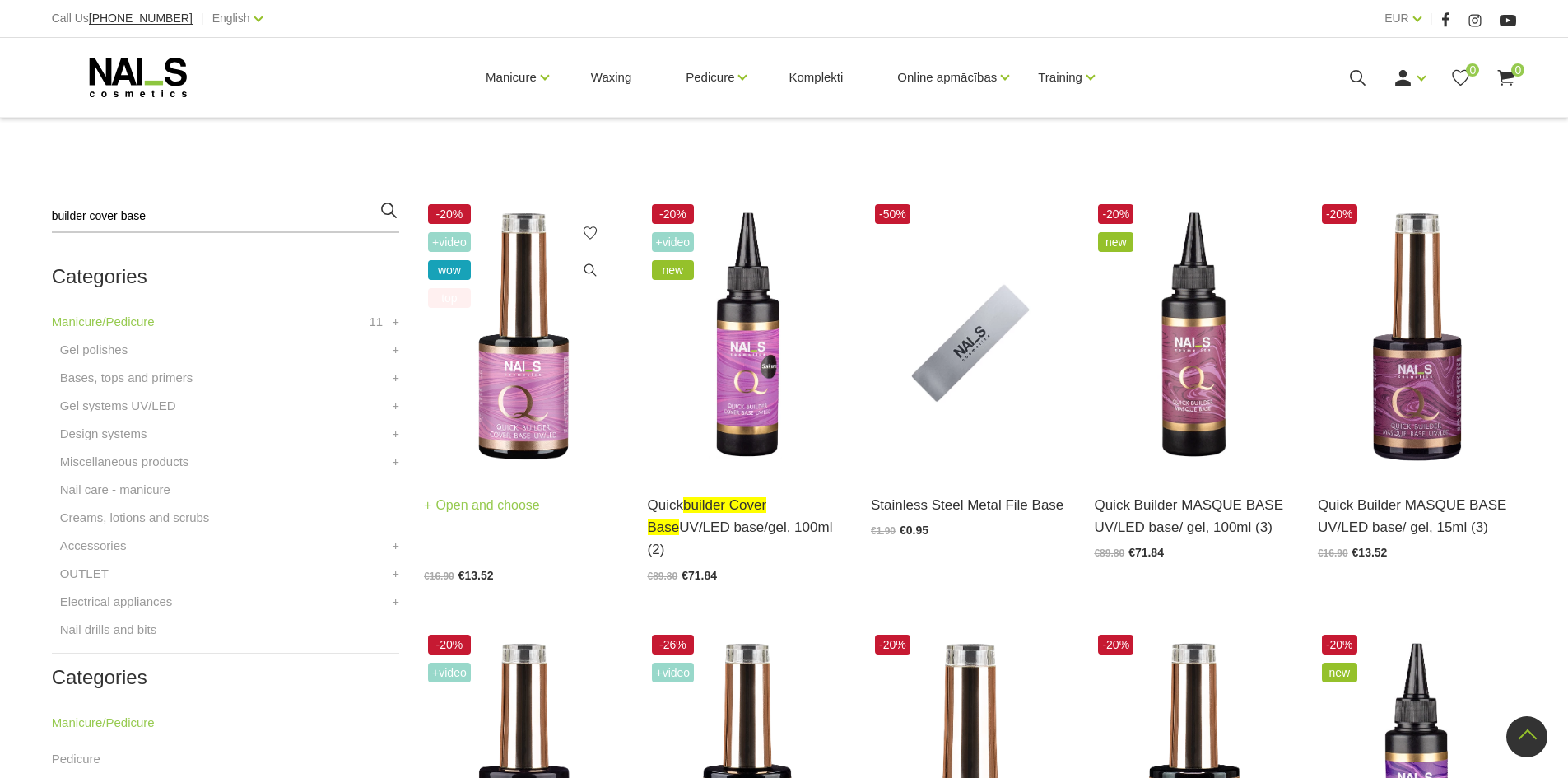
click at [534, 357] on img at bounding box center [523, 337] width 199 height 273
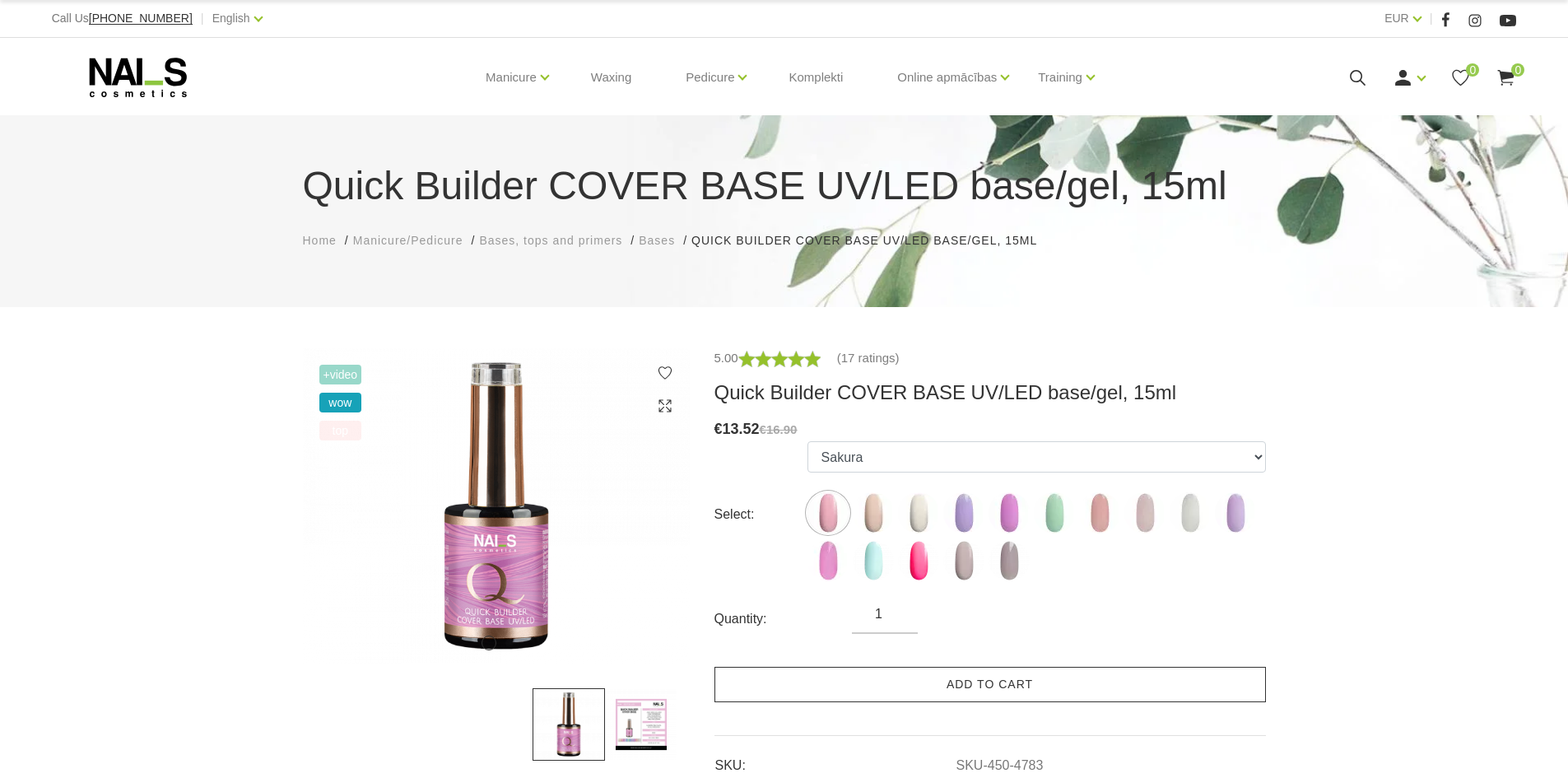
click at [1005, 684] on link "Add to cart" at bounding box center [989, 684] width 551 height 36
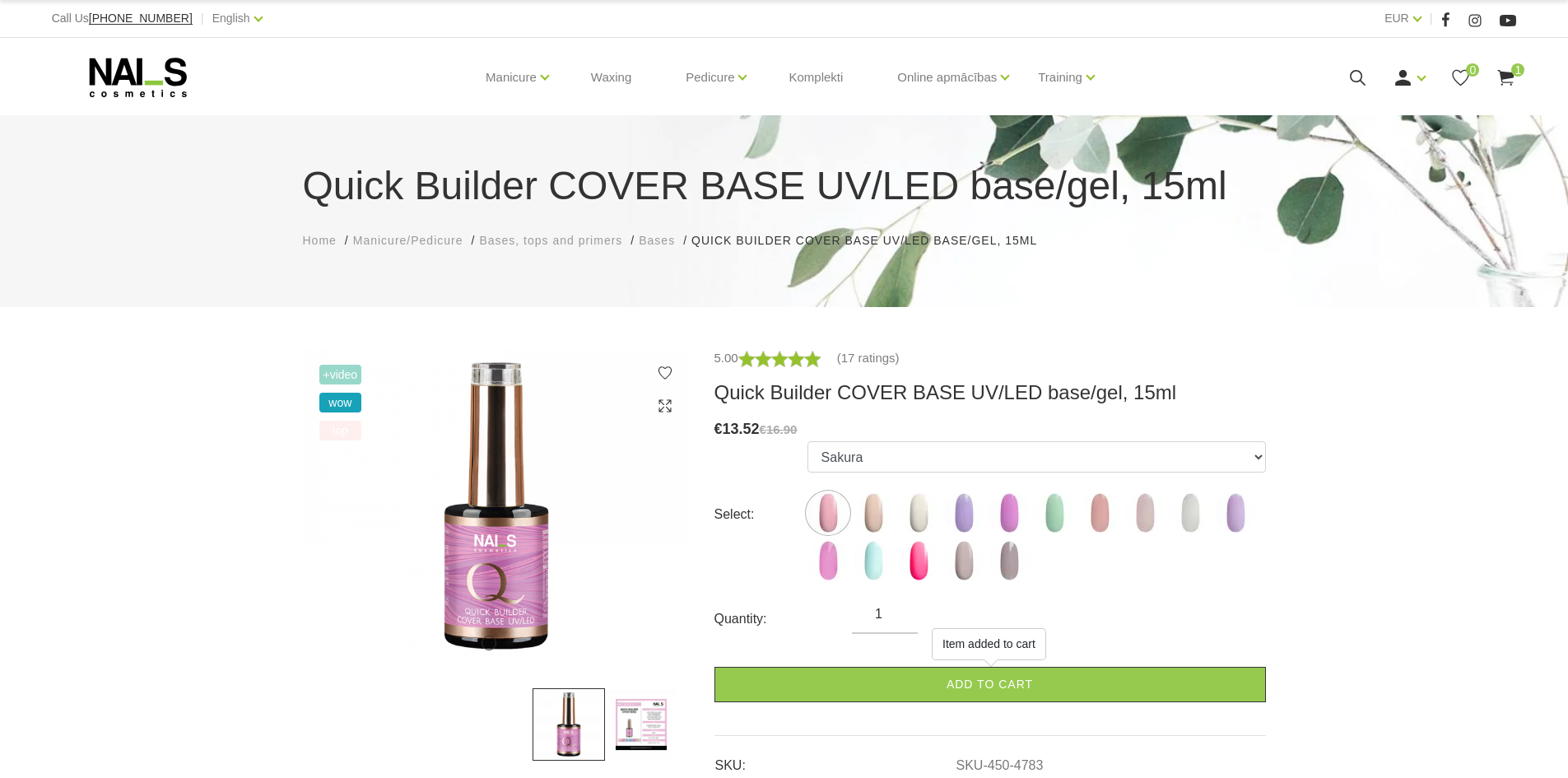
click at [646, 726] on img at bounding box center [641, 724] width 73 height 73
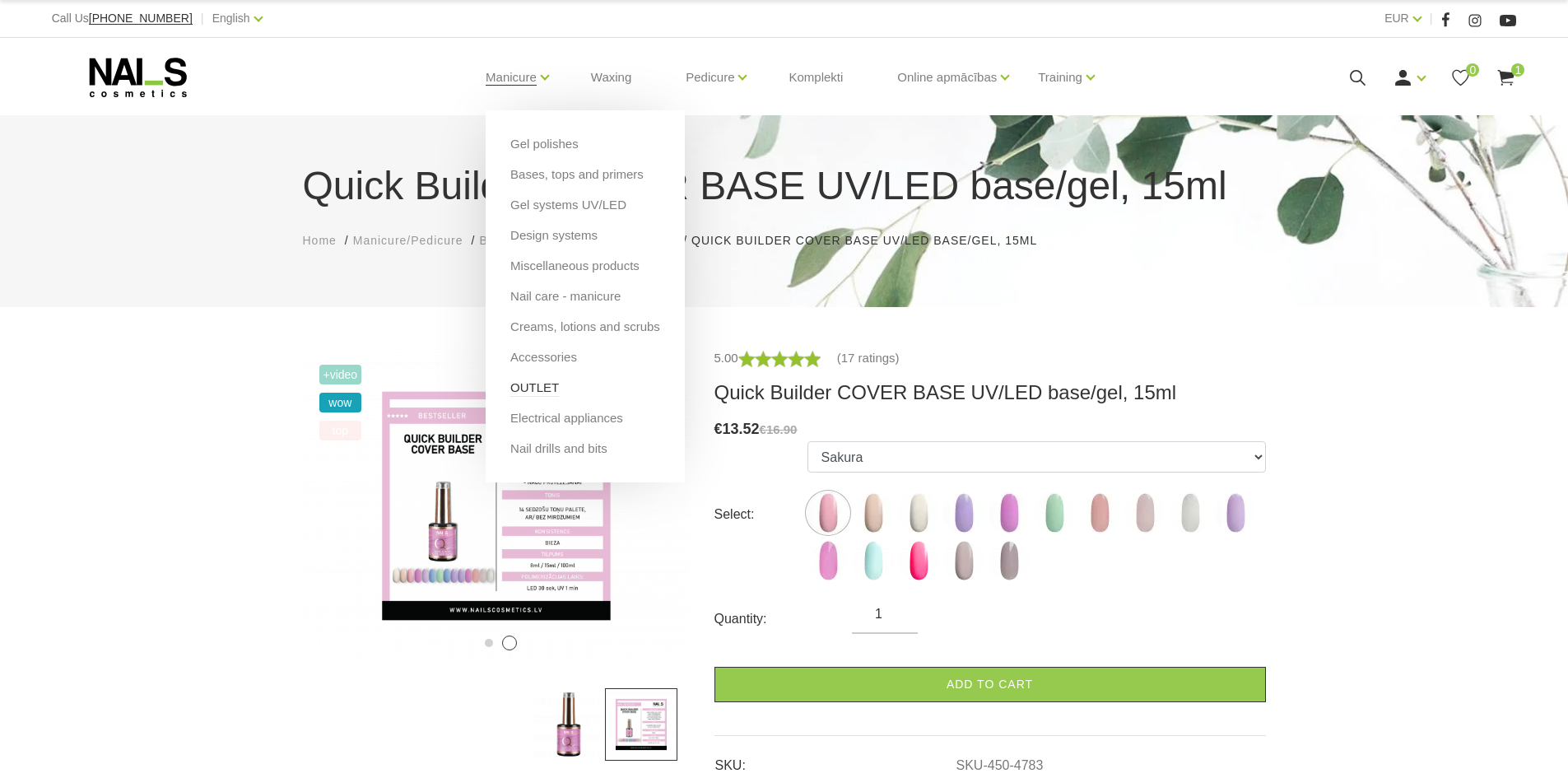
click at [543, 385] on link "OUTLET" at bounding box center [534, 388] width 48 height 18
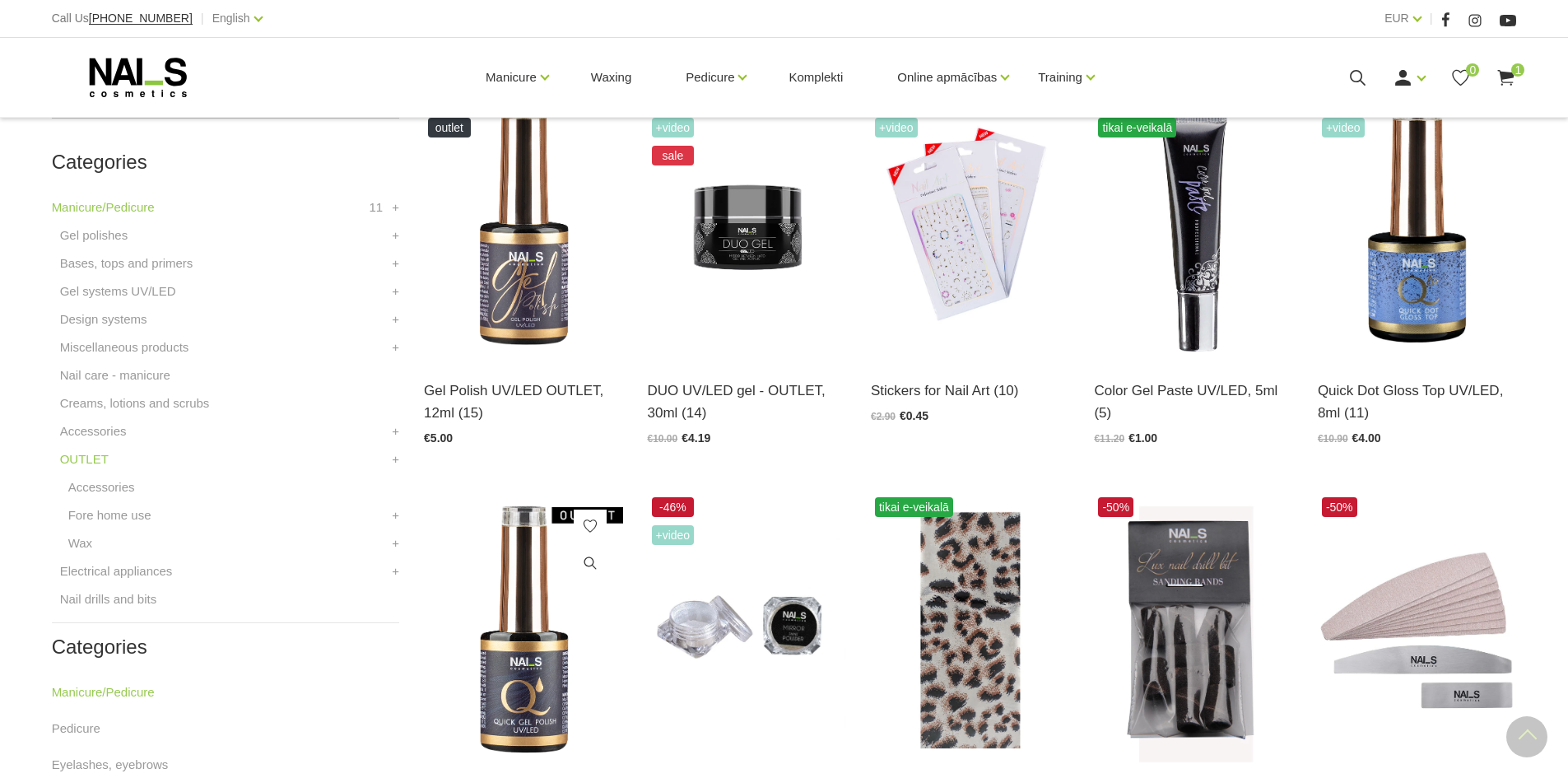
scroll to position [494, 0]
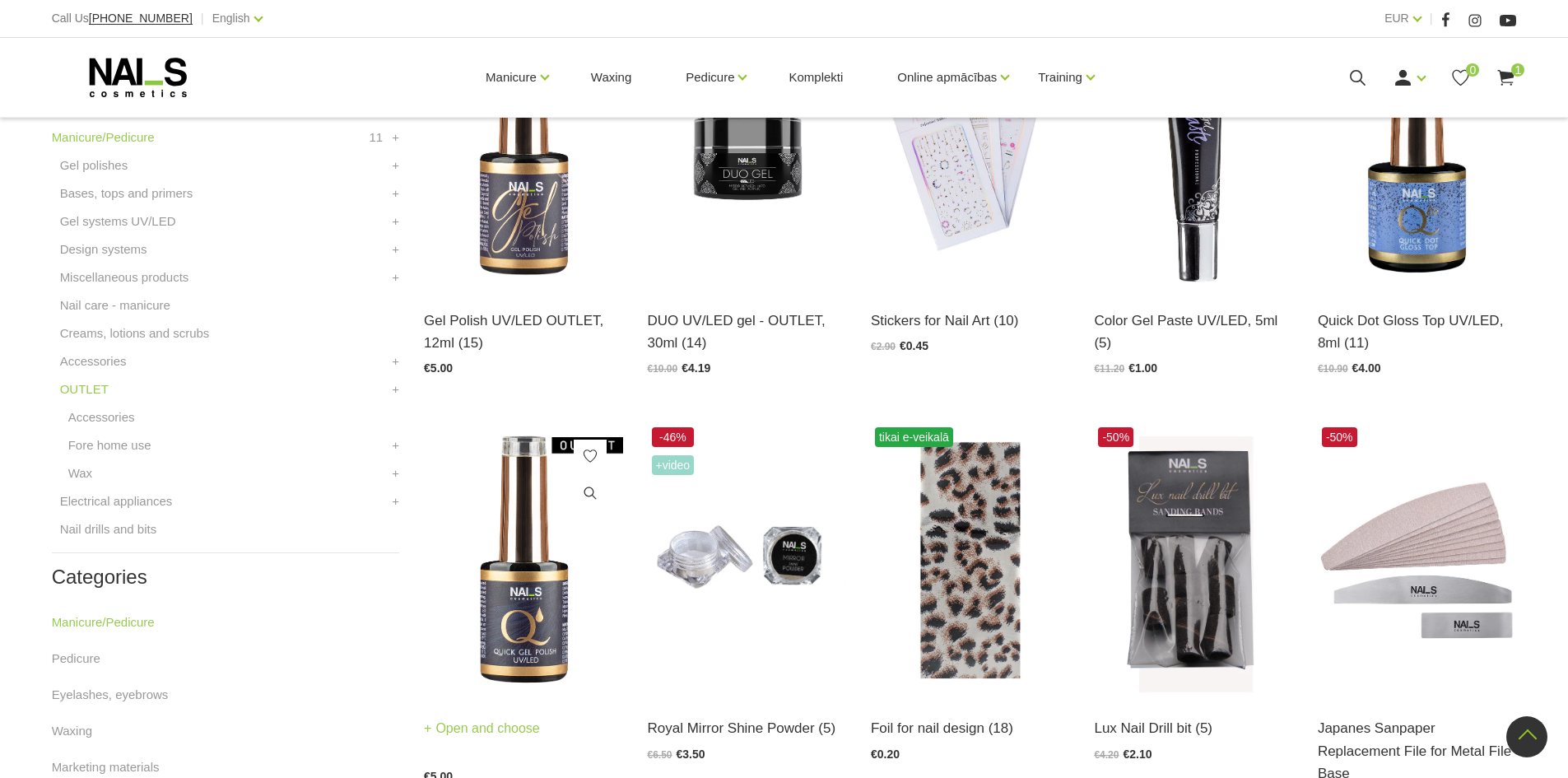
click at [521, 569] on img at bounding box center [523, 559] width 199 height 273
click at [572, 248] on img at bounding box center [523, 152] width 199 height 273
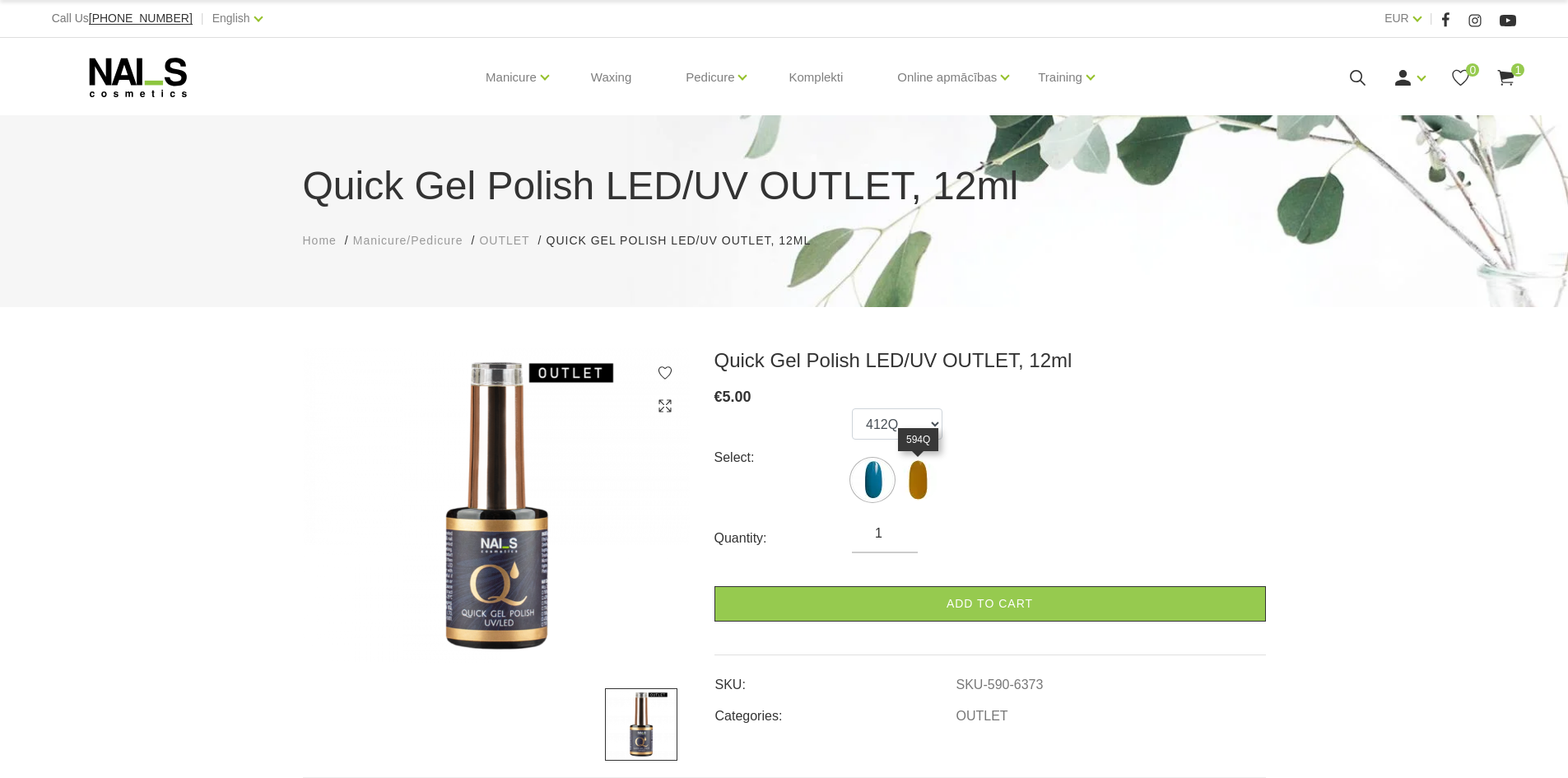
click at [919, 483] on img at bounding box center [917, 479] width 41 height 41
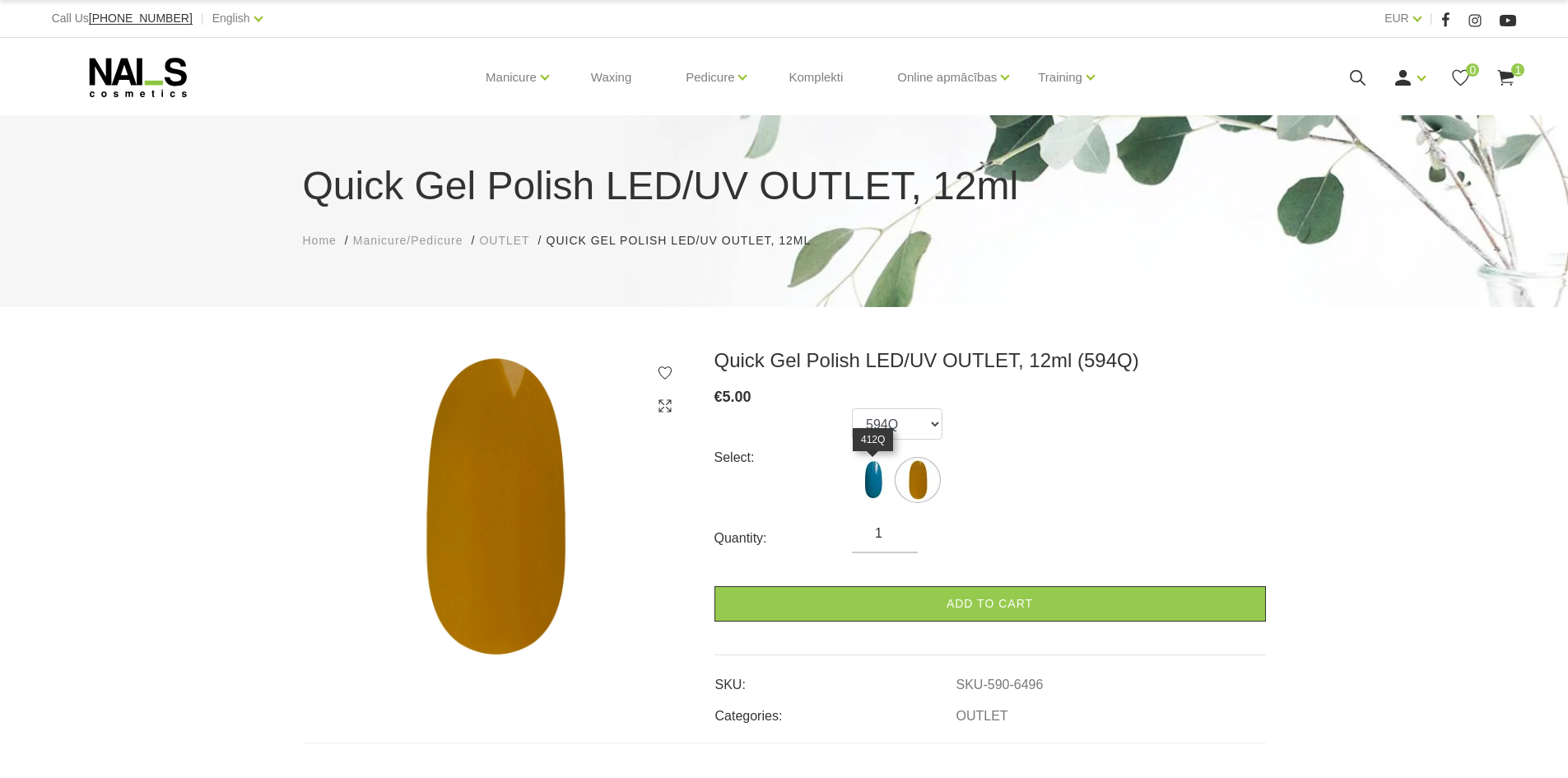
click at [874, 478] on img at bounding box center [872, 479] width 41 height 41
select select "6373"
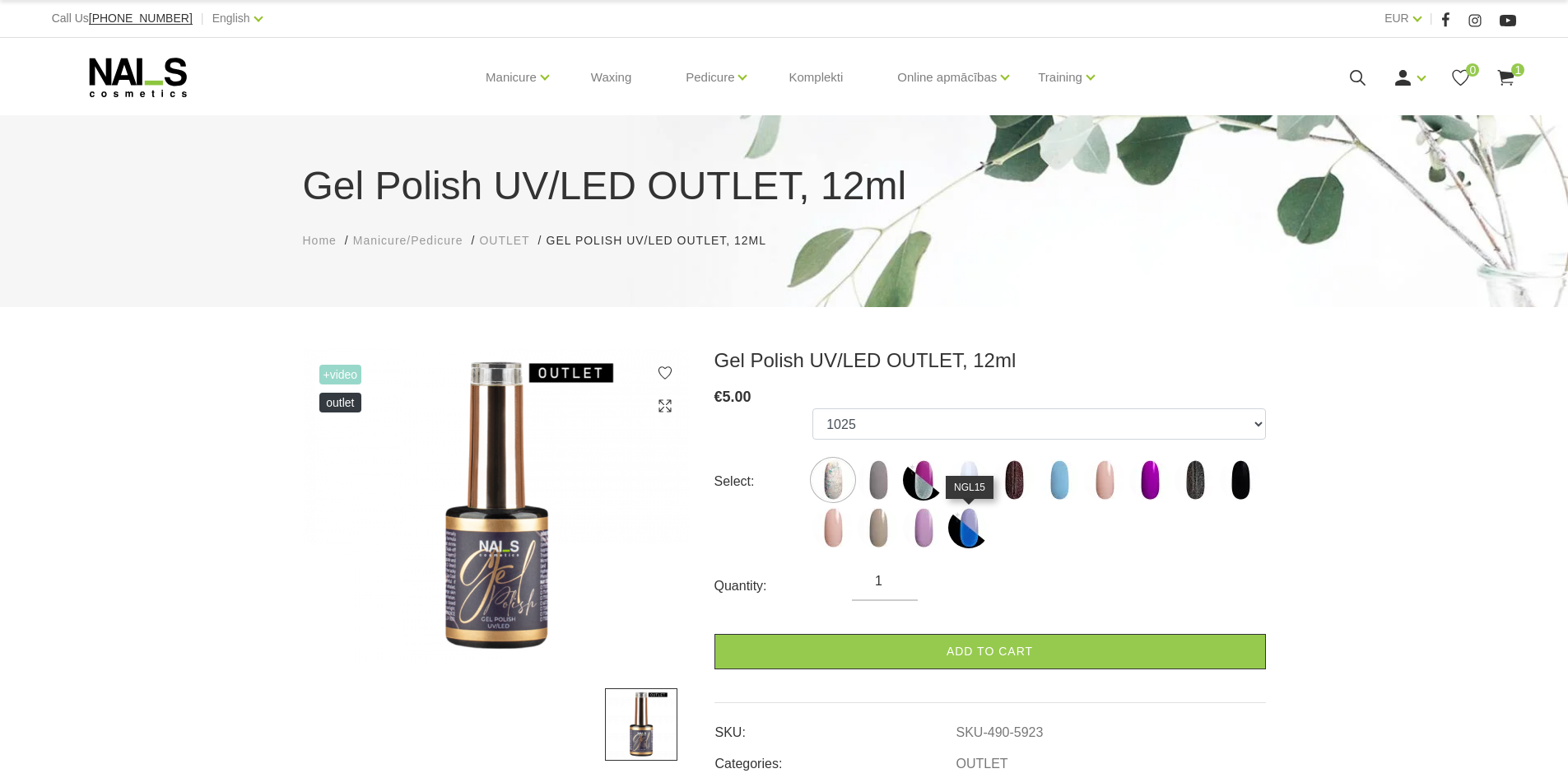
click at [980, 534] on img at bounding box center [968, 527] width 41 height 41
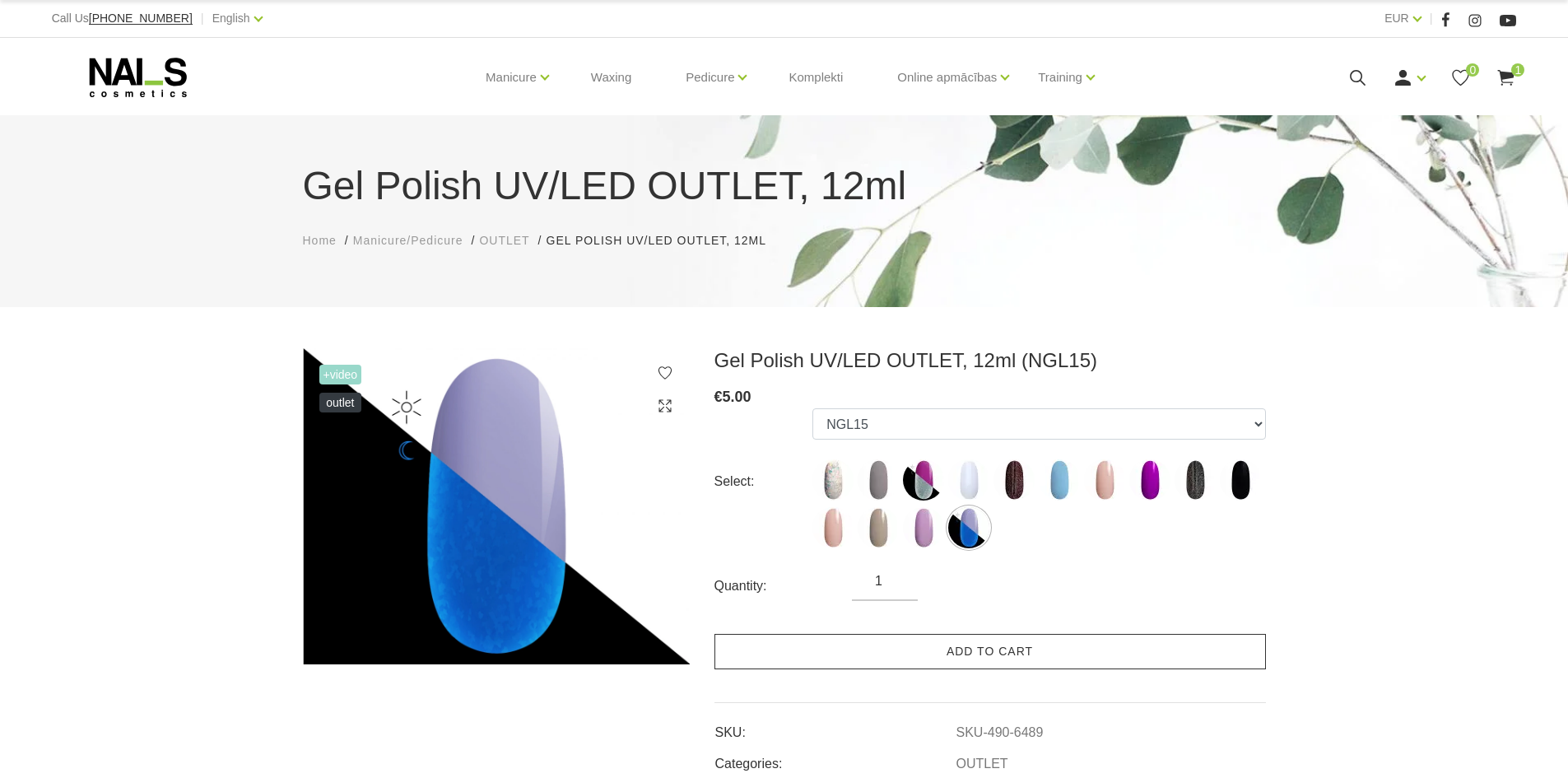
click at [1079, 655] on link "Add to cart" at bounding box center [989, 651] width 551 height 36
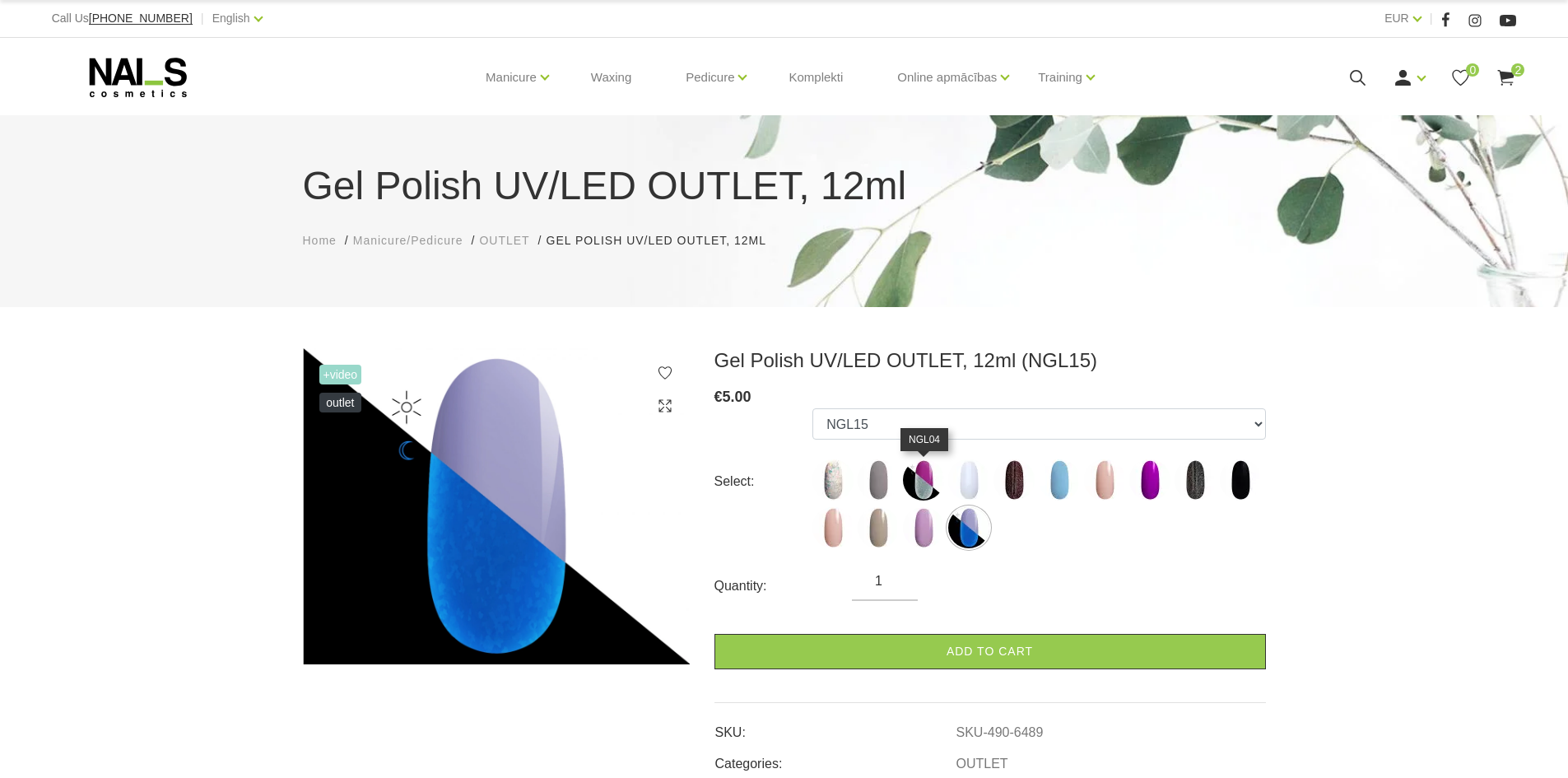
click at [916, 487] on img at bounding box center [923, 479] width 41 height 41
select select "6461"
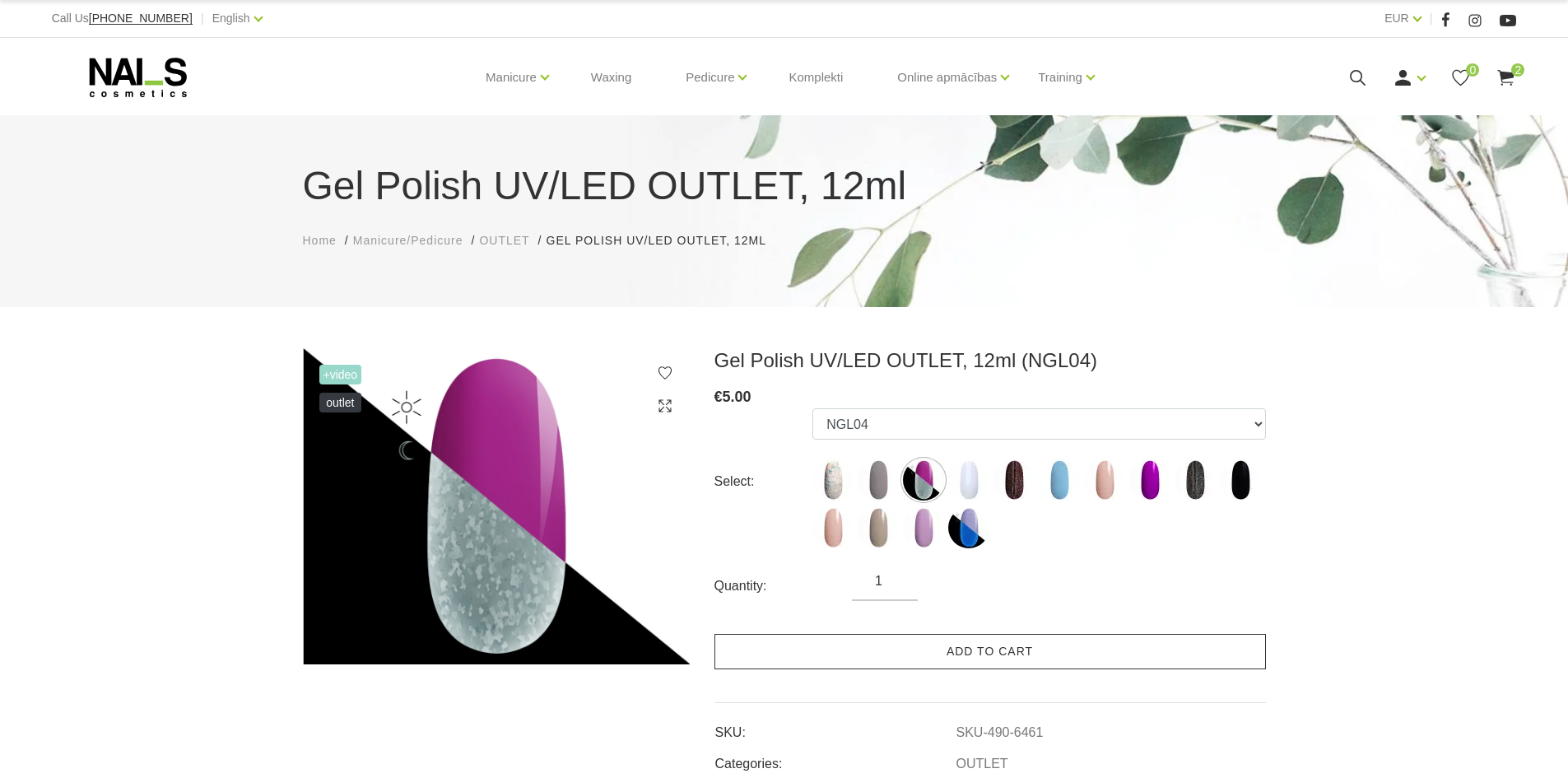
click at [1050, 659] on link "Add to cart" at bounding box center [989, 651] width 551 height 36
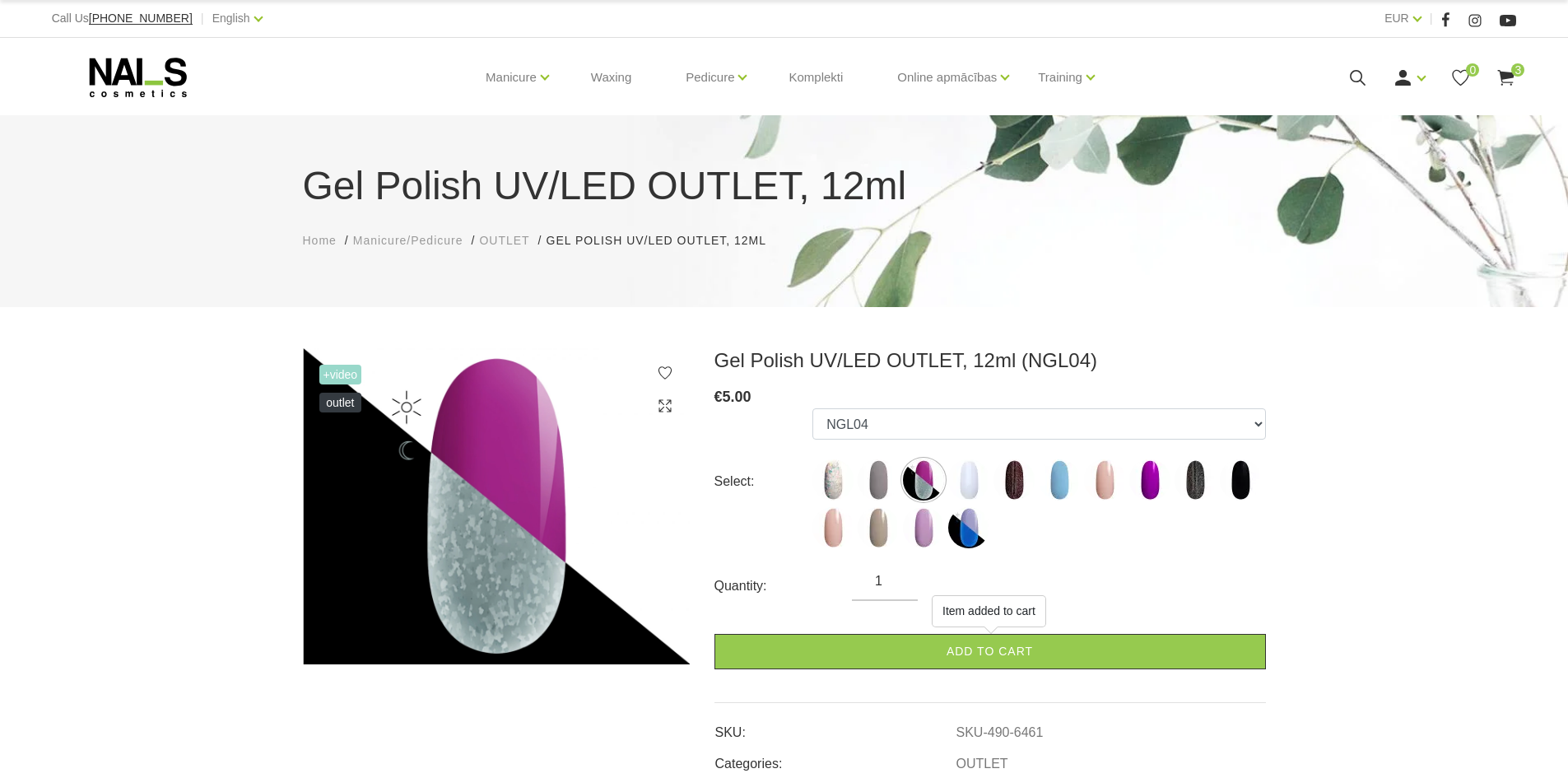
click at [1523, 68] on span "3" at bounding box center [1518, 70] width 13 height 13
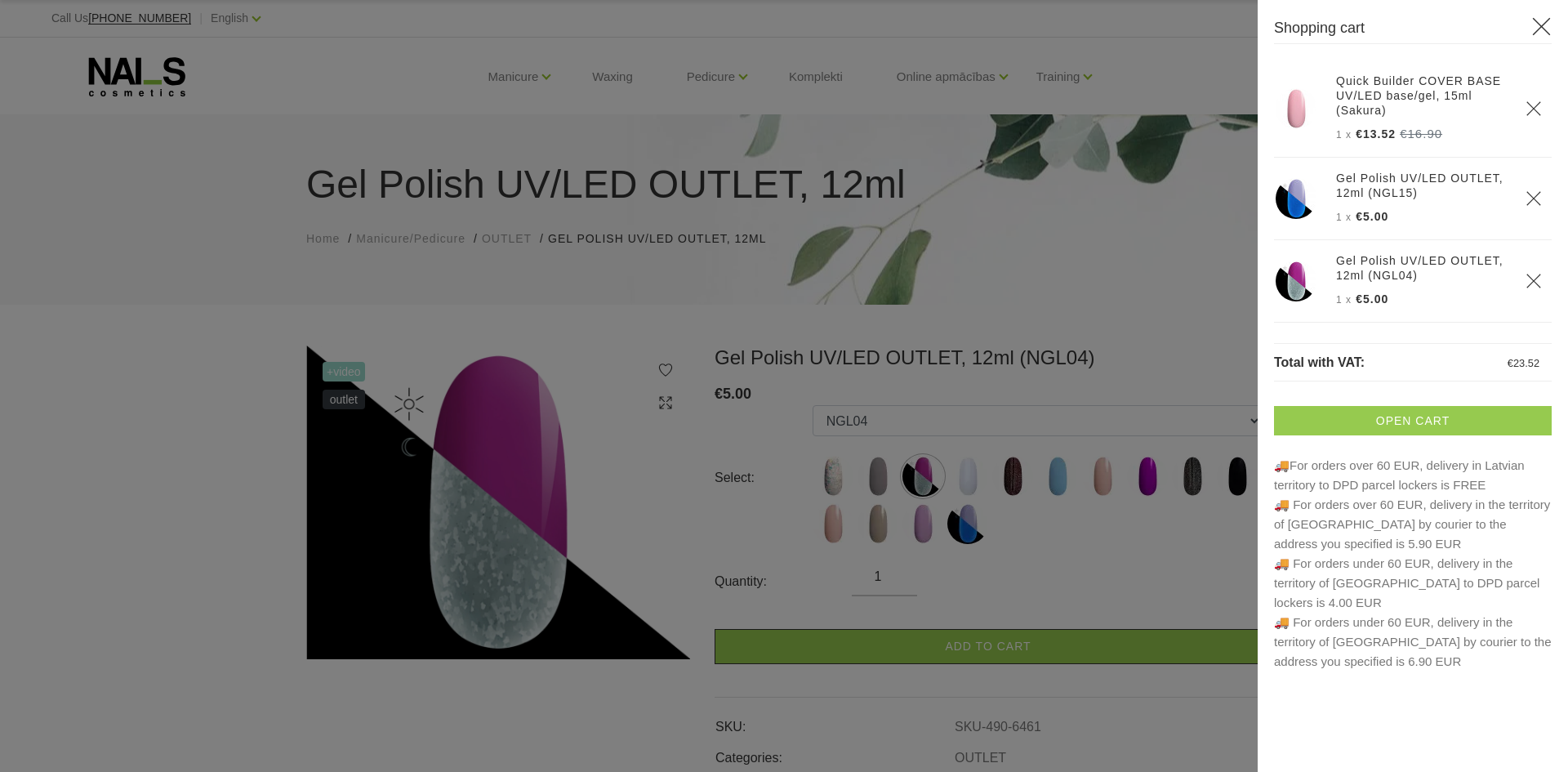
click at [1402, 428] on link "Open cart" at bounding box center [1412, 420] width 277 height 30
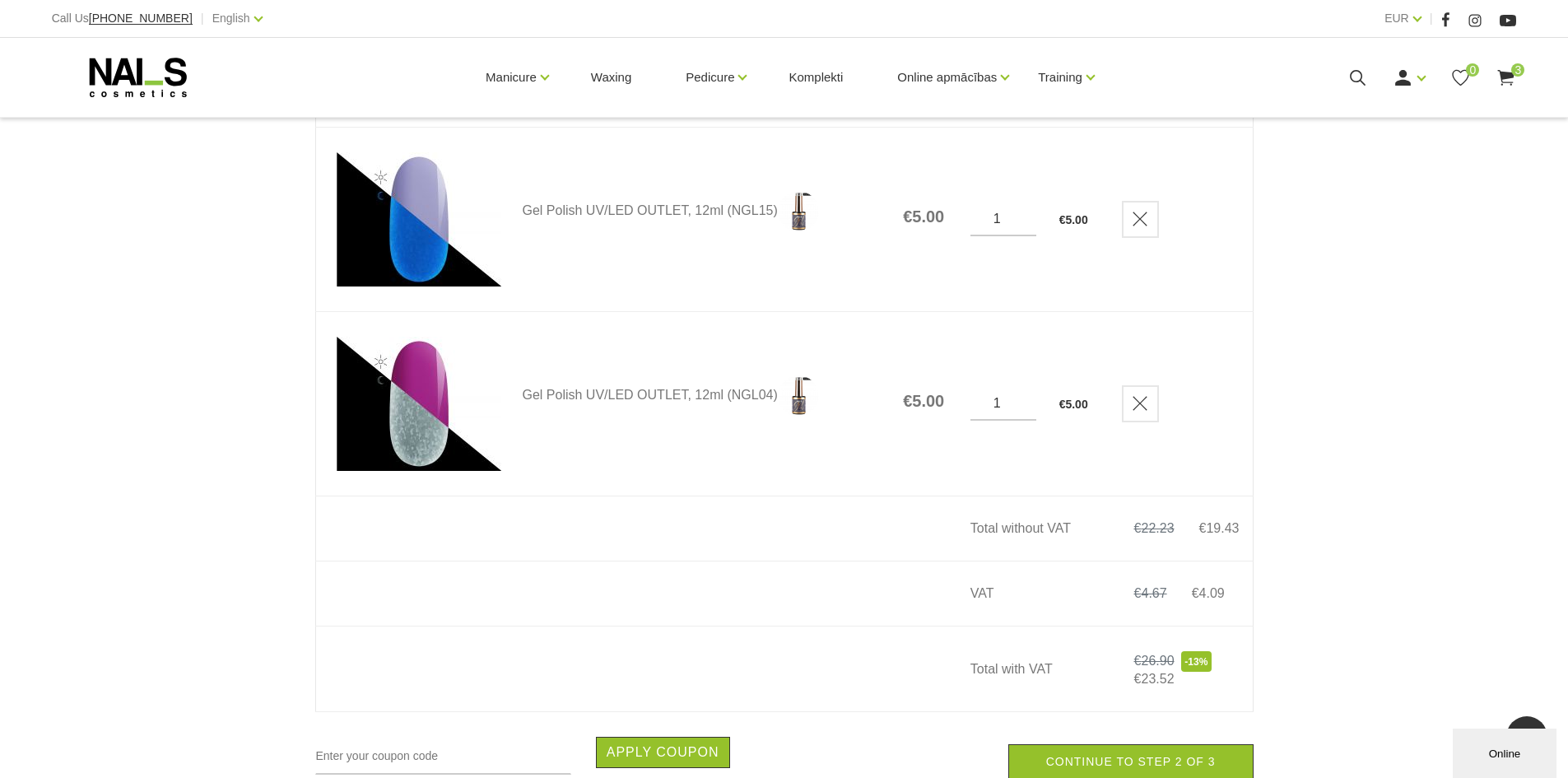
scroll to position [659, 0]
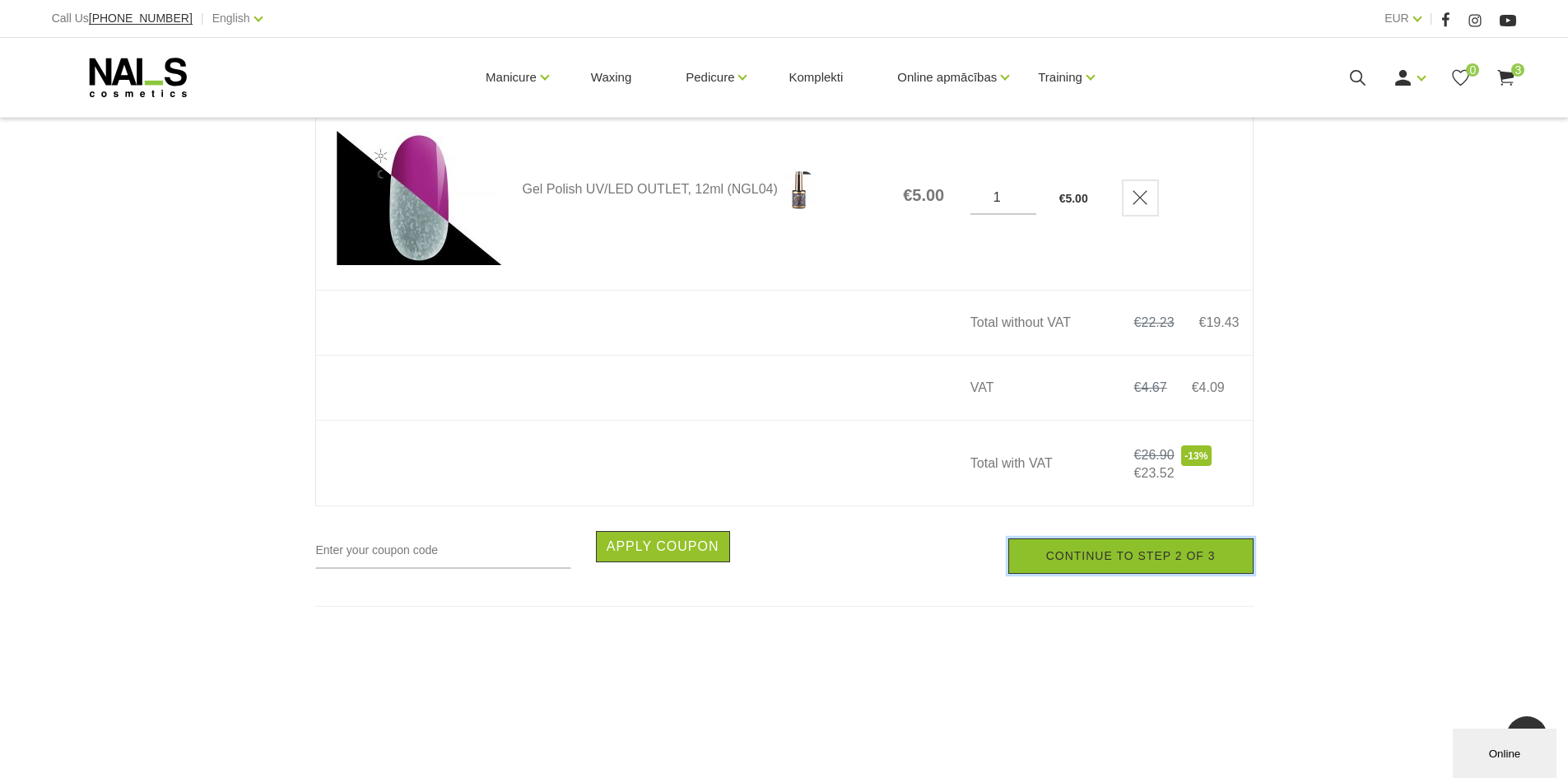
click at [1122, 552] on link "Continue to step 2 of 3" at bounding box center [1131, 556] width 245 height 36
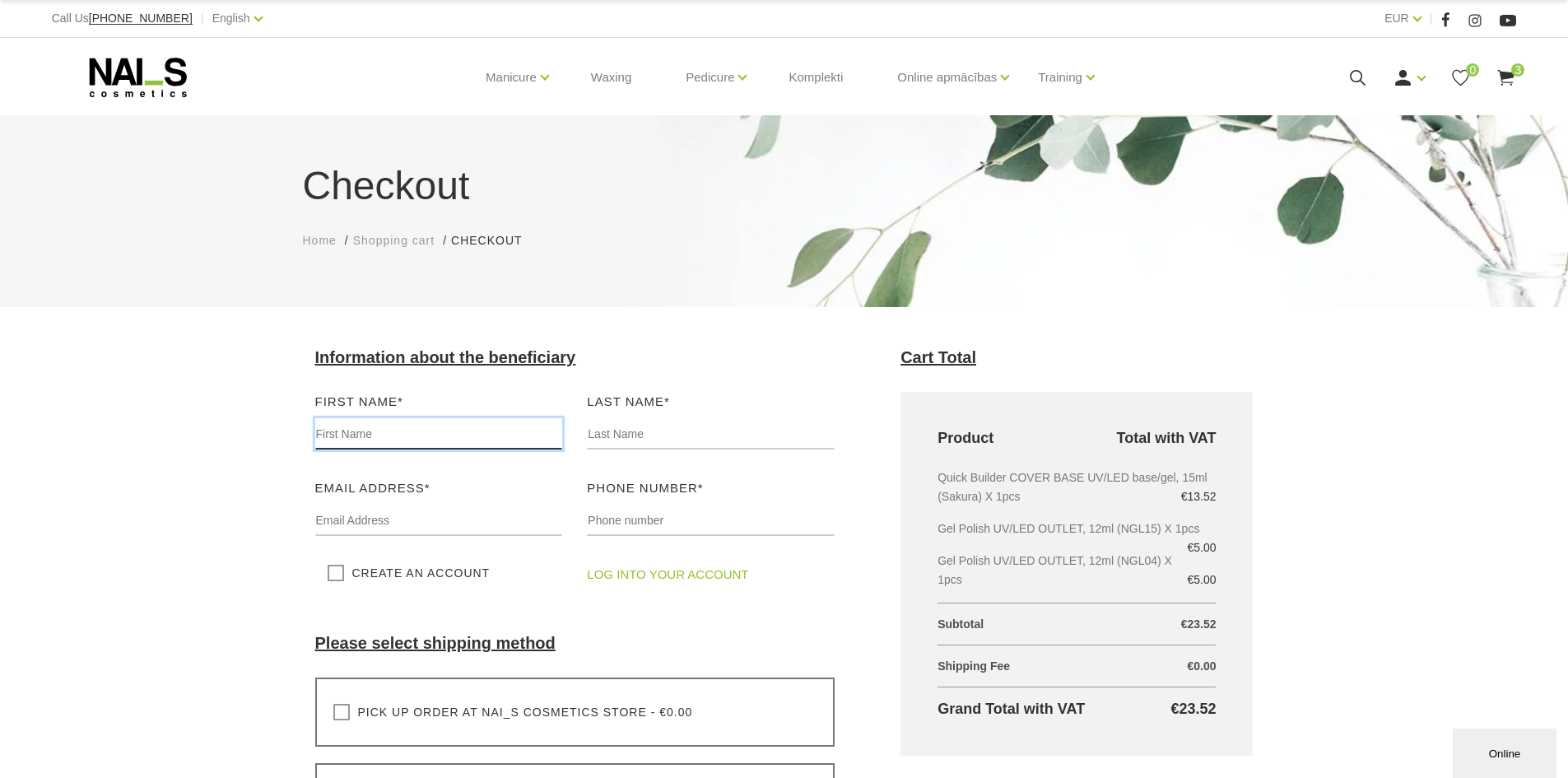
click at [405, 447] on input "text" at bounding box center [439, 434] width 248 height 31
type input "[PERSON_NAME]"
click at [682, 445] on input "text" at bounding box center [711, 434] width 248 height 31
type input "Šķēle"
click at [497, 512] on input "text" at bounding box center [439, 520] width 248 height 31
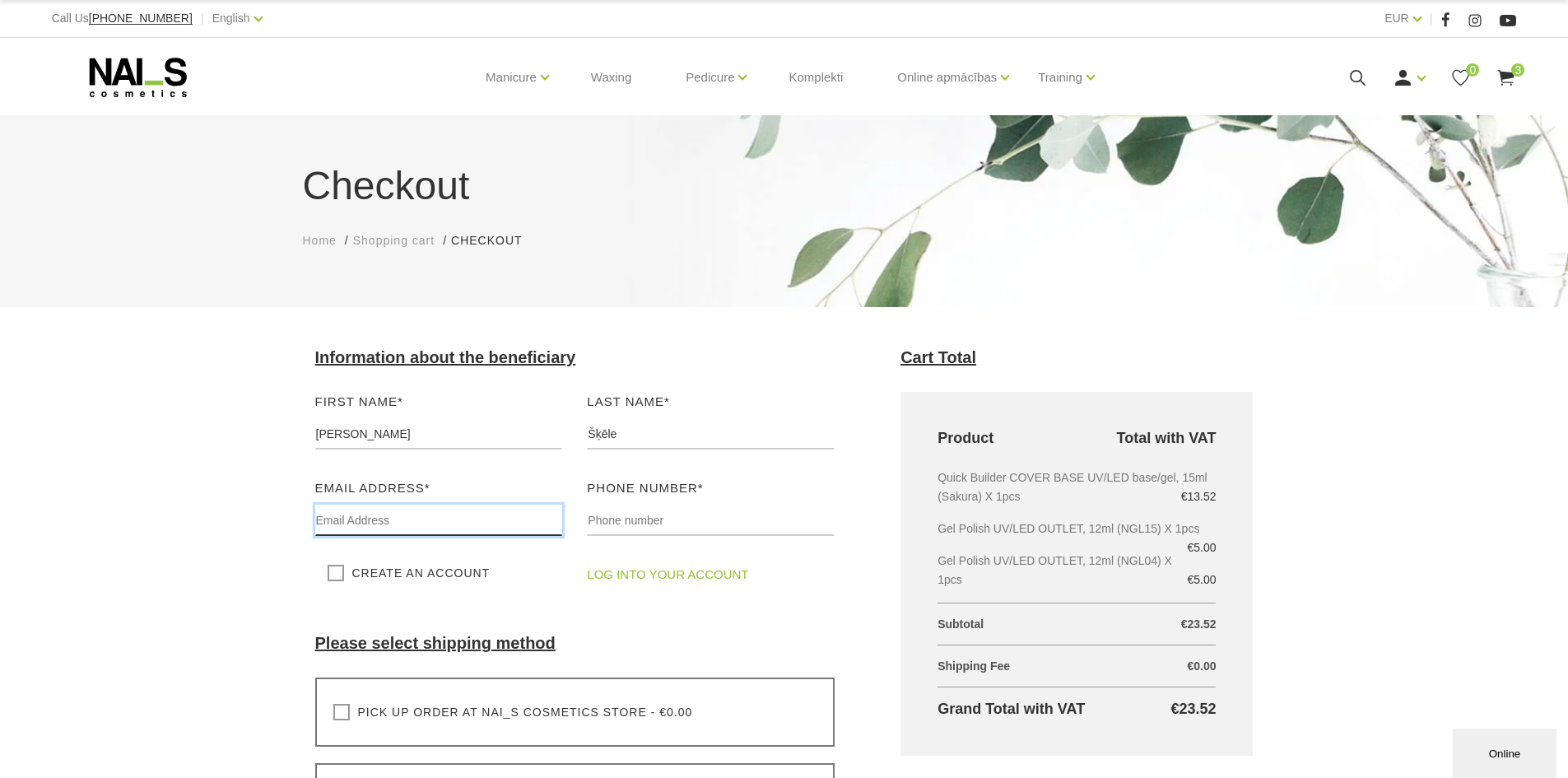
type input "[PERSON_NAME][EMAIL_ADDRESS][DOMAIN_NAME]"
click at [654, 503] on div "Phone number* Please add your phone number" at bounding box center [711, 513] width 272 height 70
click at [652, 517] on input "text" at bounding box center [711, 520] width 248 height 31
type input "22015316"
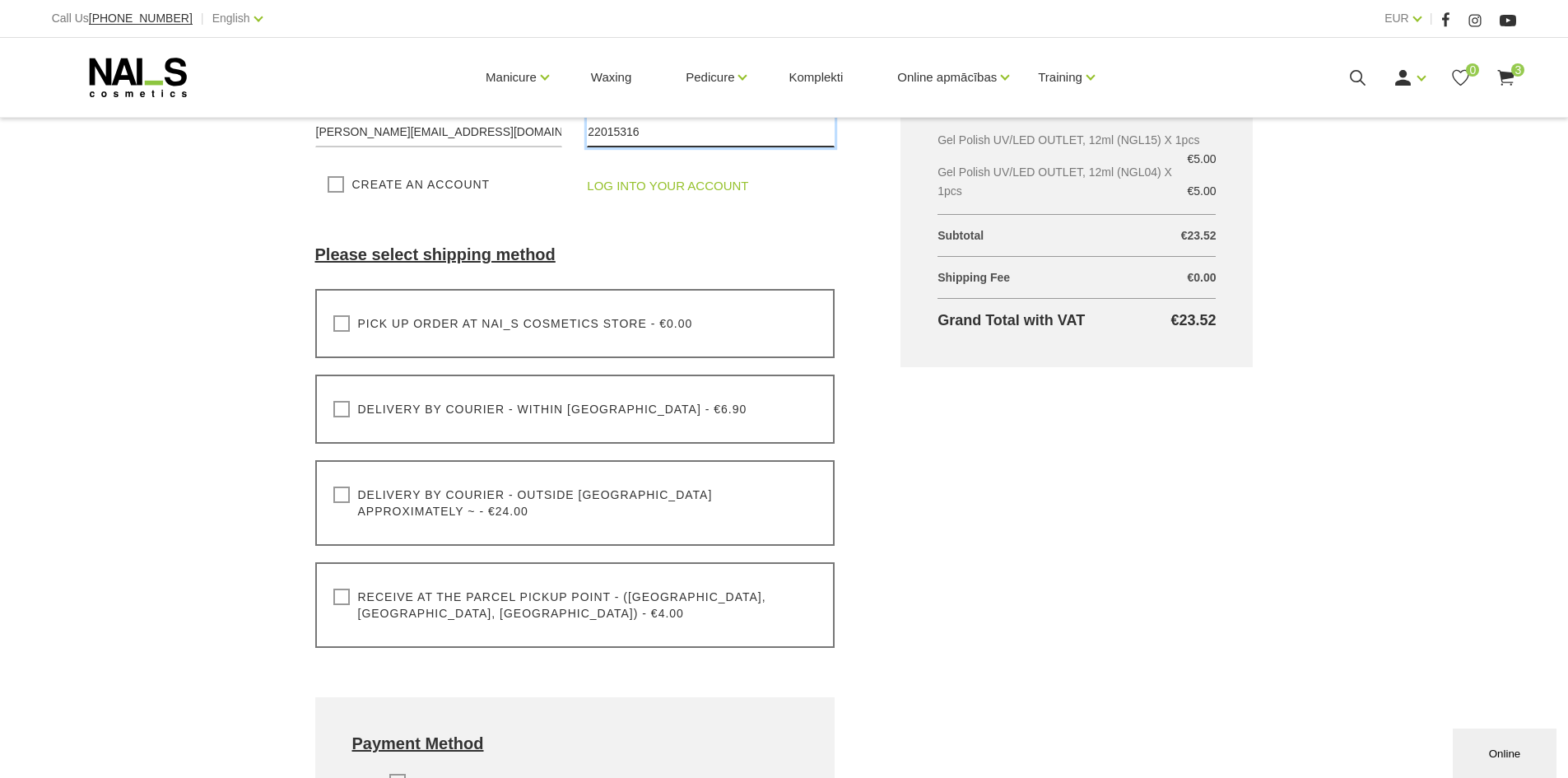
scroll to position [412, 0]
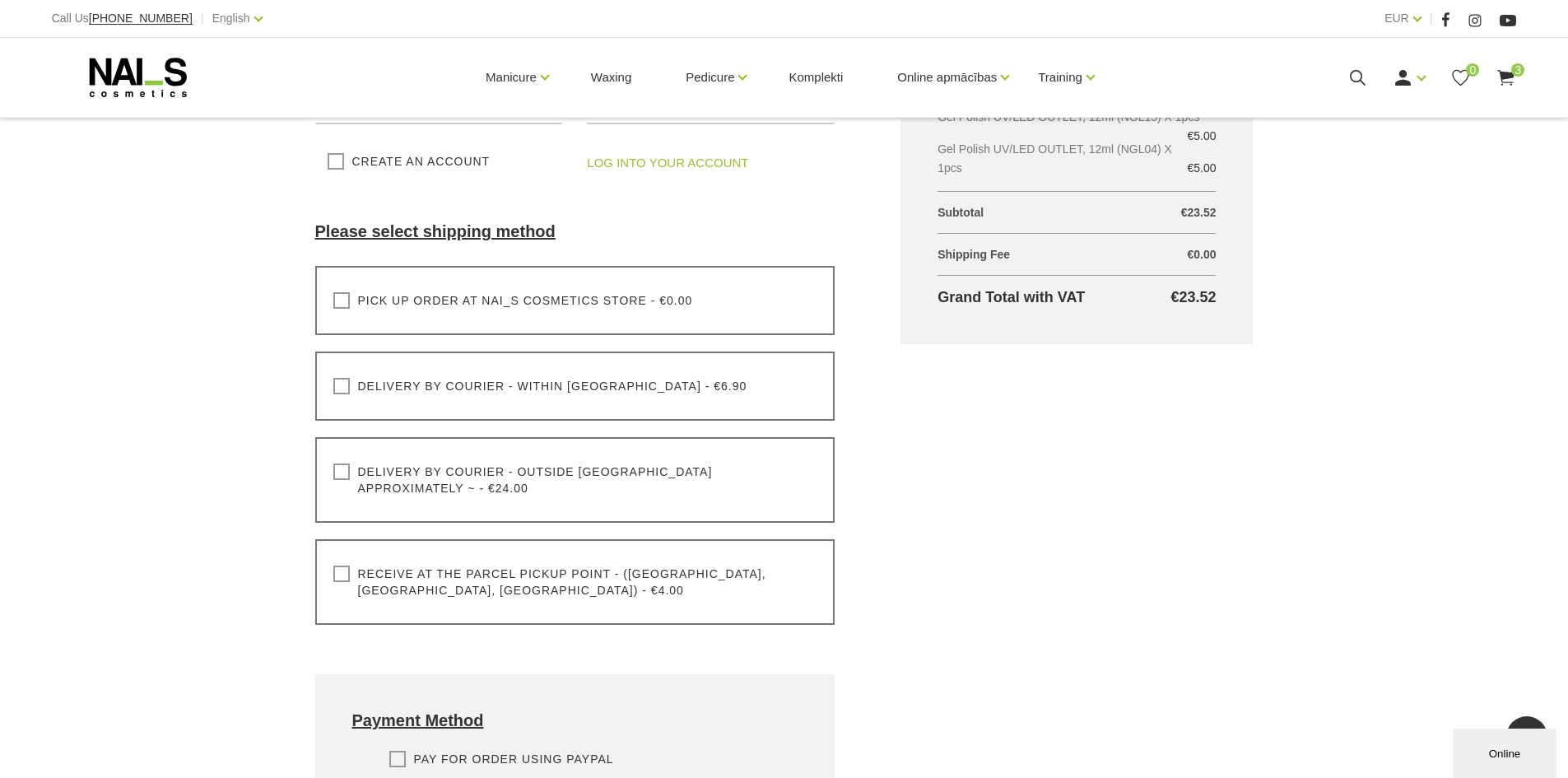
click at [346, 566] on label "Receive at the parcel pickup point - ([GEOGRAPHIC_DATA], [GEOGRAPHIC_DATA], [GE…" at bounding box center [575, 582] width 484 height 33
click at [0, 0] on input "Receive at the parcel pickup point - ([GEOGRAPHIC_DATA], [GEOGRAPHIC_DATA], [GE…" at bounding box center [0, 0] width 0 height 0
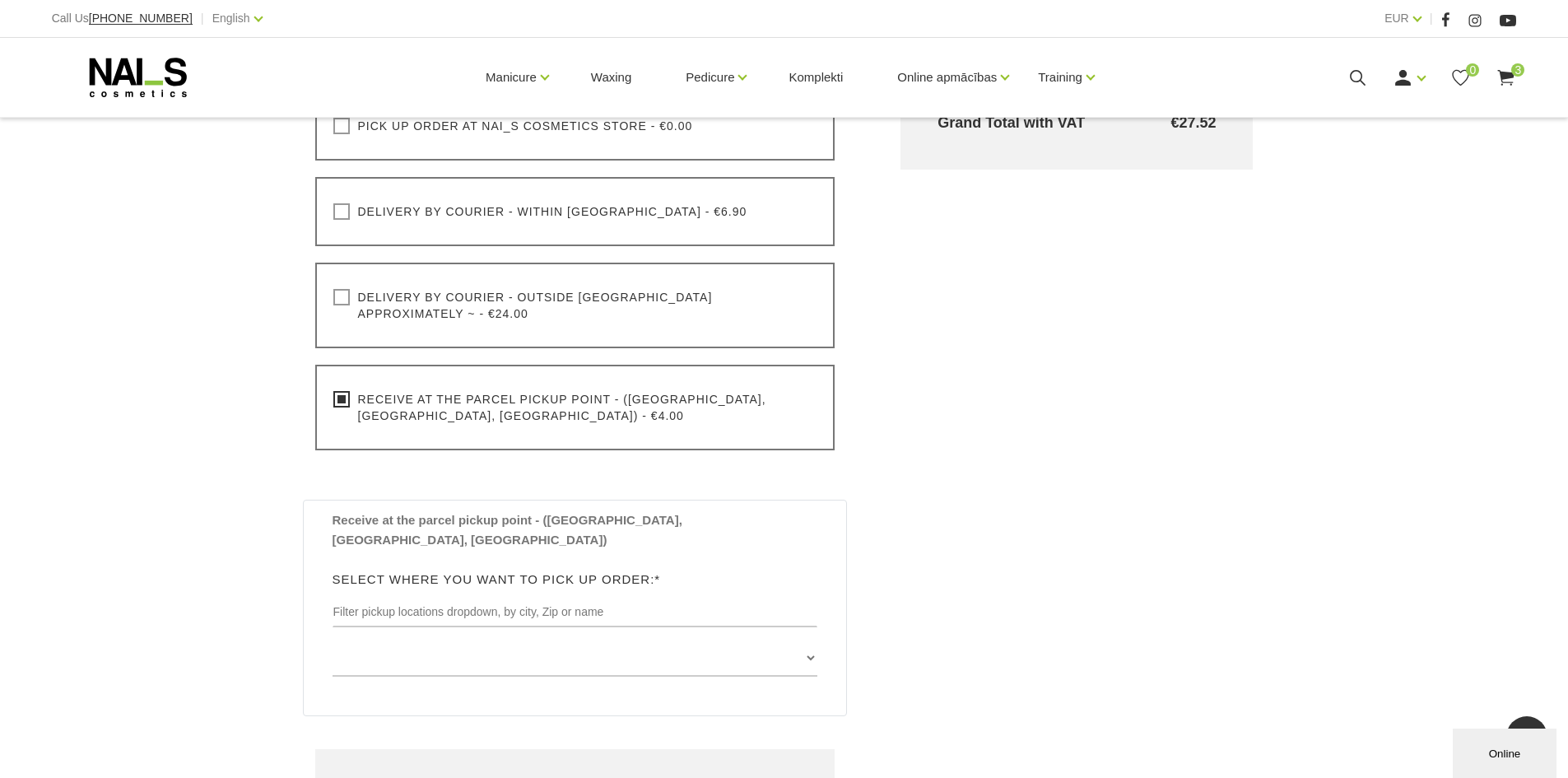
scroll to position [741, 0]
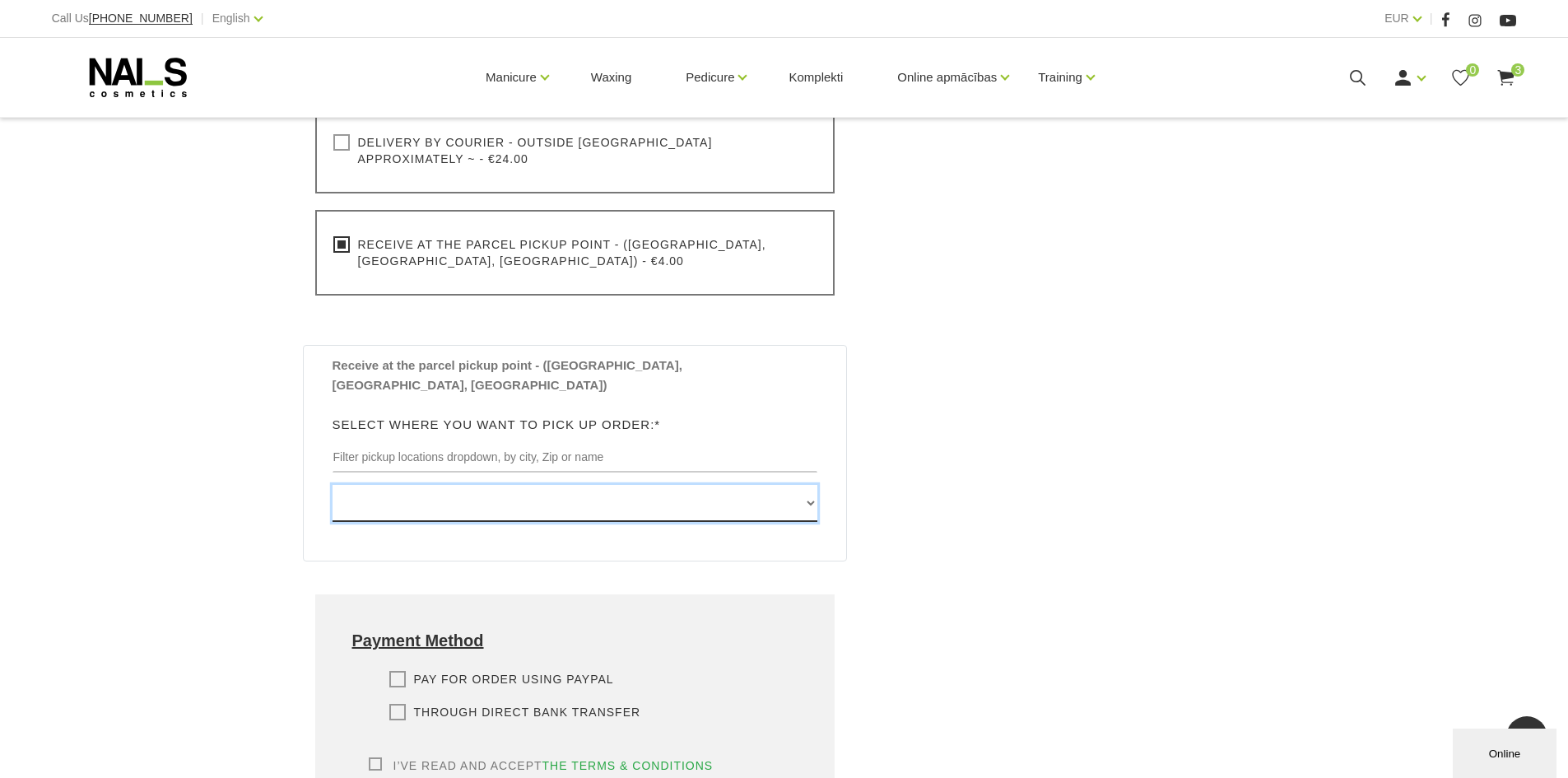
click at [807, 485] on select "[GEOGRAPHIC_DATA] , [GEOGRAPHIC_DATA], LV3913, (Paku Skapis TOP Iecava) [STREET…" at bounding box center [575, 503] width 486 height 37
select select "[STREET_ADDRESS], (Paku Skapis Rimi Purvciems)"
click at [333, 485] on select "[GEOGRAPHIC_DATA] , [GEOGRAPHIC_DATA], LV3913, (Paku Skapis TOP Iecava) [STREET…" at bounding box center [575, 503] width 486 height 37
click at [1042, 340] on div "Cart Total Product Total with VAT Quick Builder COVER BASE UV/LED base/gel, 15m…" at bounding box center [1076, 263] width 418 height 1312
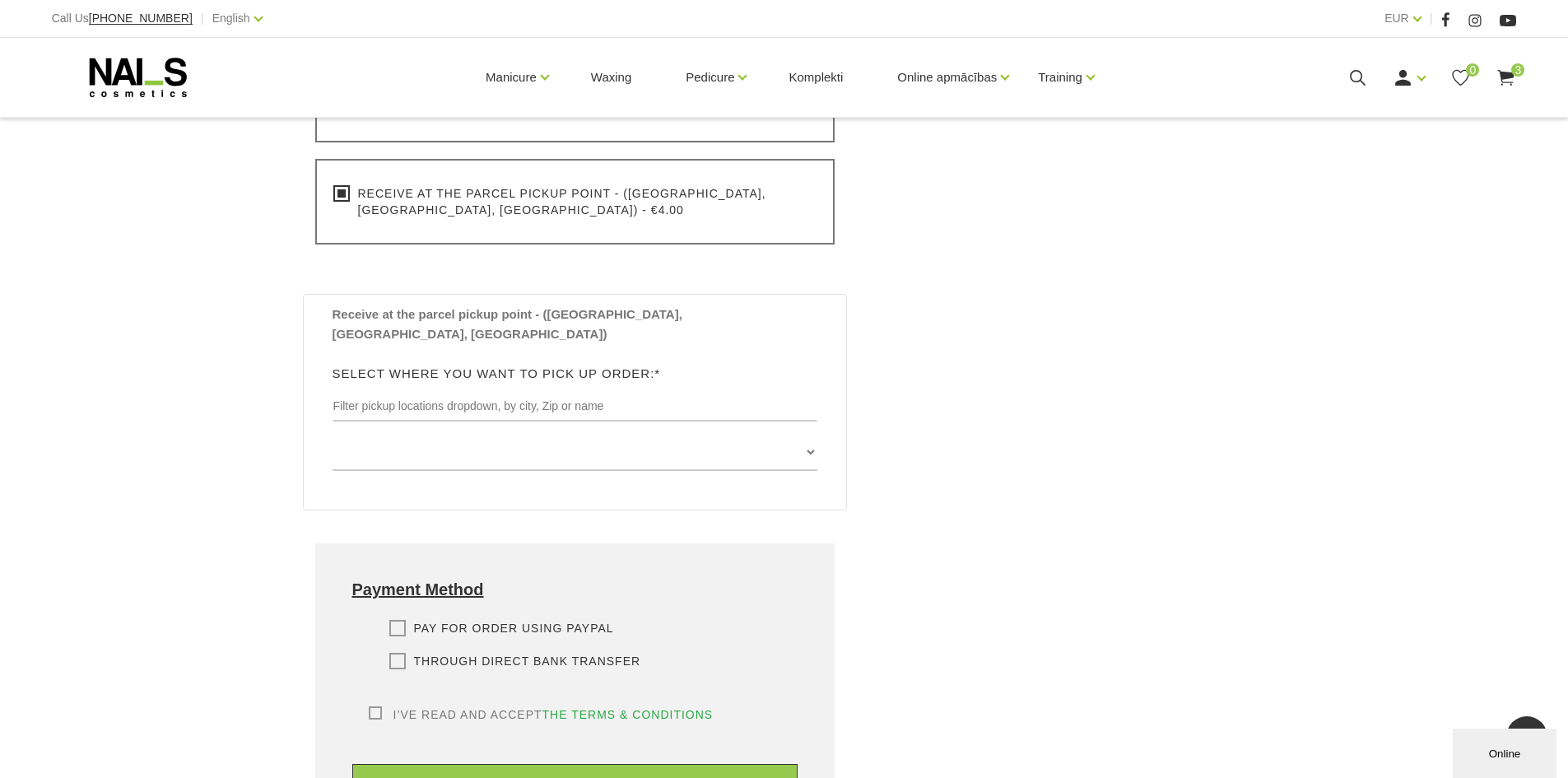
scroll to position [906, 0]
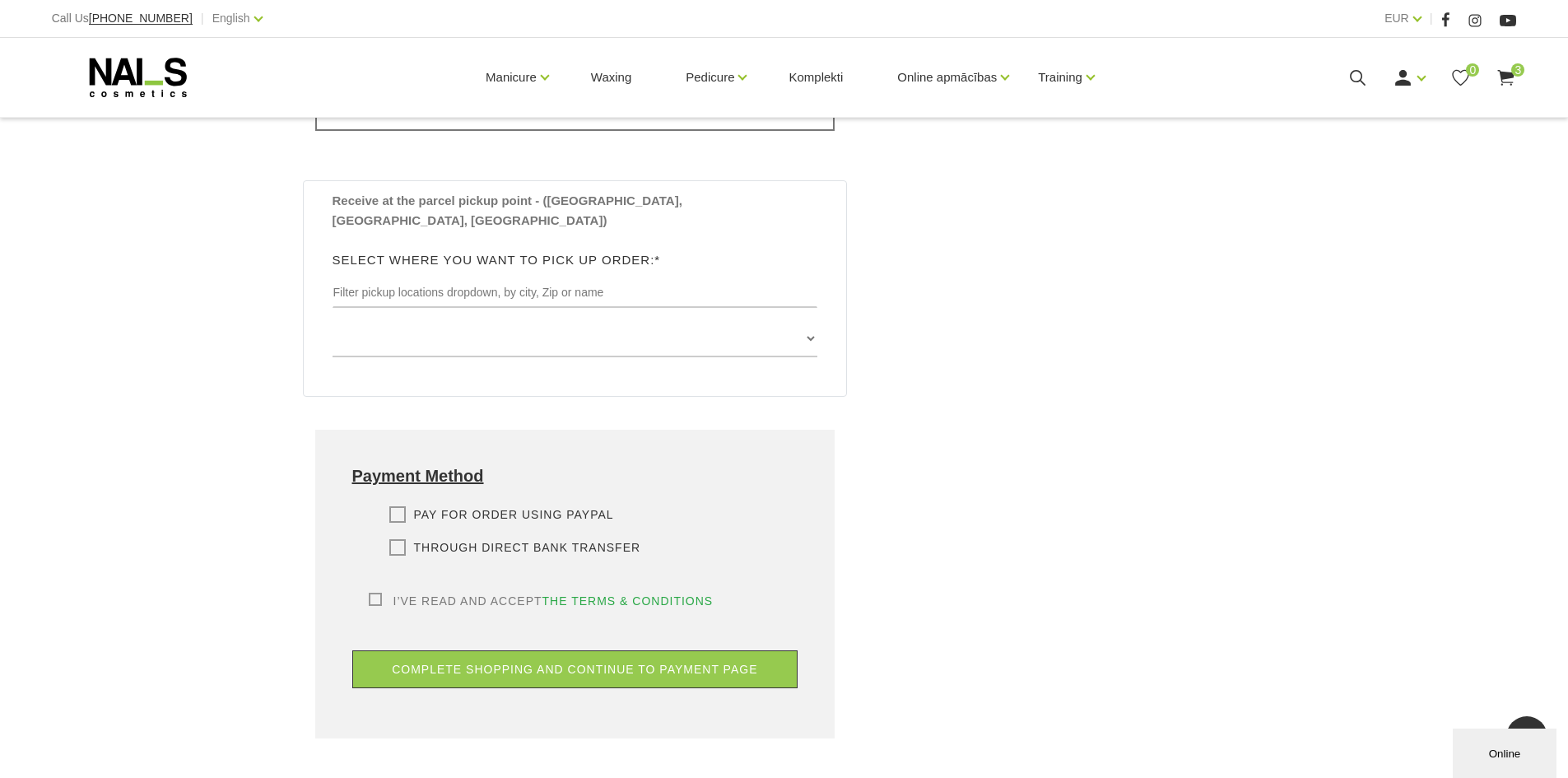
click at [400, 507] on label "Pay for order using PayPal" at bounding box center [501, 515] width 225 height 16
click at [0, 0] on input "Pay for order using PayPal" at bounding box center [0, 0] width 0 height 0
click at [375, 592] on label "I’ve read and accept the terms & conditions" at bounding box center [541, 600] width 345 height 16
click at [0, 0] on input "I’ve read and accept the terms & conditions" at bounding box center [0, 0] width 0 height 0
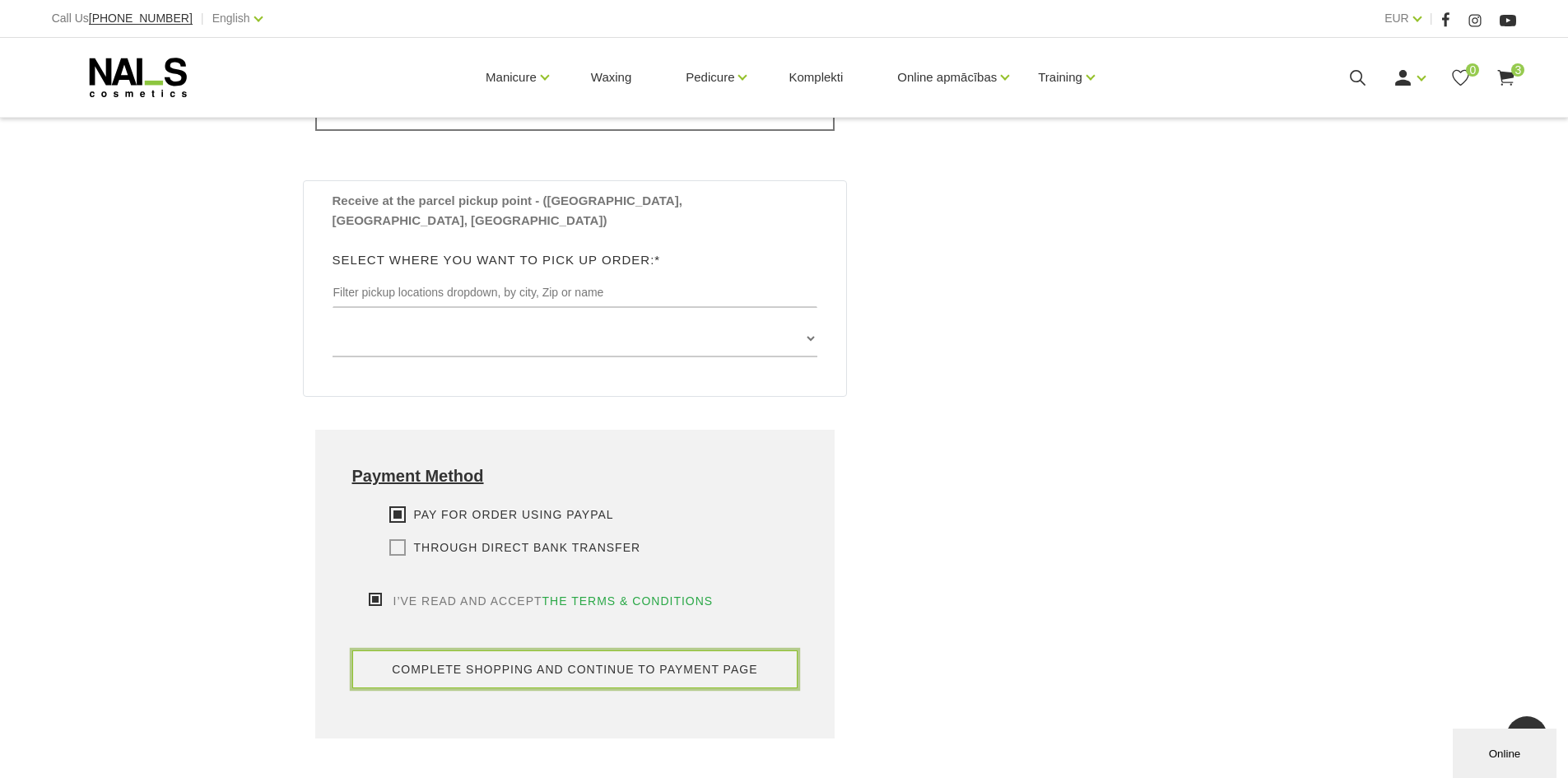
click at [550, 650] on button "complete shopping and continue to payment page" at bounding box center [576, 670] width 446 height 38
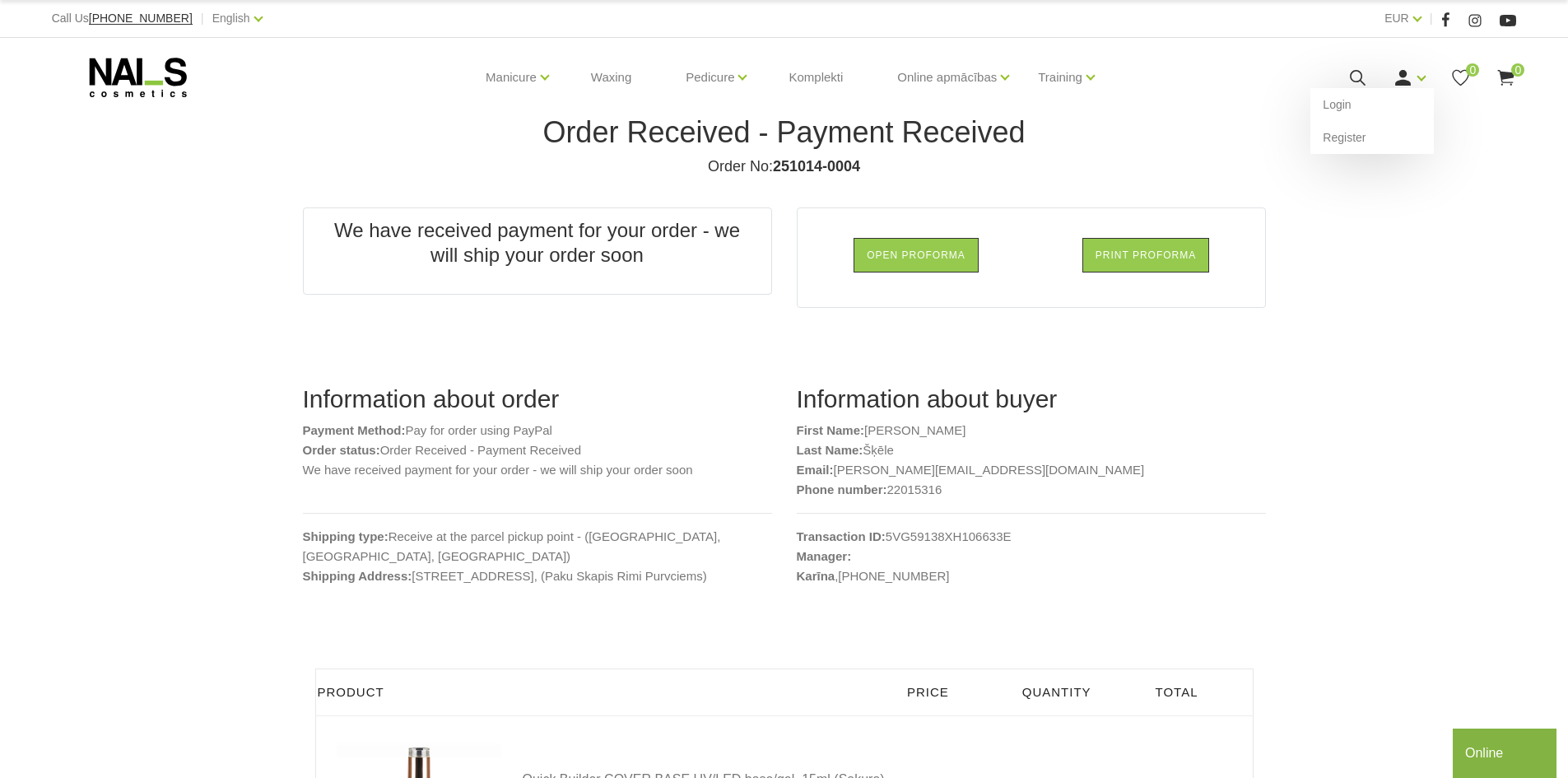
click at [1416, 80] on div "Login Register" at bounding box center [1409, 77] width 33 height 21
